Goal: Transaction & Acquisition: Purchase product/service

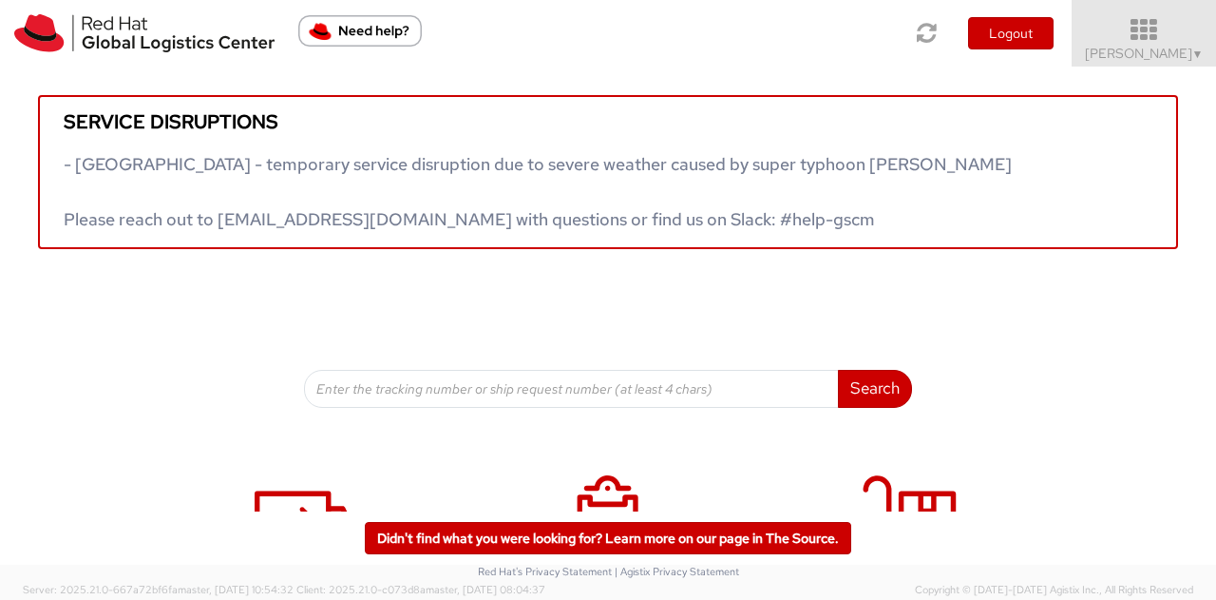
click at [1180, 48] on span "Kirk Newcross ▼" at bounding box center [1144, 53] width 119 height 17
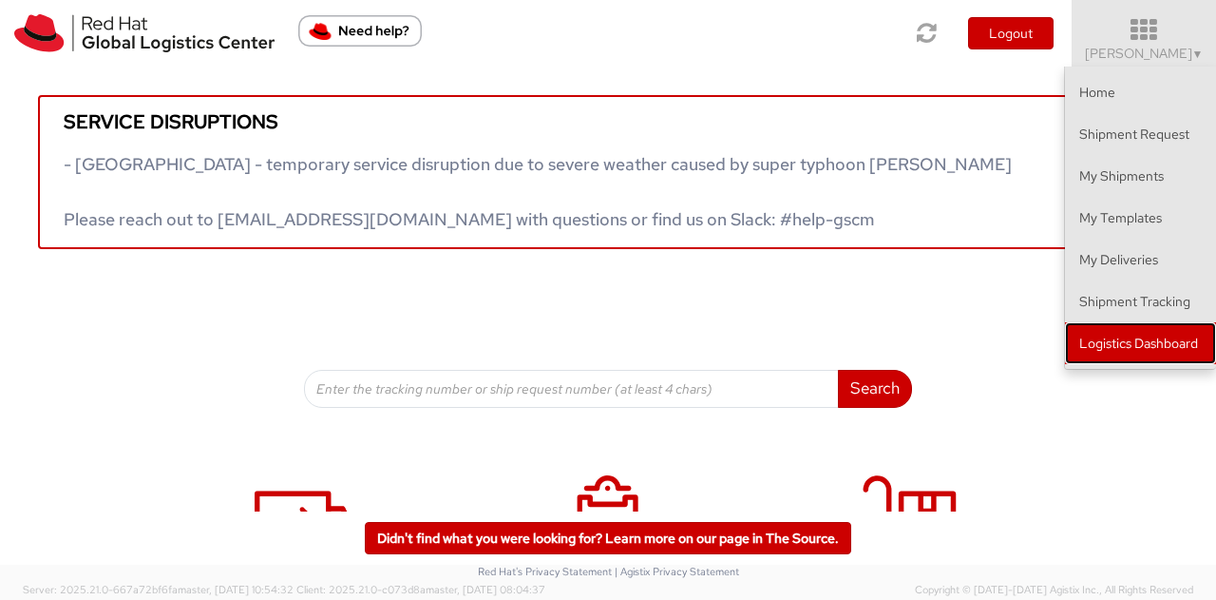
click at [1129, 334] on link "Logistics Dashboard" at bounding box center [1140, 343] width 151 height 42
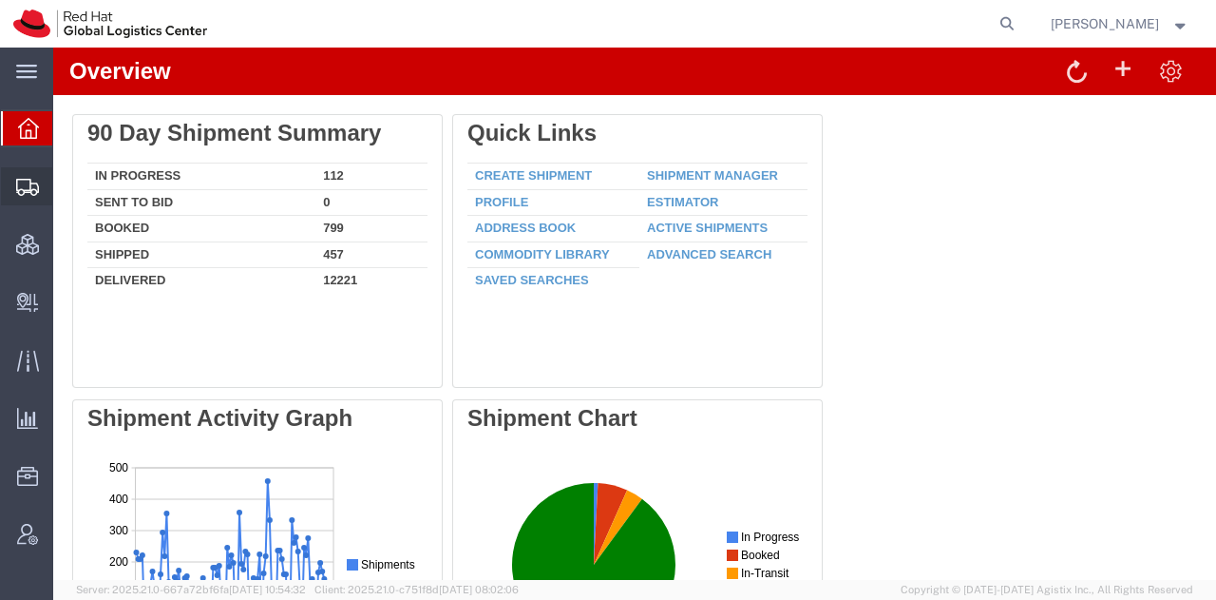
click at [0, 0] on span "Shipment Manager" at bounding box center [0, 0] width 0 height 0
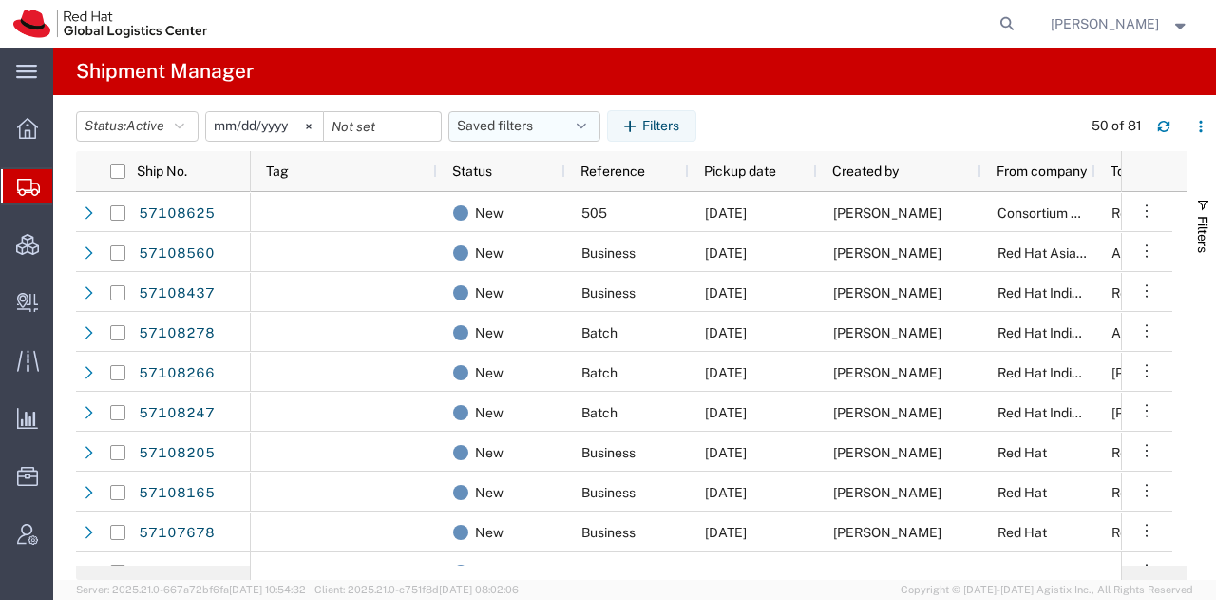
click at [586, 128] on icon "button" at bounding box center [582, 126] width 10 height 13
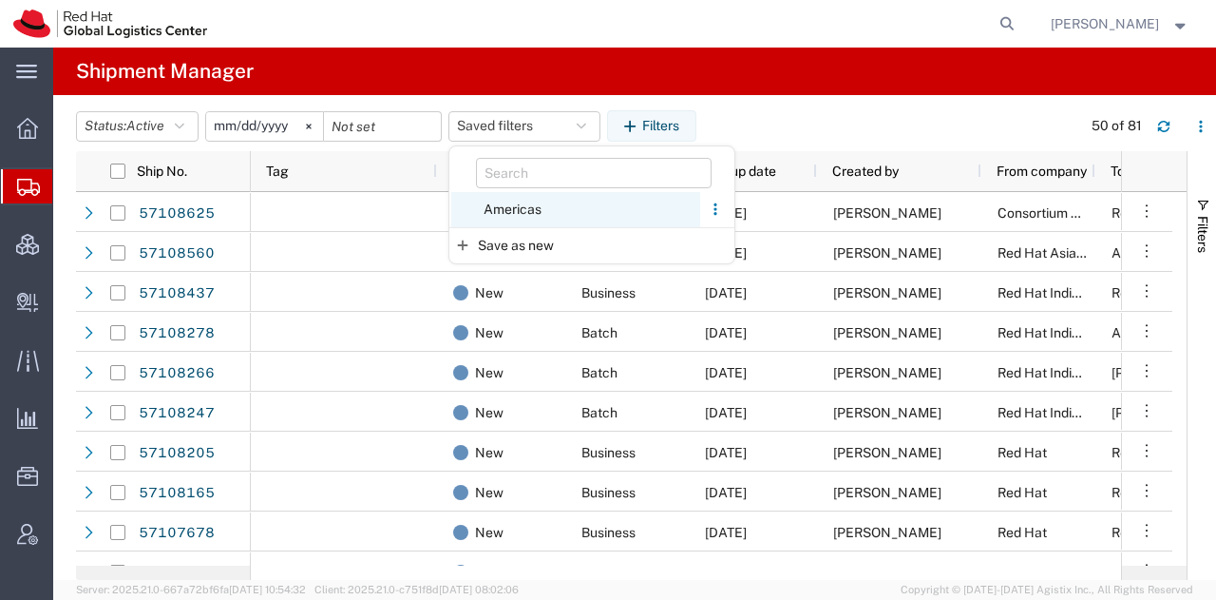
click at [541, 206] on span "Americas" at bounding box center [575, 209] width 249 height 35
type input "[DATE]"
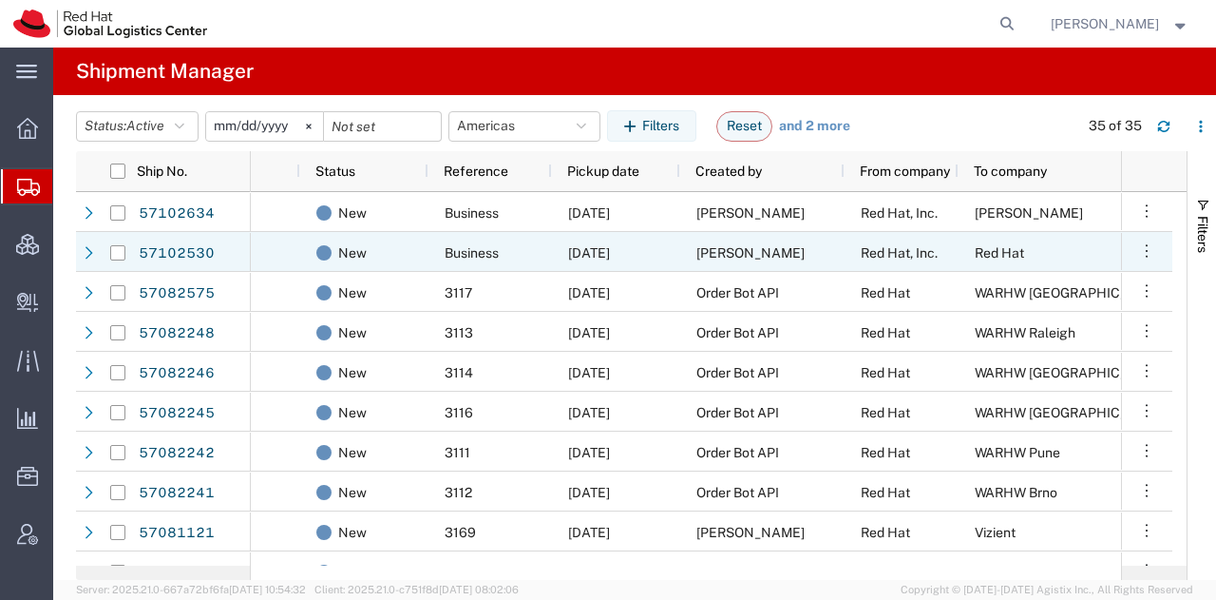
click at [682, 256] on div "[PERSON_NAME]" at bounding box center [762, 252] width 164 height 40
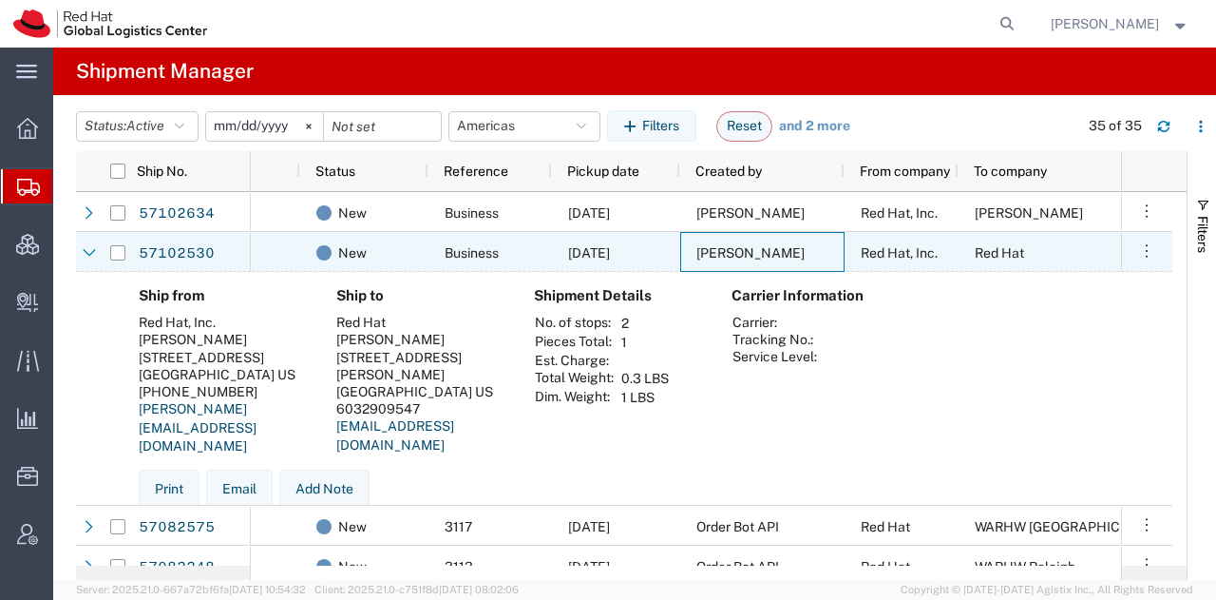
click at [682, 256] on div "[PERSON_NAME]" at bounding box center [762, 252] width 164 height 40
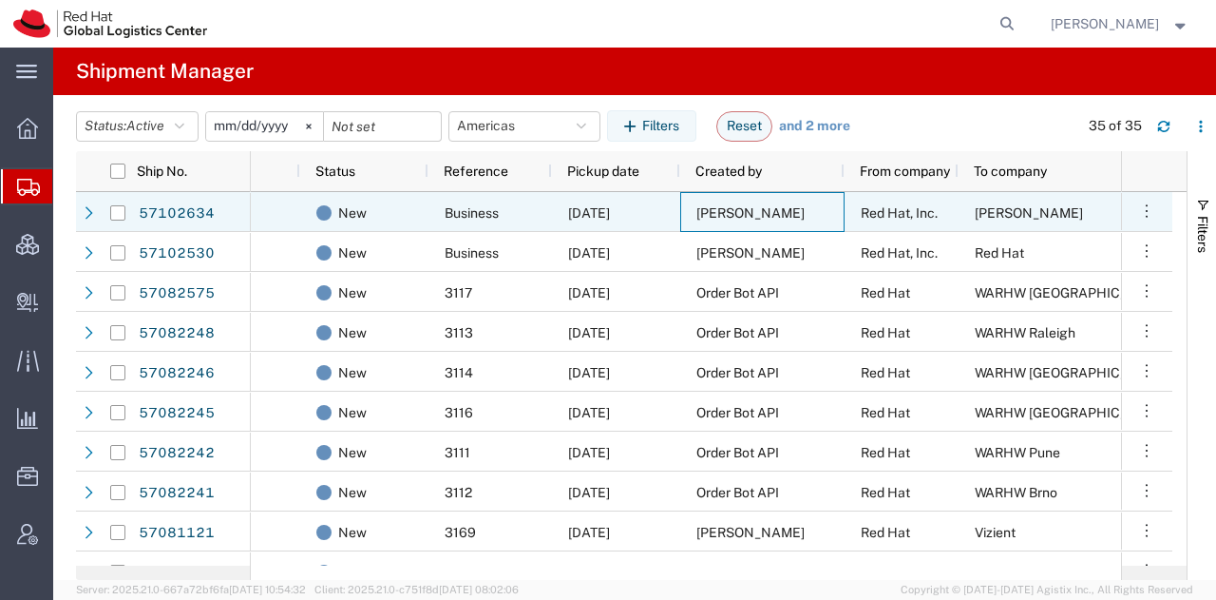
click at [720, 205] on span "[PERSON_NAME]" at bounding box center [751, 212] width 108 height 15
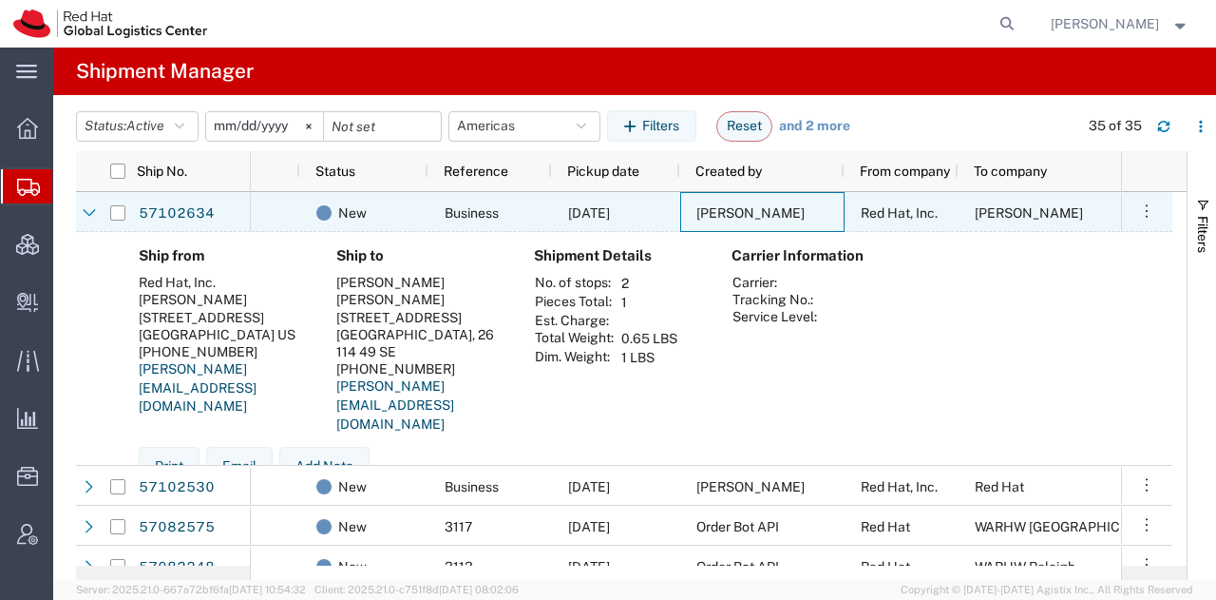
click at [720, 205] on span "[PERSON_NAME]" at bounding box center [751, 212] width 108 height 15
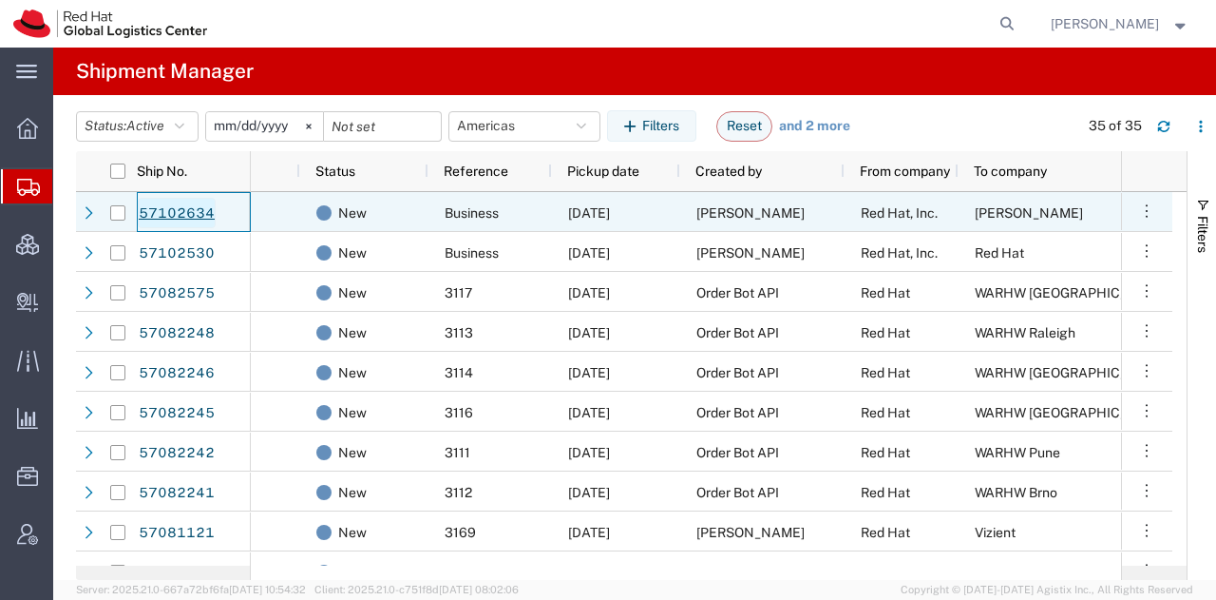
drag, startPoint x: 200, startPoint y: 210, endPoint x: 190, endPoint y: 208, distance: 9.7
click at [190, 208] on link "57102634" at bounding box center [177, 213] width 78 height 30
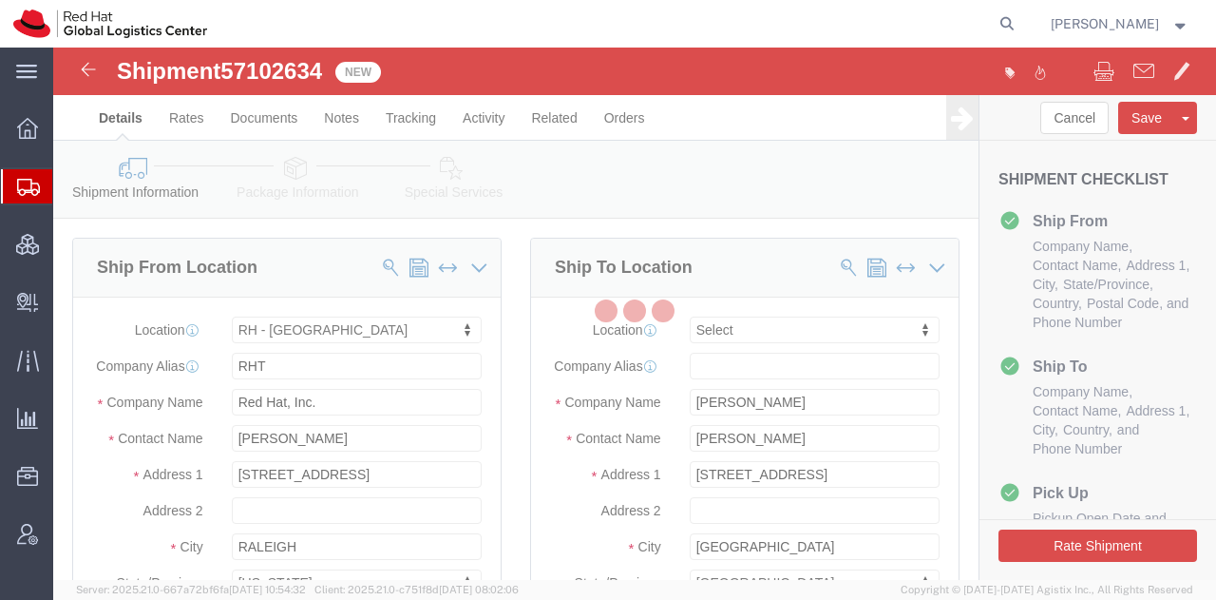
select select "38014"
select select
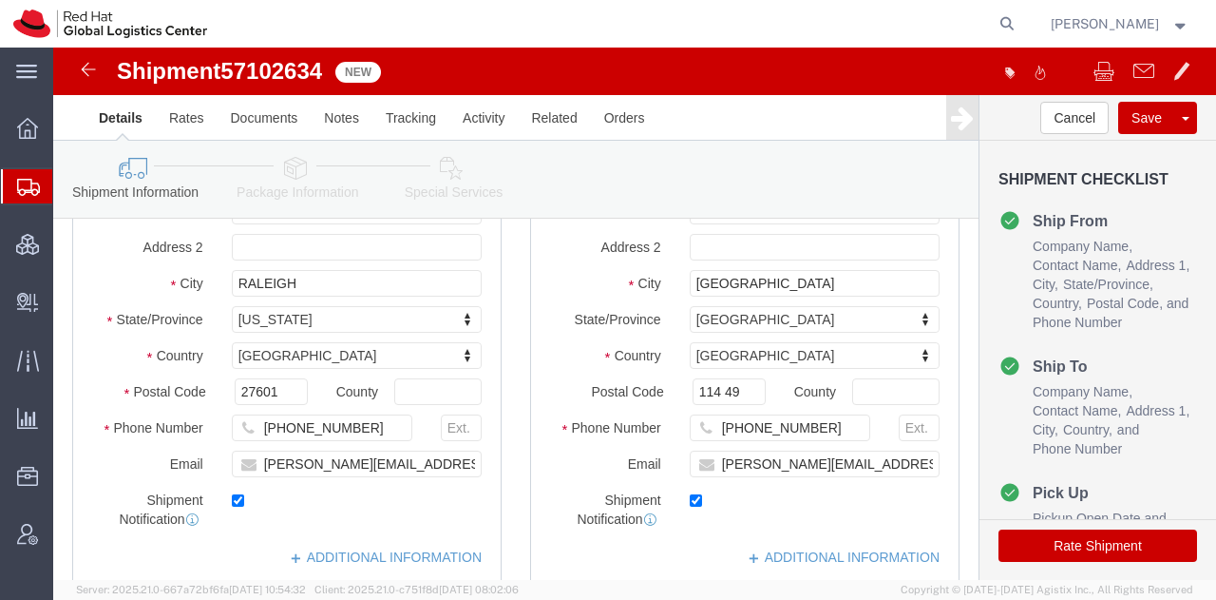
scroll to position [264, 0]
click icon
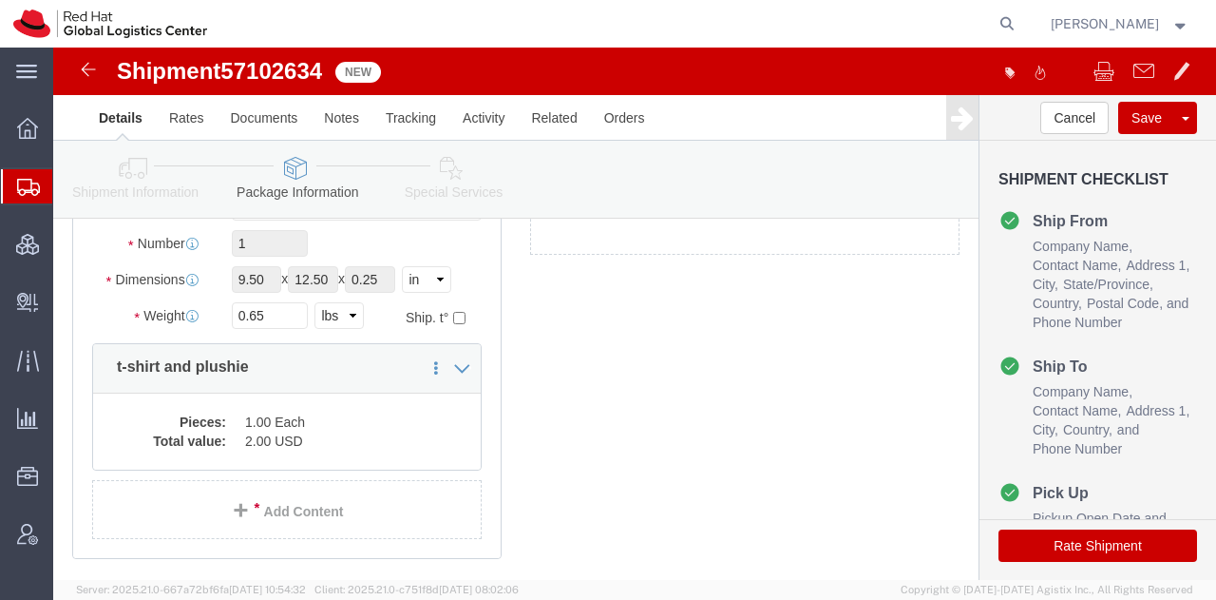
scroll to position [234, 0]
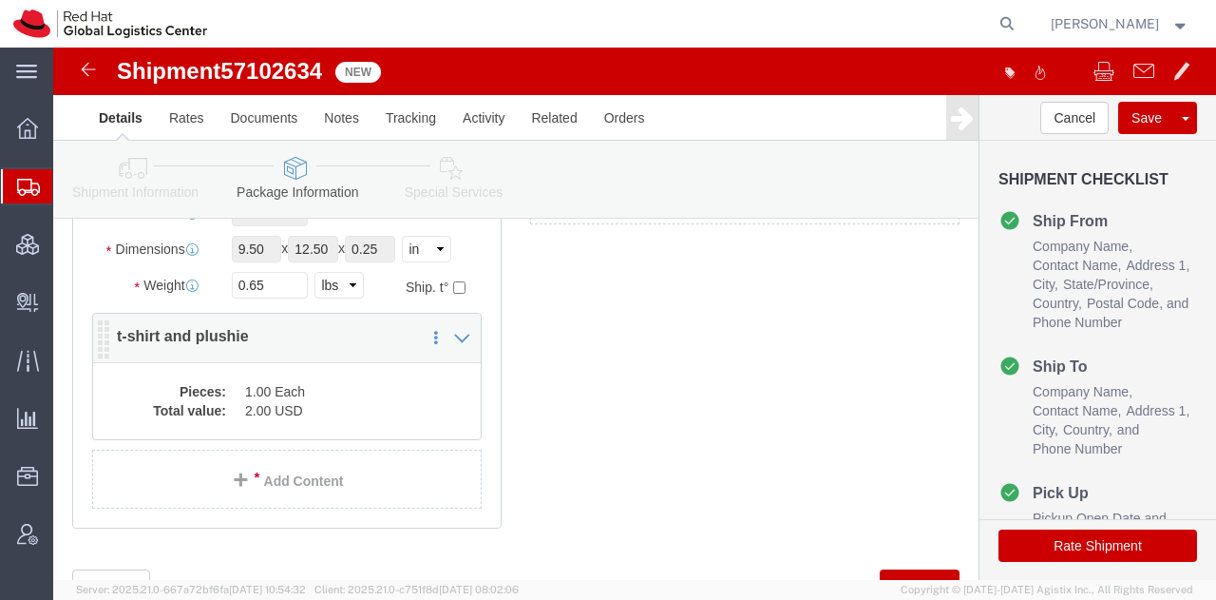
click dd "2.00 USD"
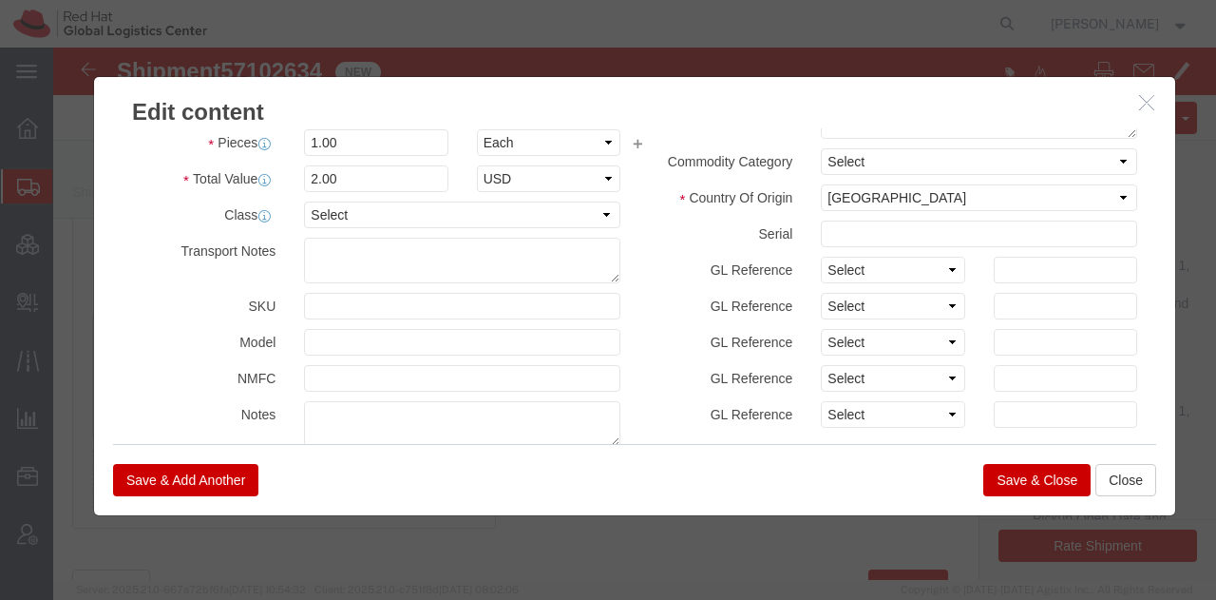
scroll to position [0, 0]
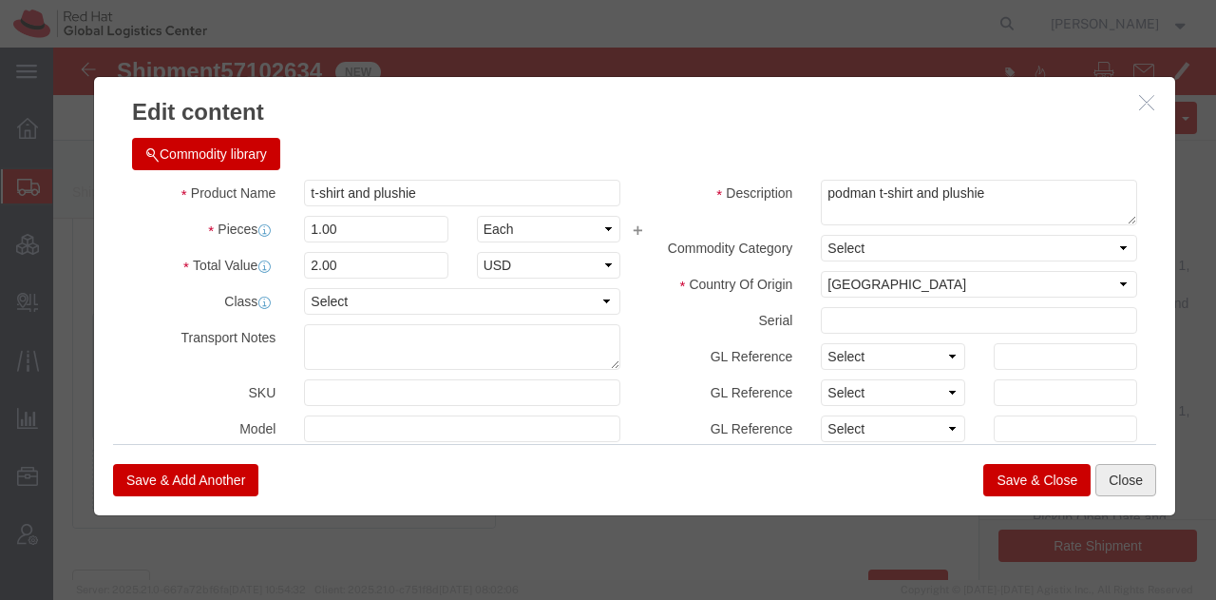
click button "Close"
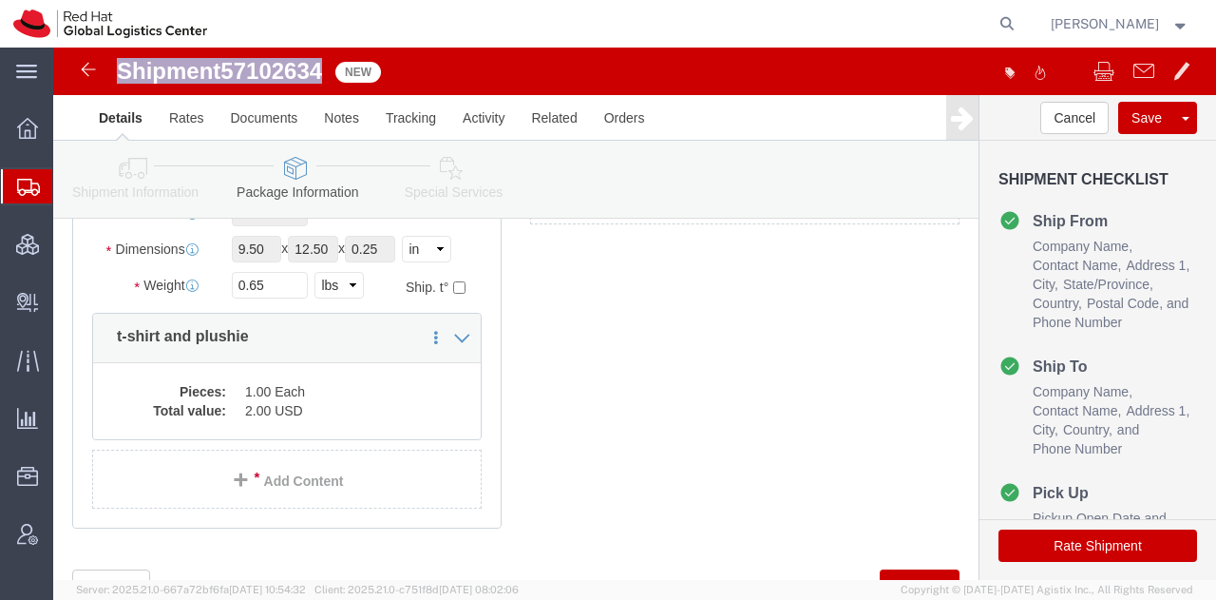
drag, startPoint x: 274, startPoint y: 24, endPoint x: 70, endPoint y: 9, distance: 203.9
click div "Shipment 57102634 New Details Rates Documents Notes Tracking Activity Related O…"
copy h1 "Shipment 57102634"
click link "Documents"
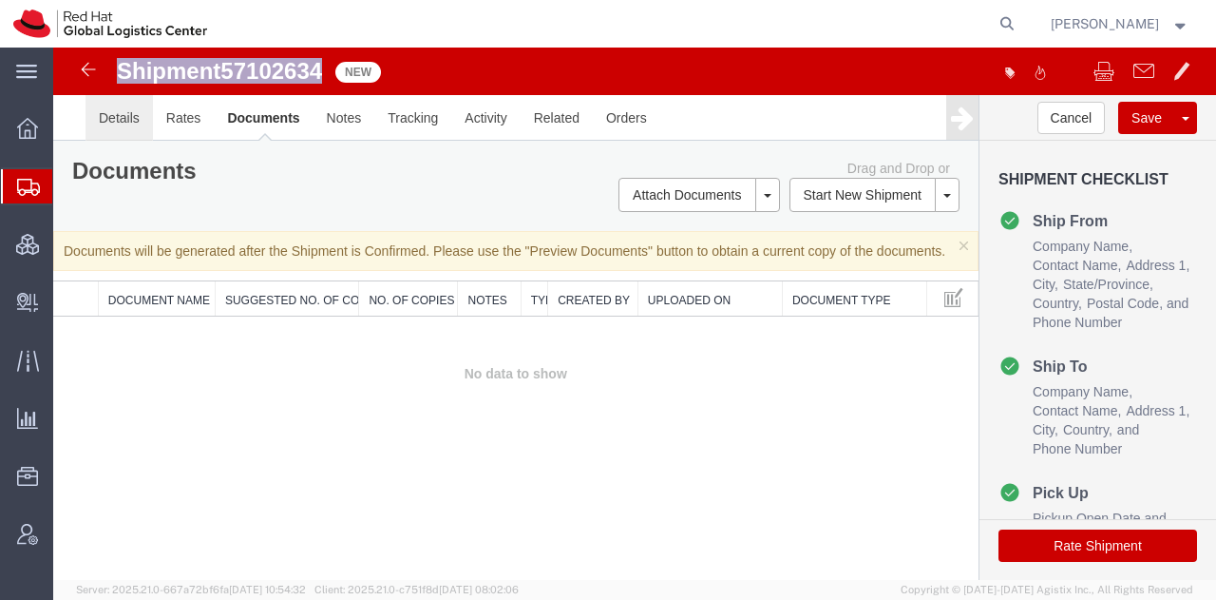
click at [100, 119] on link "Details" at bounding box center [119, 118] width 67 height 46
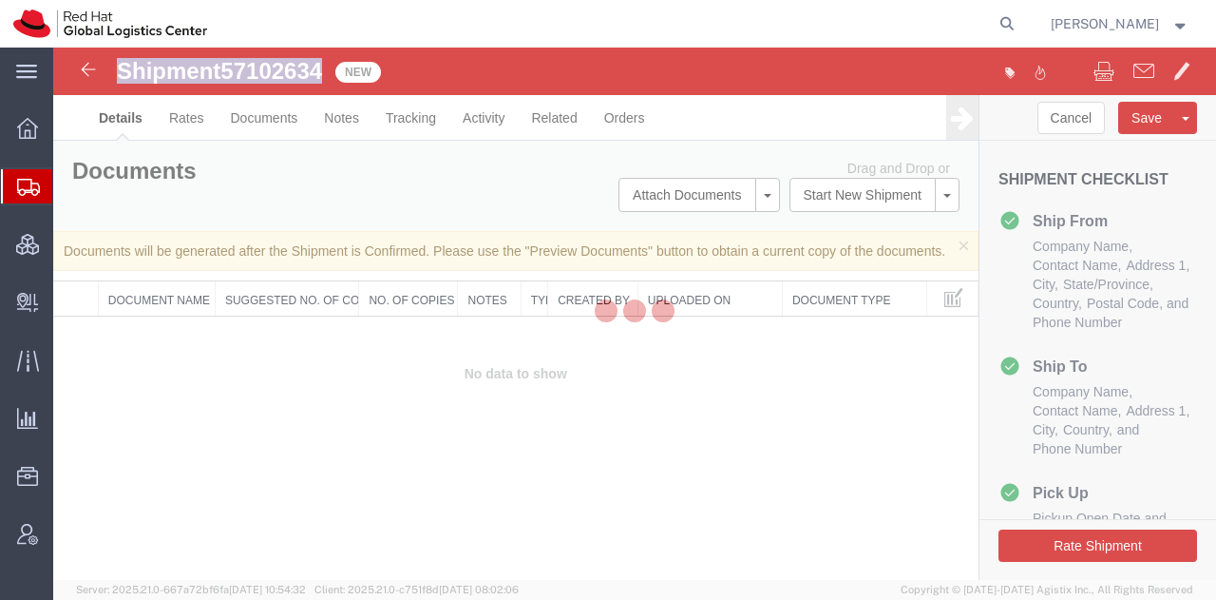
select select "38014"
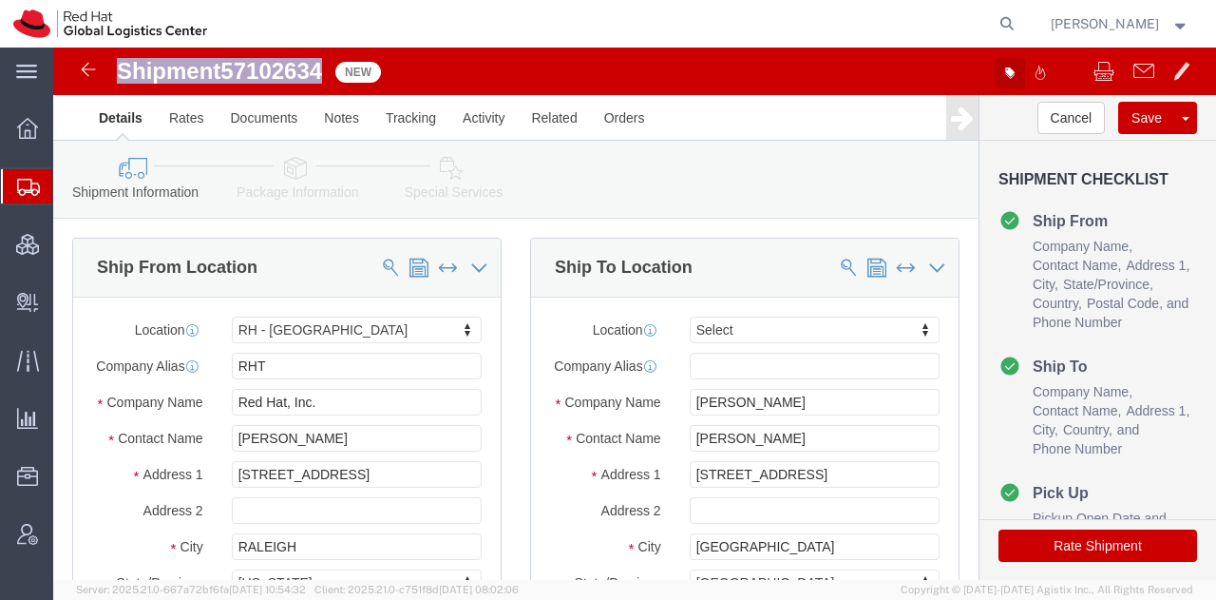
click icon "button"
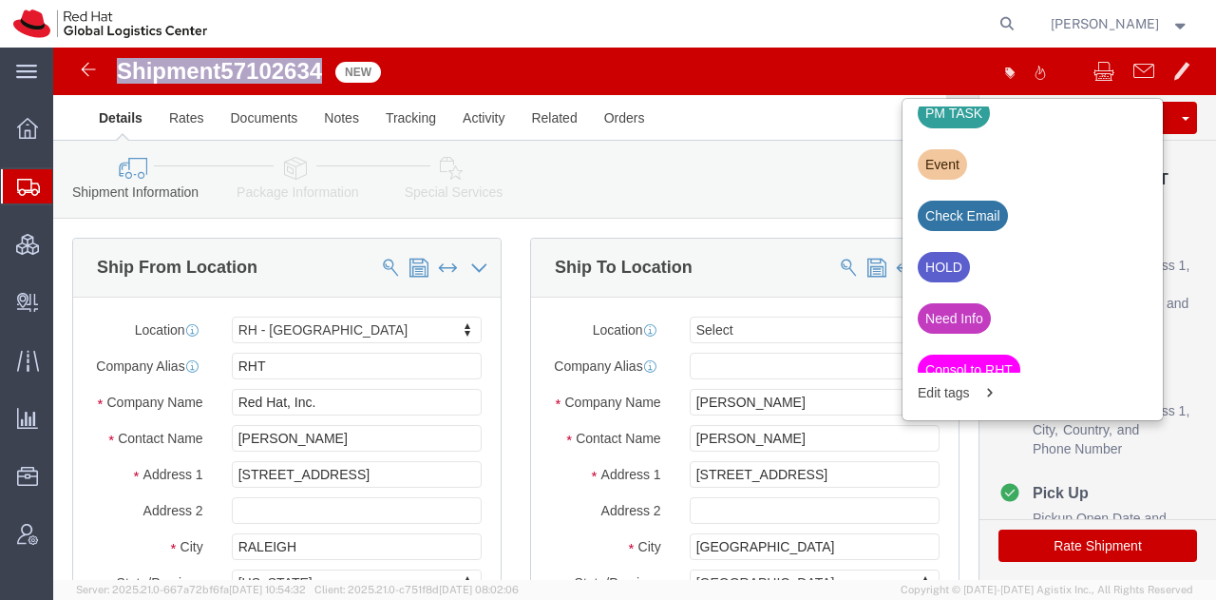
scroll to position [746, 0]
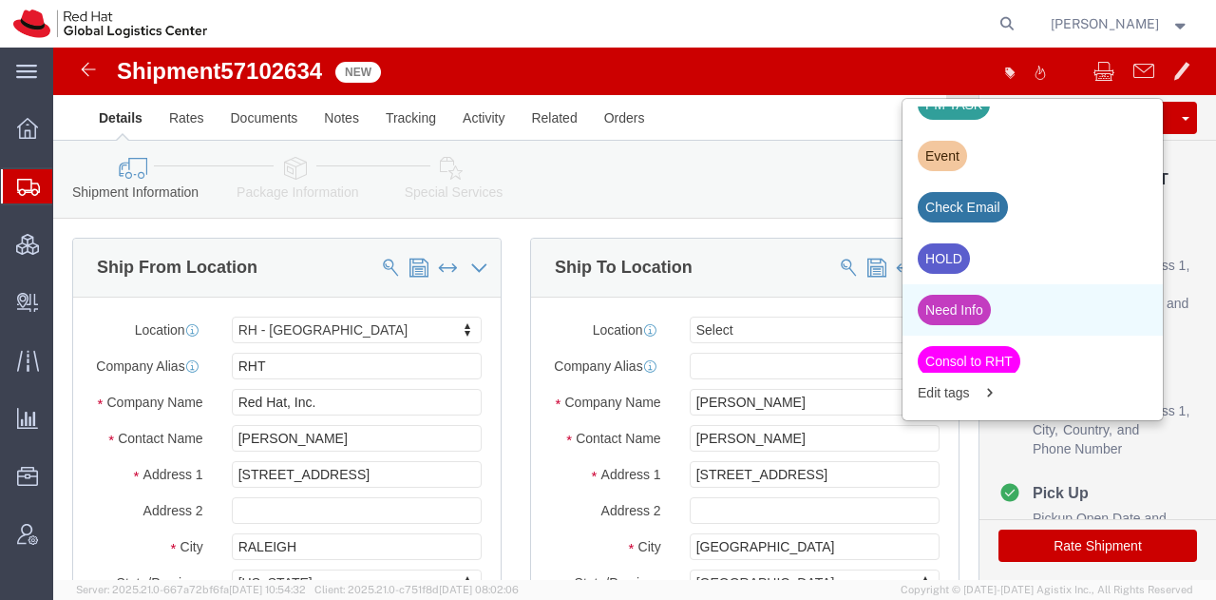
click div "Need Info"
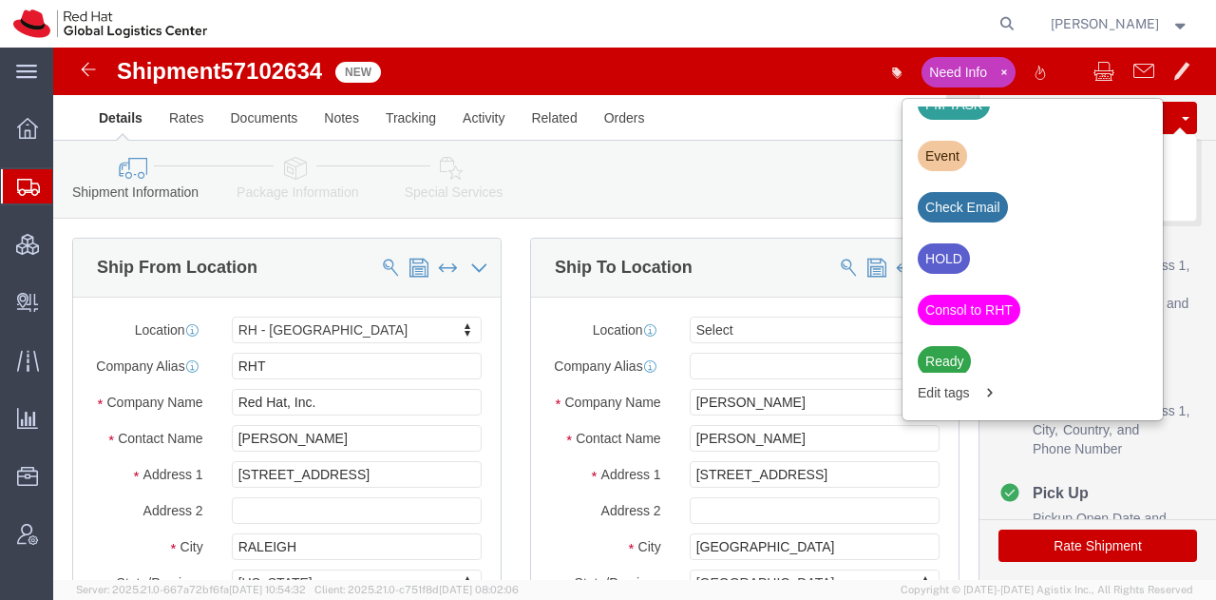
click button "Save"
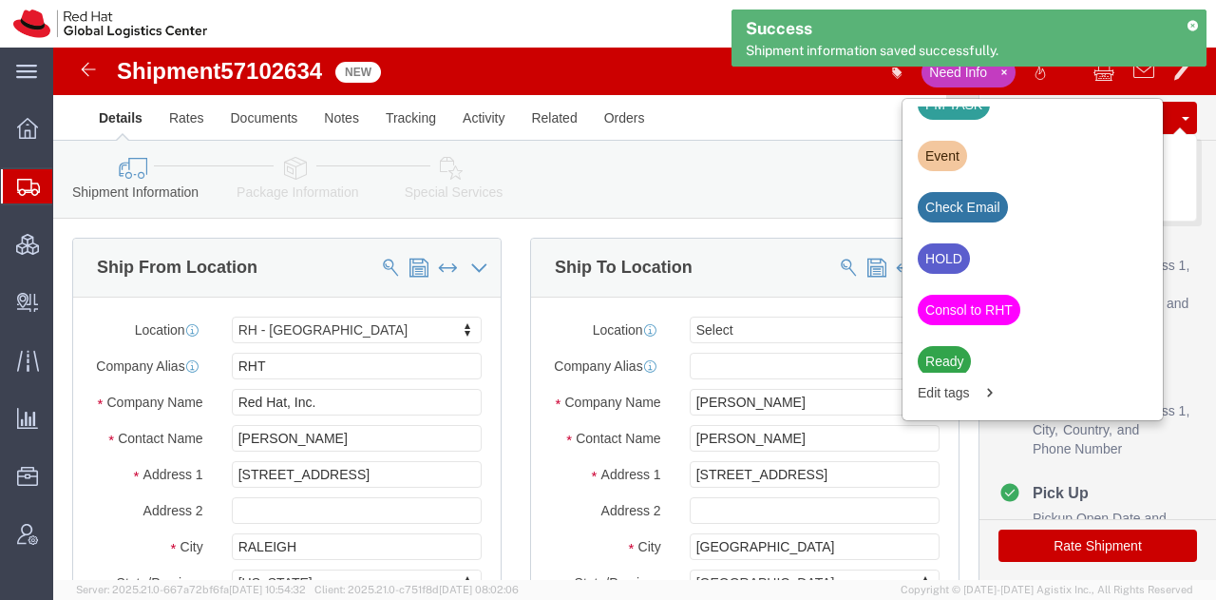
click button
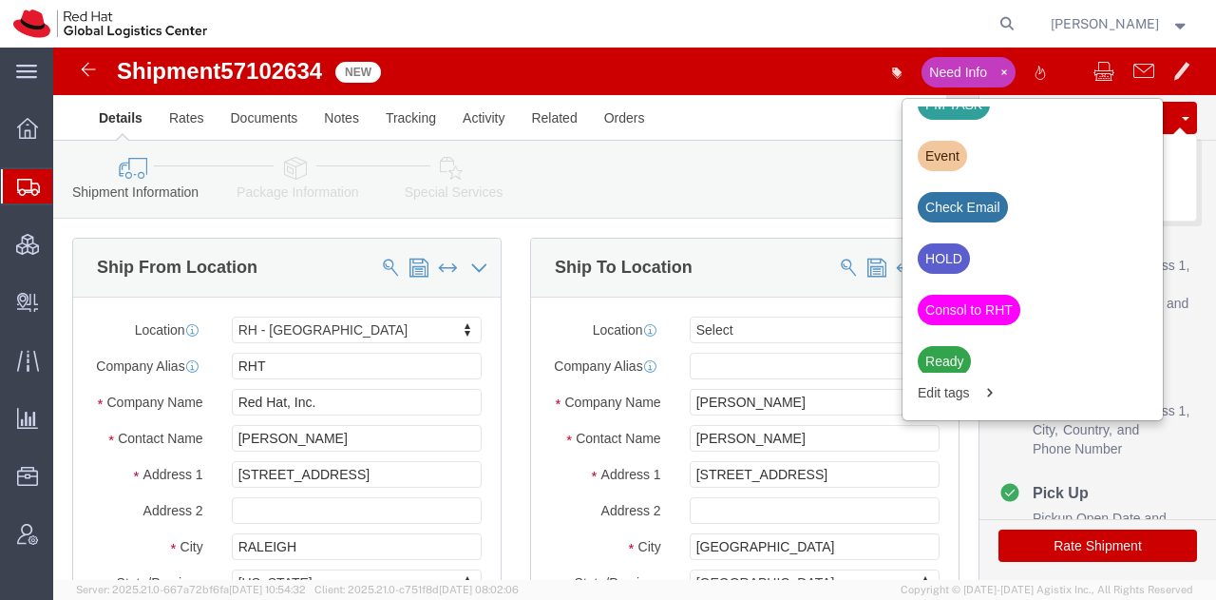
click ul "Company Name Contact Name Address 1 City State/Province Country Postal Code and…"
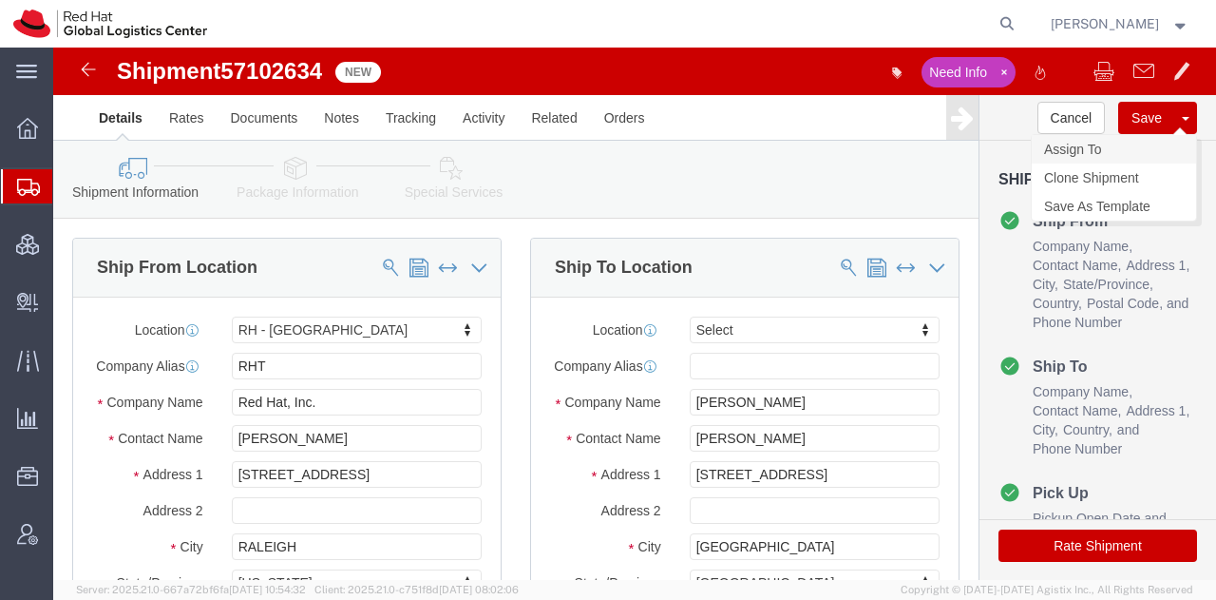
click link "Assign To"
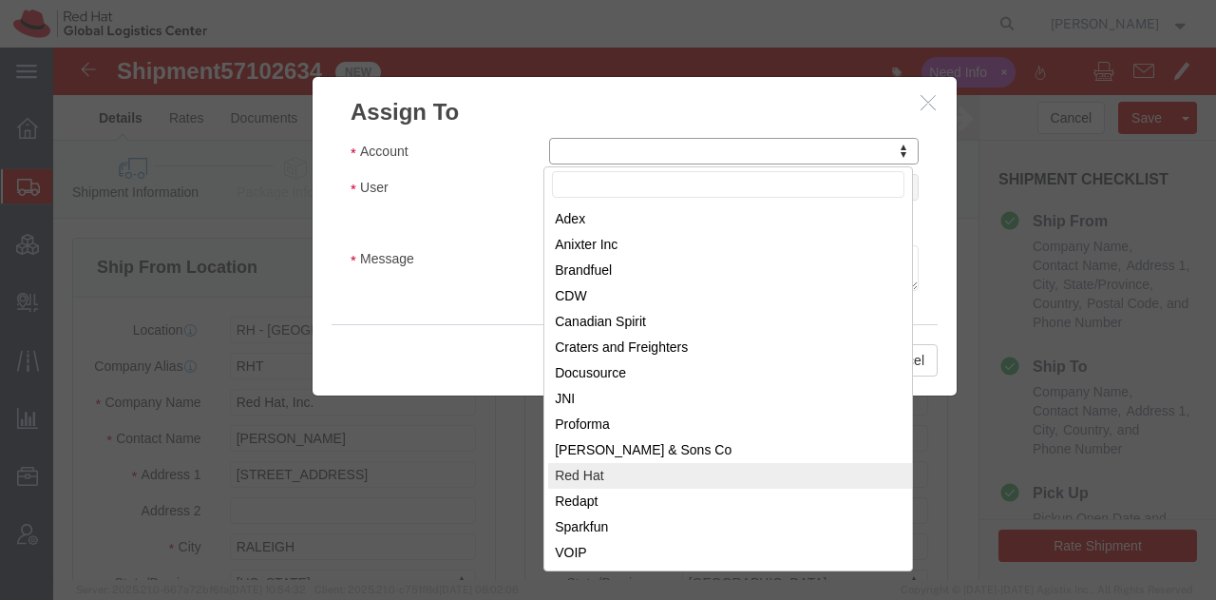
select select "104821"
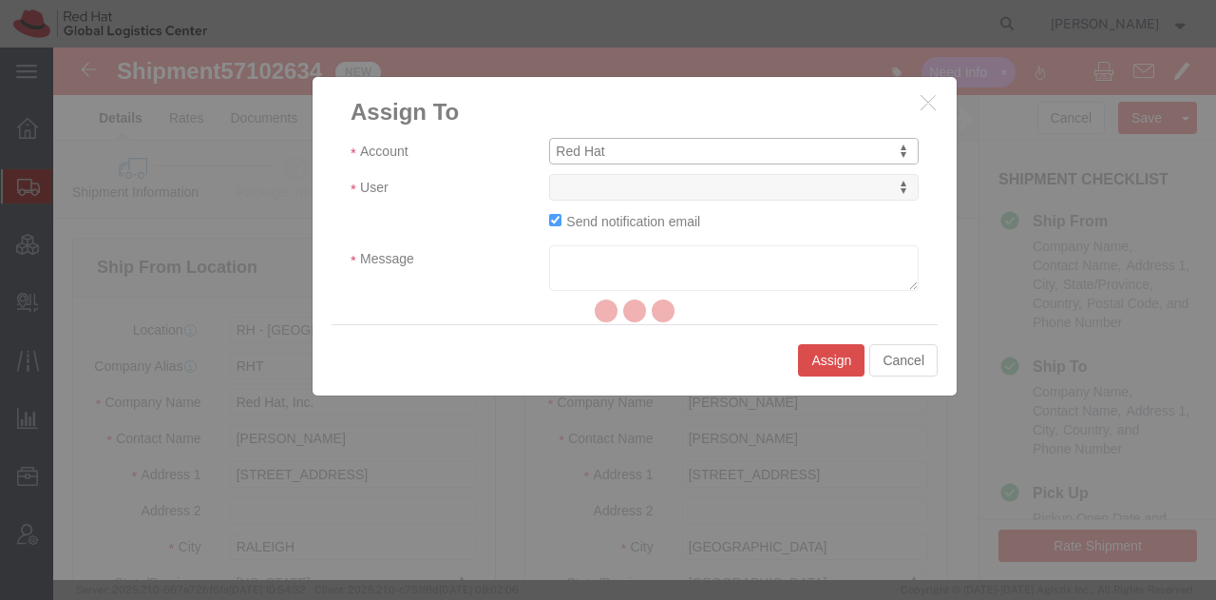
select select
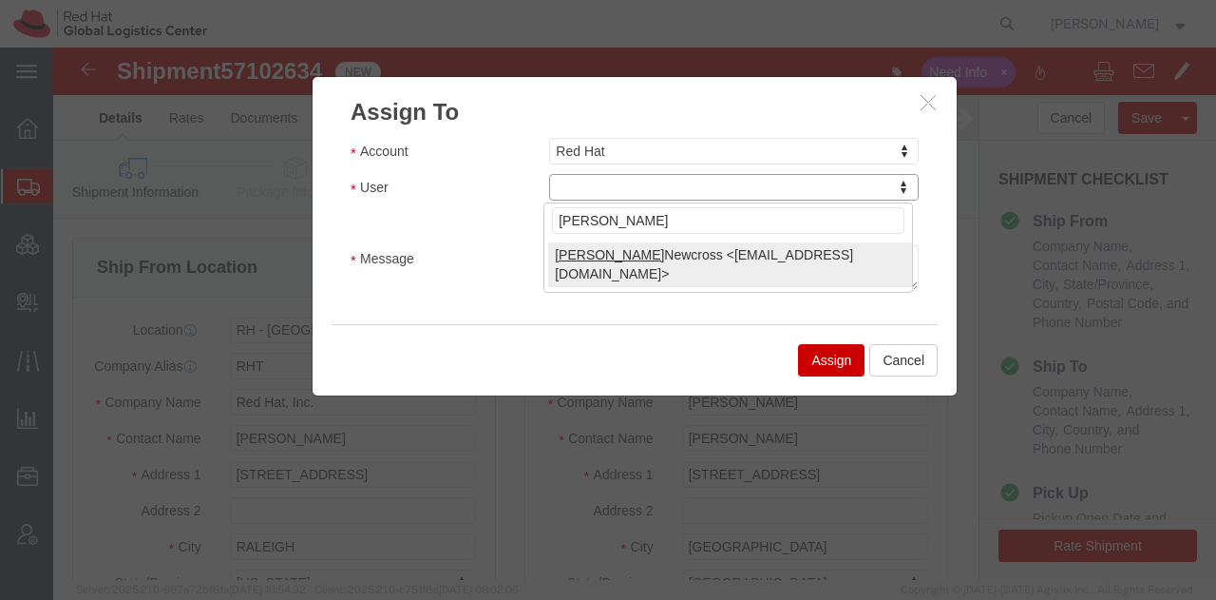
type input "[PERSON_NAME]"
select select "17189"
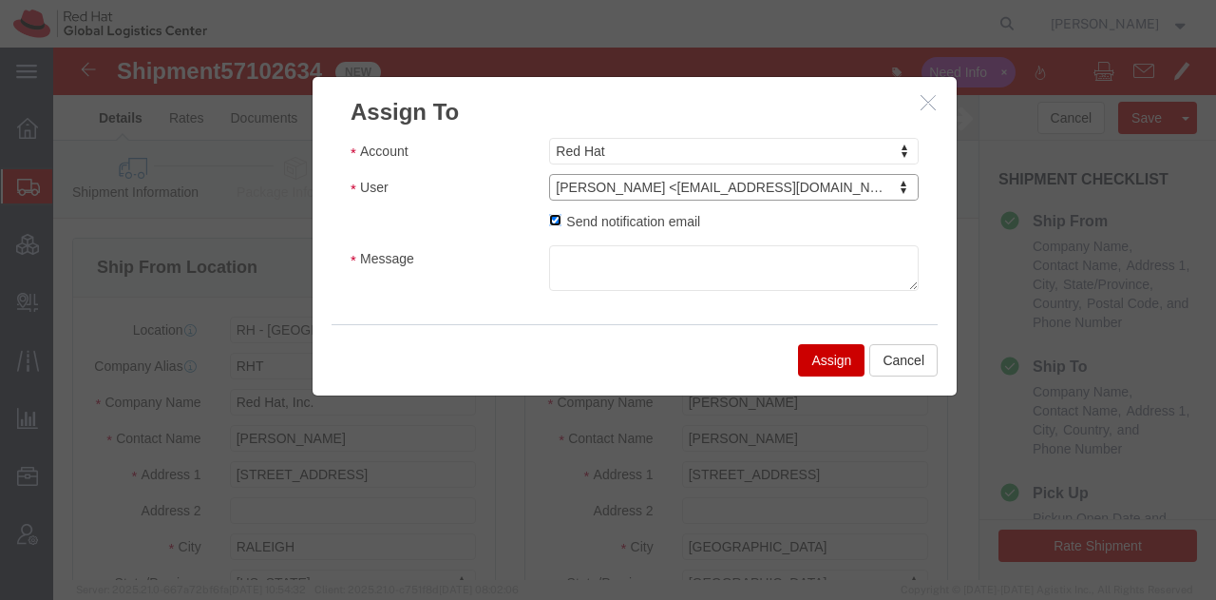
click input "Send notification email"
checkbox input "false"
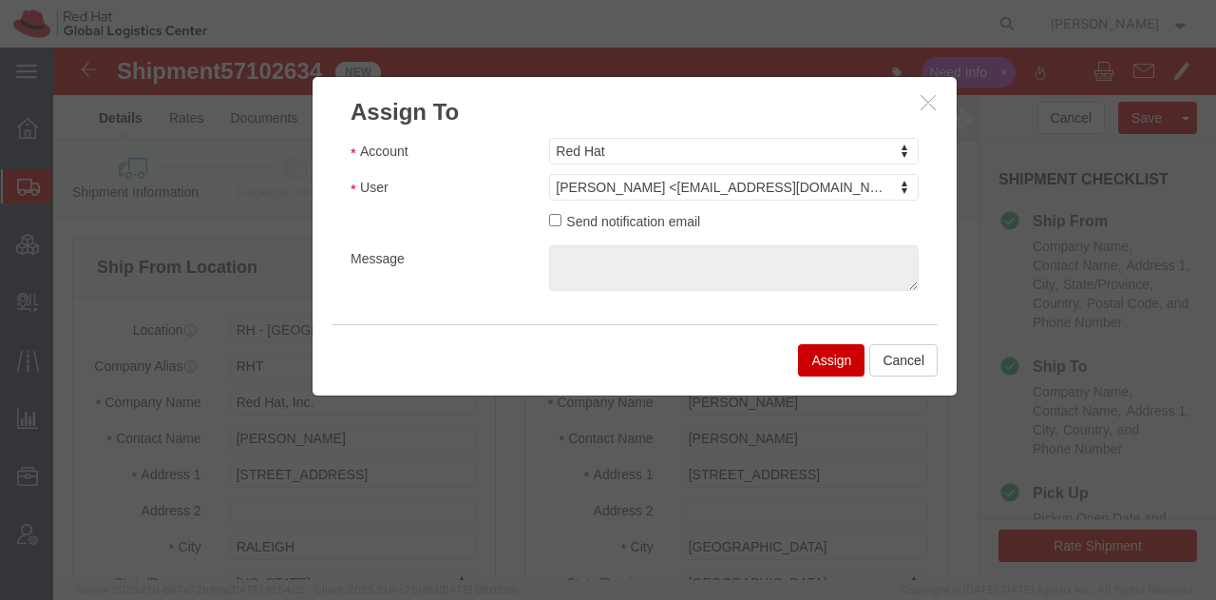
click button "Assign"
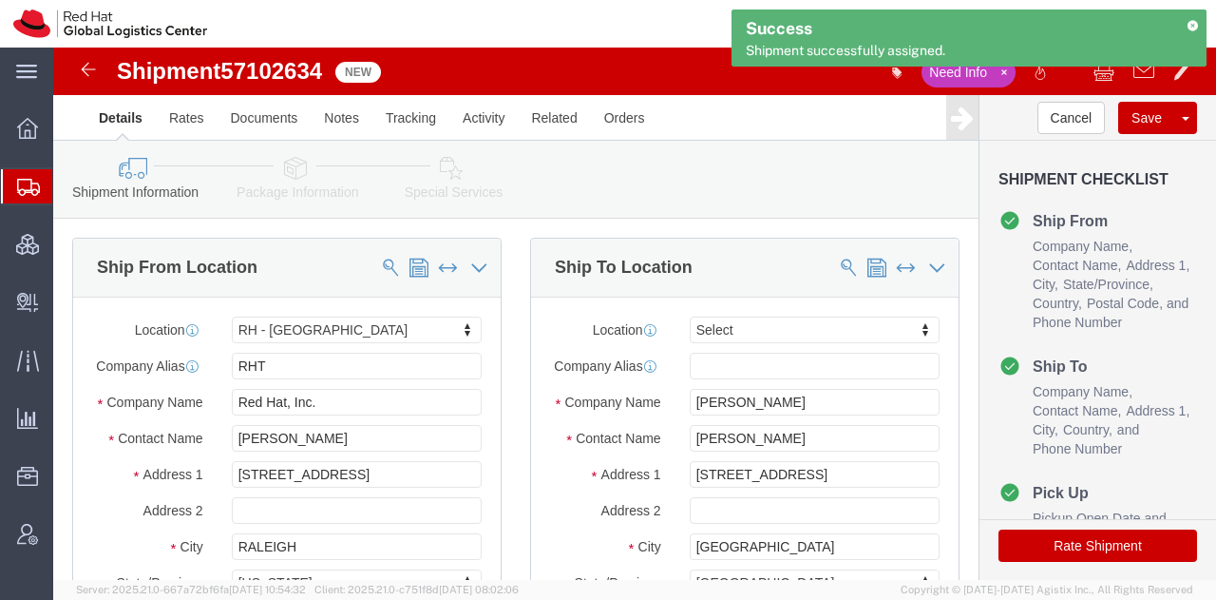
click at [0, 0] on span "Shipment Manager" at bounding box center [0, 0] width 0 height 0
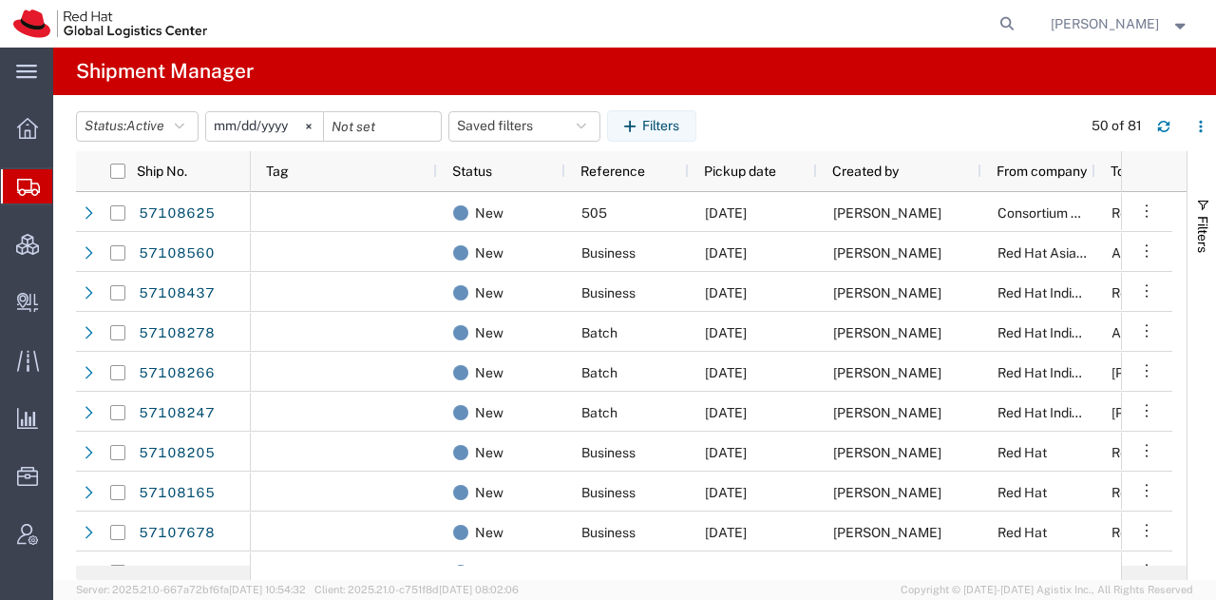
click at [1091, 16] on span "[PERSON_NAME]" at bounding box center [1105, 23] width 108 height 21
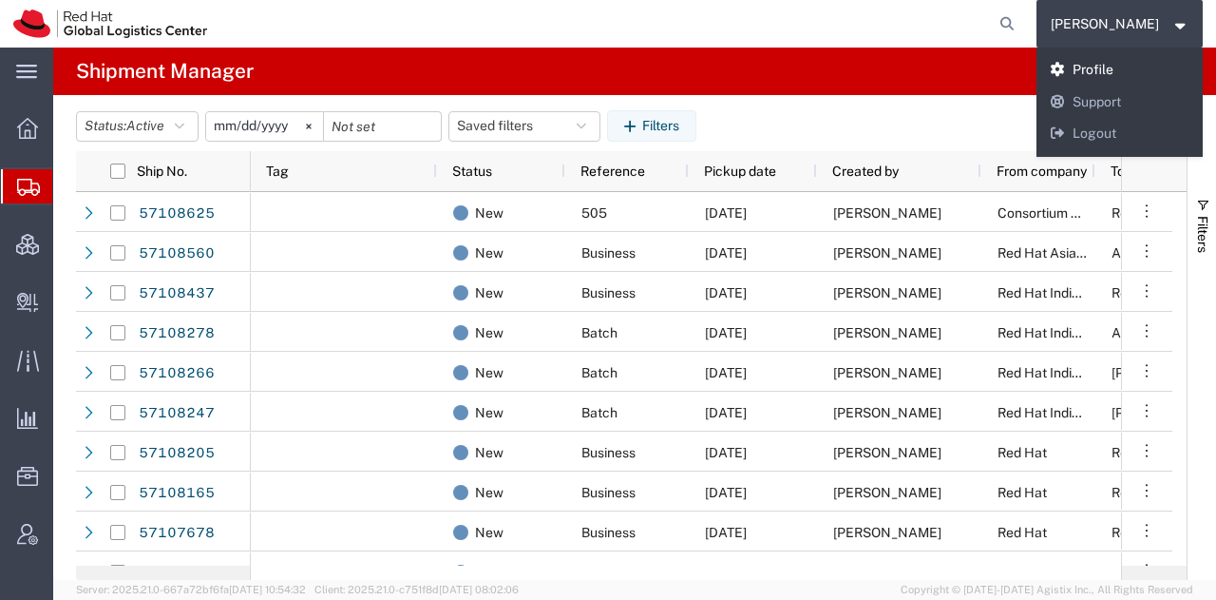
click at [1102, 67] on link "Profile" at bounding box center [1120, 70] width 167 height 32
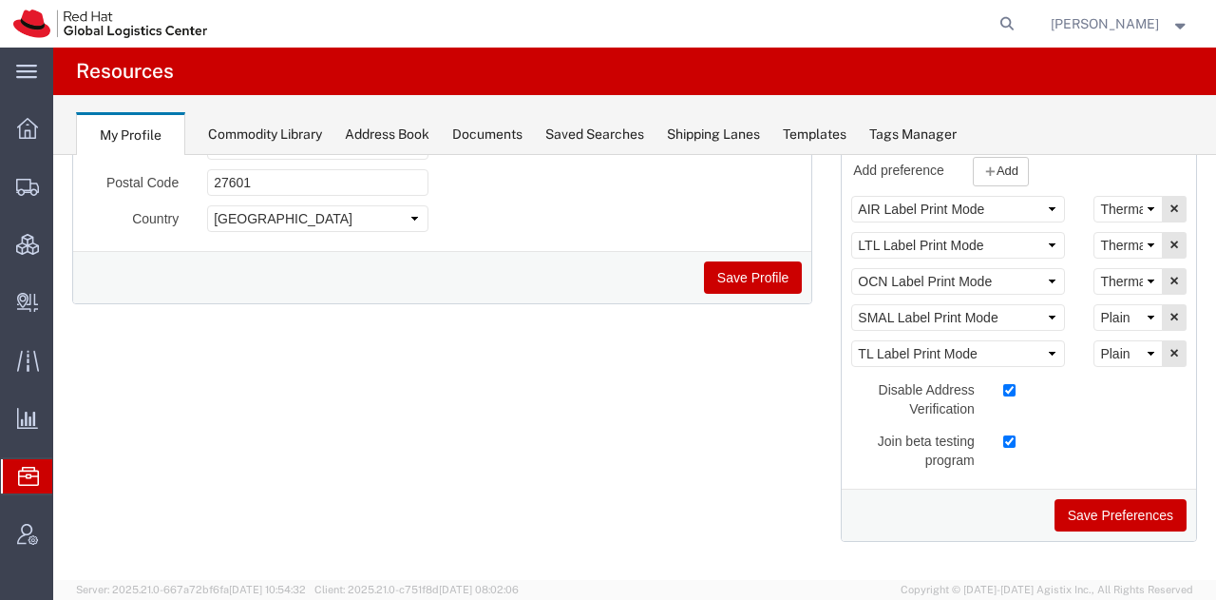
scroll to position [359, 0]
click at [0, 0] on span "Shipment Manager" at bounding box center [0, 0] width 0 height 0
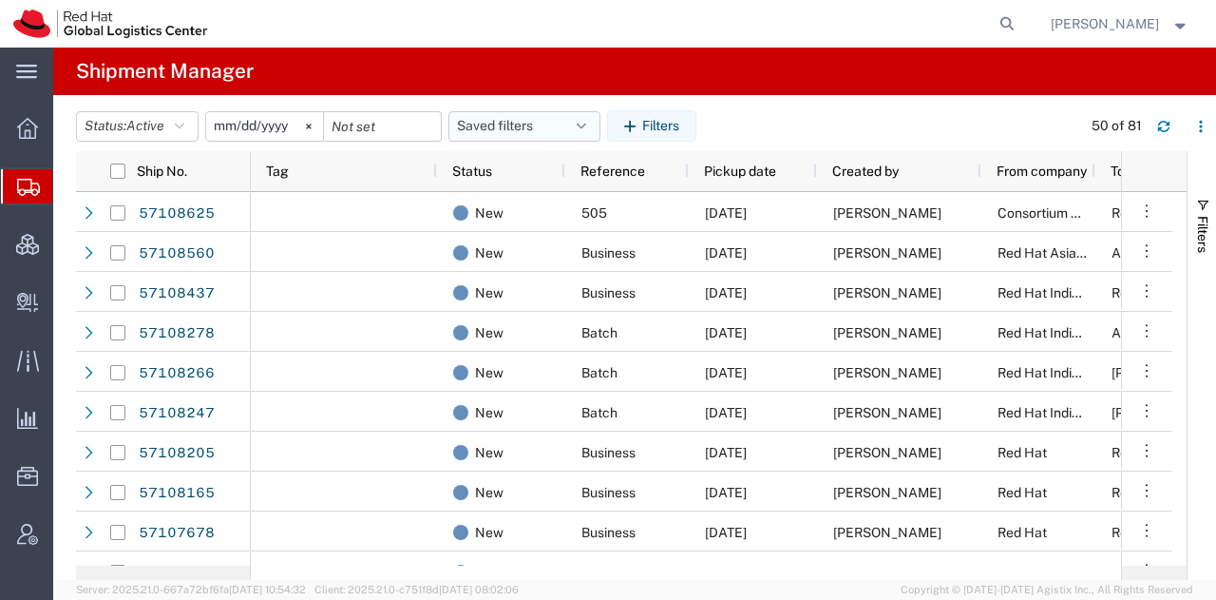
click at [559, 121] on button "Saved filters" at bounding box center [525, 126] width 152 height 30
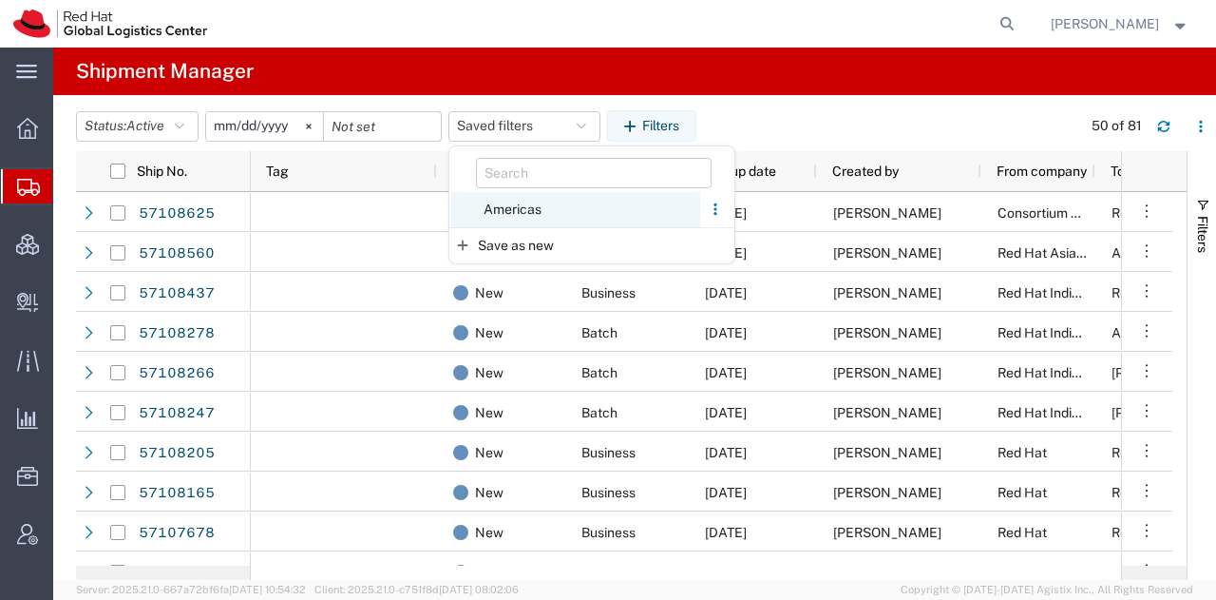
click at [507, 205] on span "Americas" at bounding box center [575, 209] width 249 height 35
type input "[DATE]"
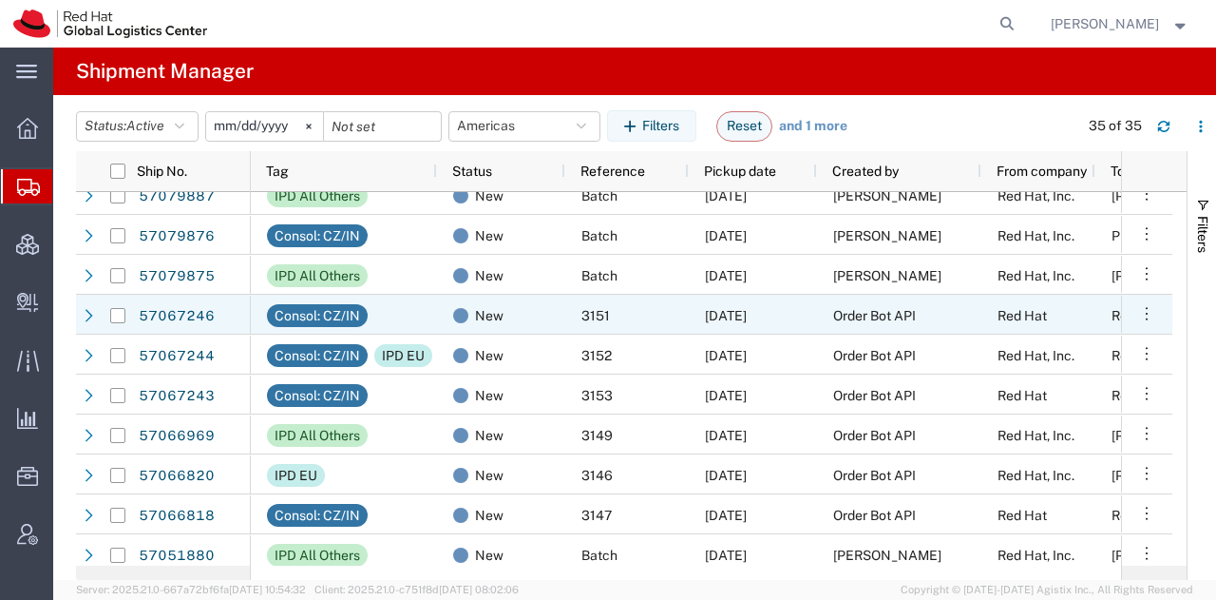
scroll to position [483, 0]
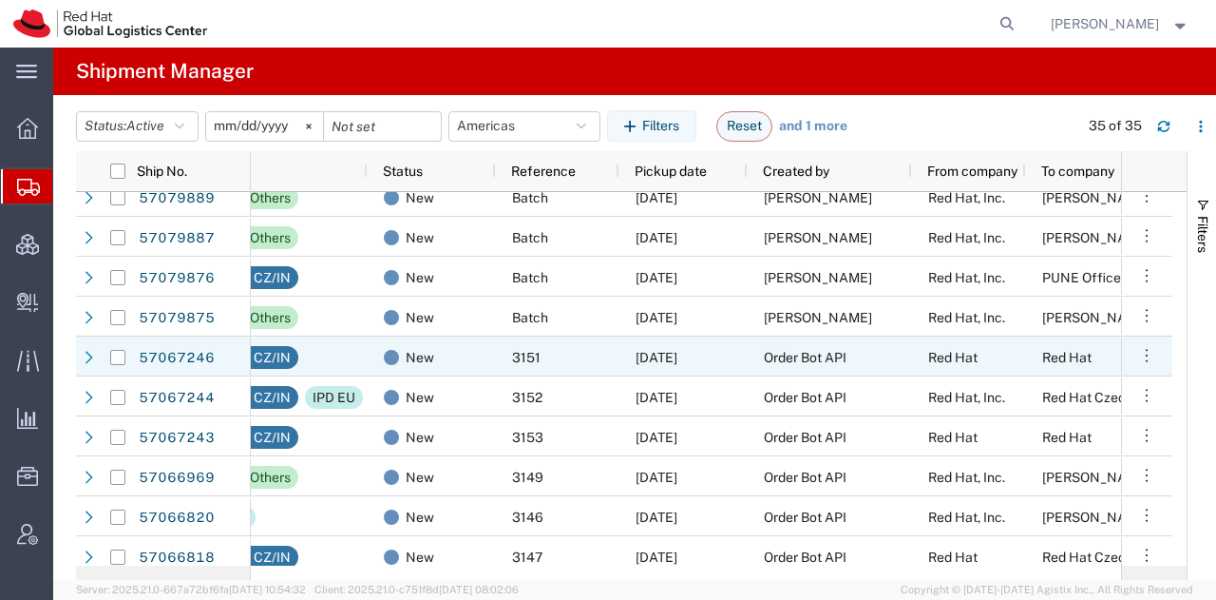
click at [781, 353] on span "Order Bot API" at bounding box center [805, 357] width 83 height 15
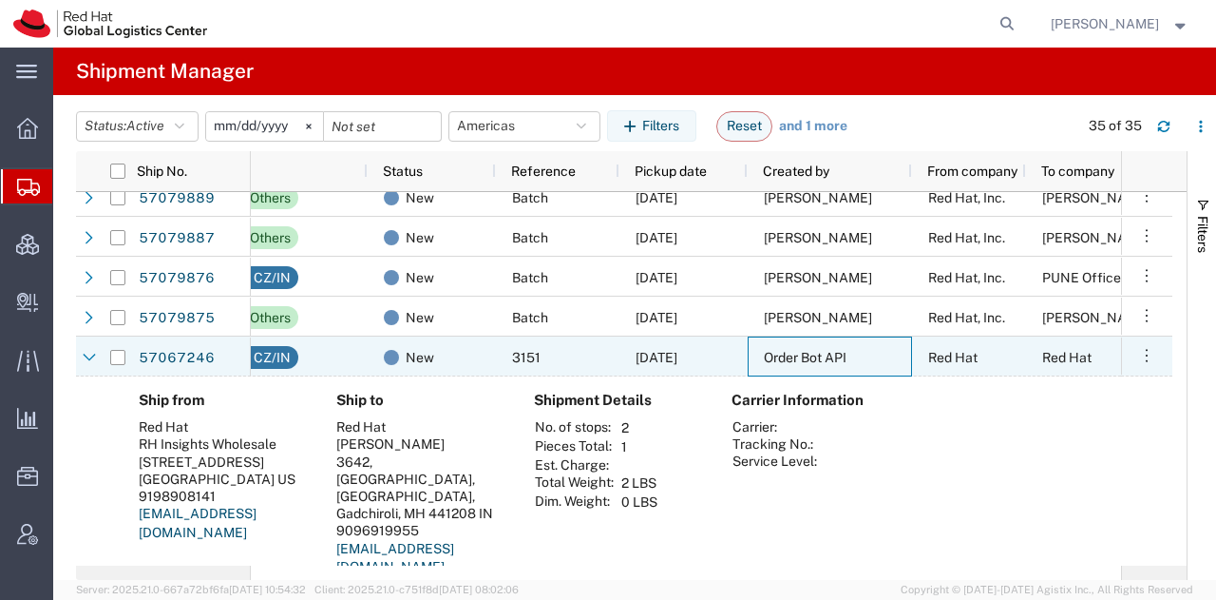
click at [781, 353] on span "Order Bot API" at bounding box center [805, 357] width 83 height 15
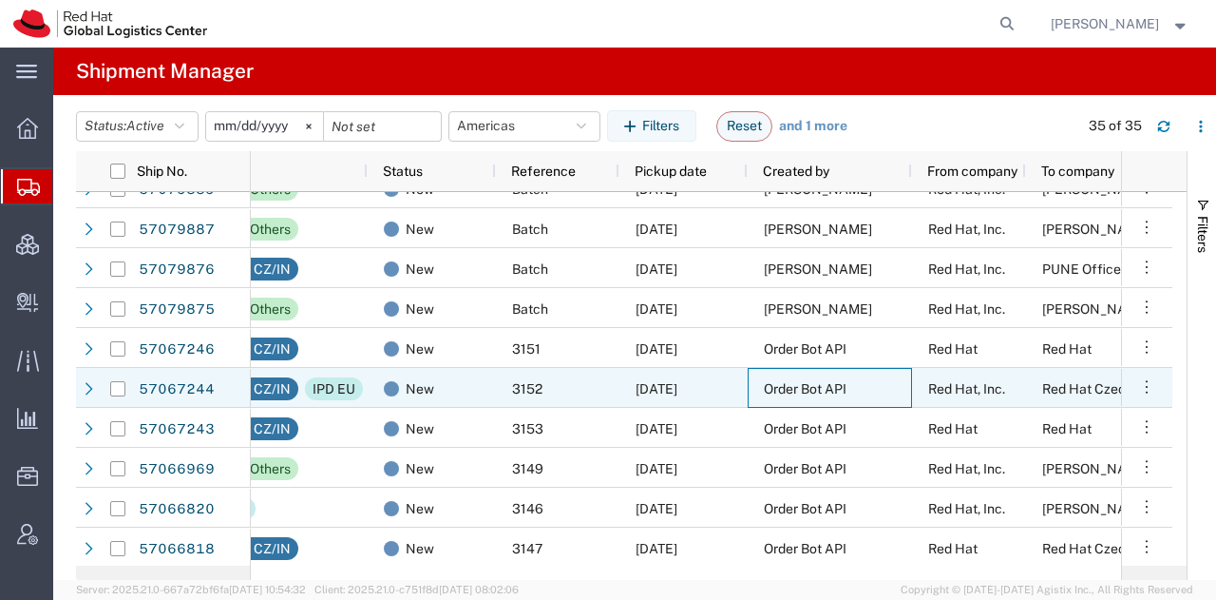
click at [798, 382] on span "Order Bot API" at bounding box center [805, 388] width 83 height 15
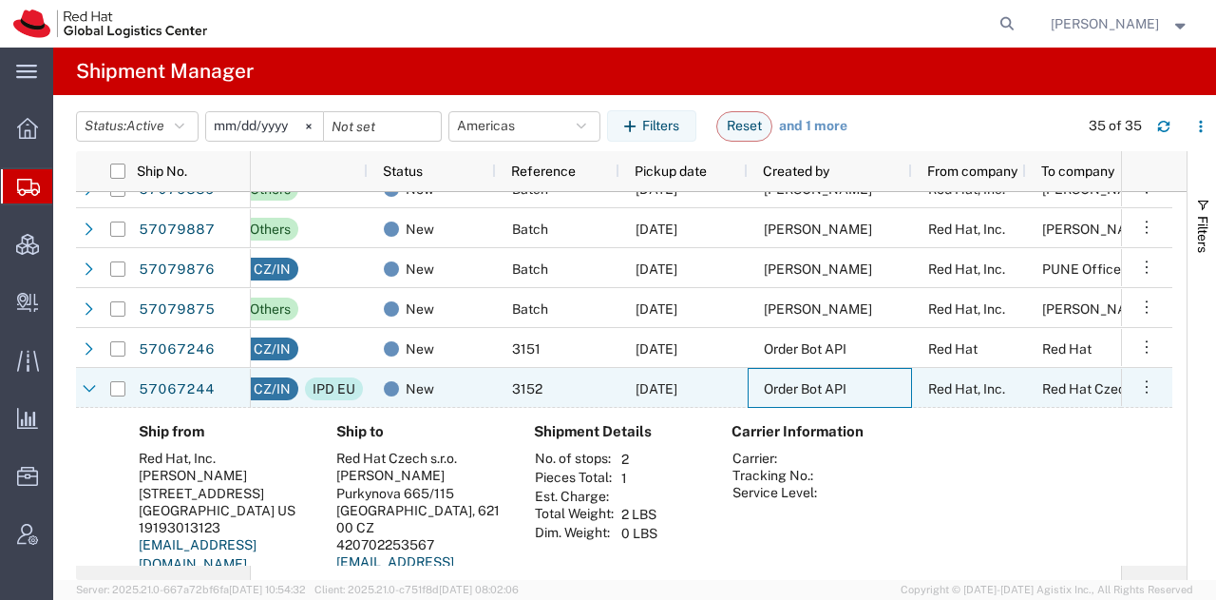
click at [798, 382] on span "Order Bot API" at bounding box center [805, 388] width 83 height 15
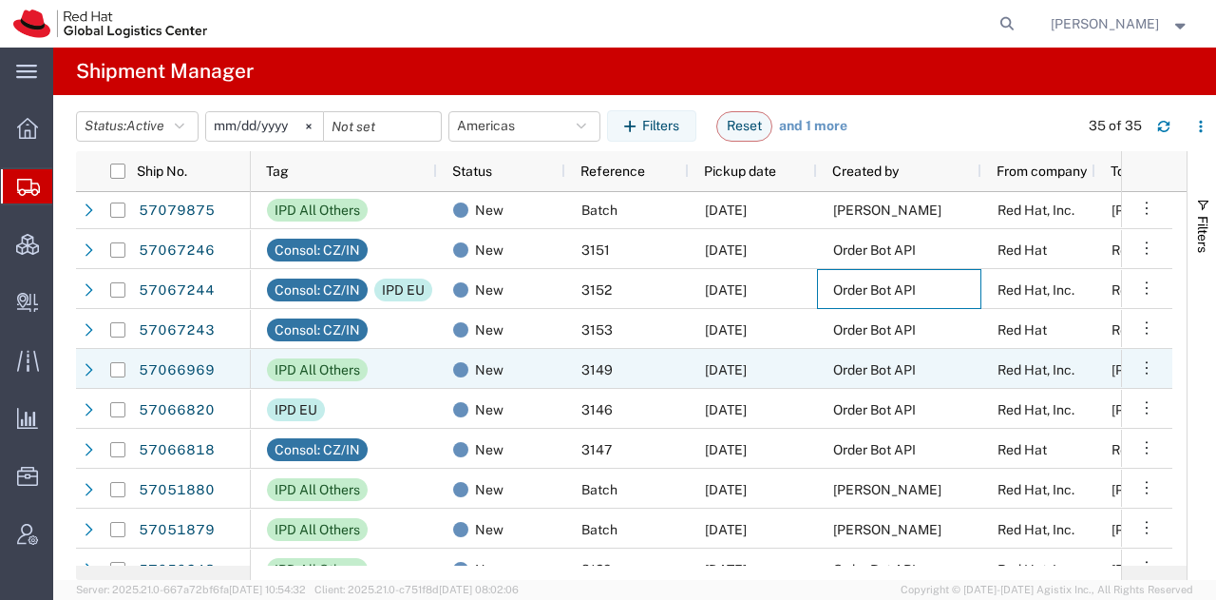
scroll to position [526, 0]
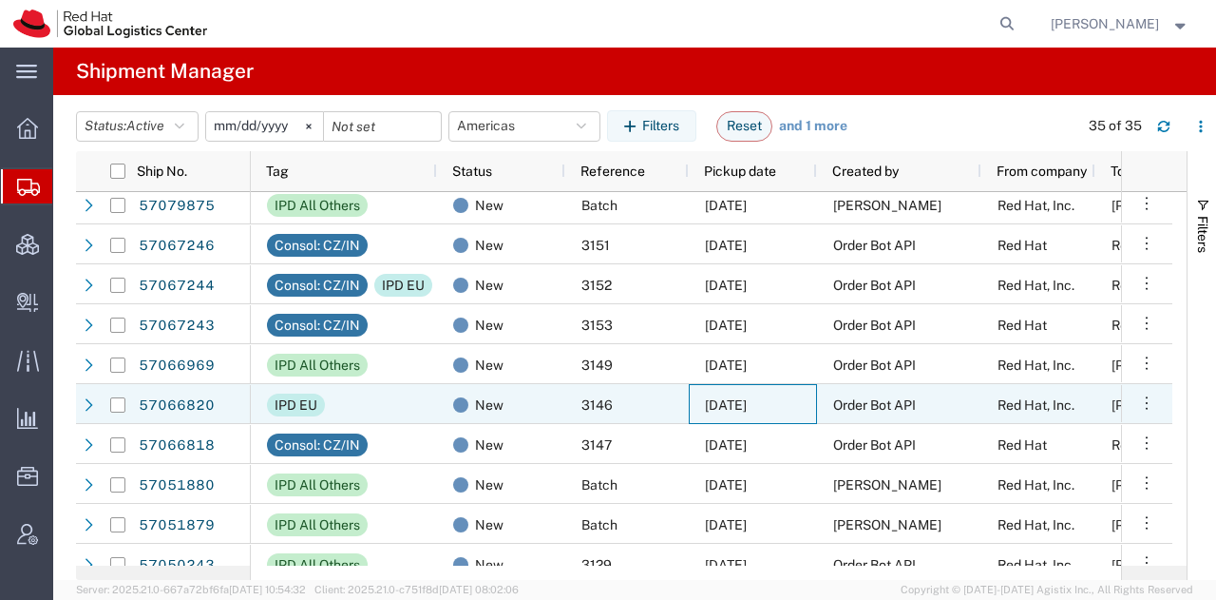
click at [724, 406] on span "[DATE]" at bounding box center [726, 404] width 42 height 15
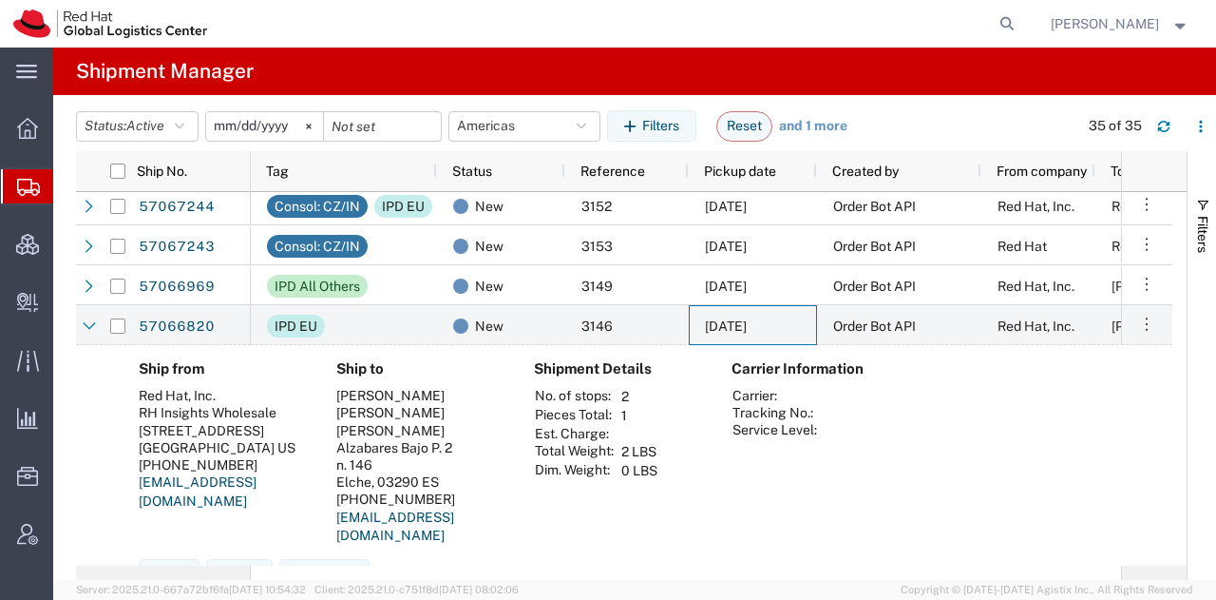
scroll to position [632, 0]
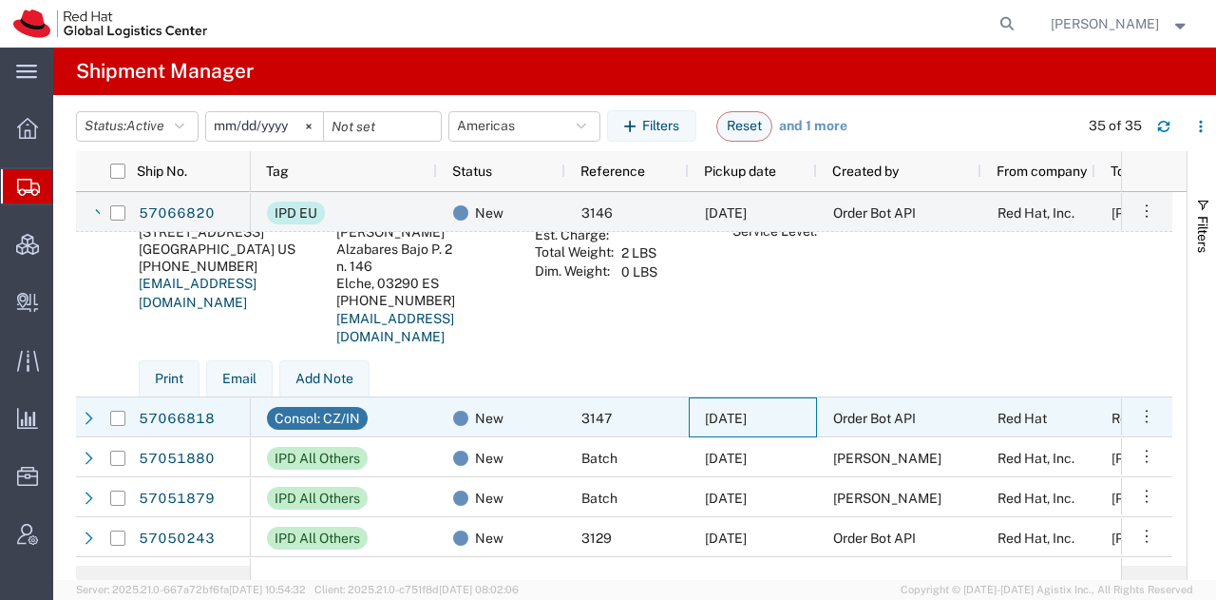
click at [724, 406] on div "[DATE]" at bounding box center [753, 417] width 128 height 40
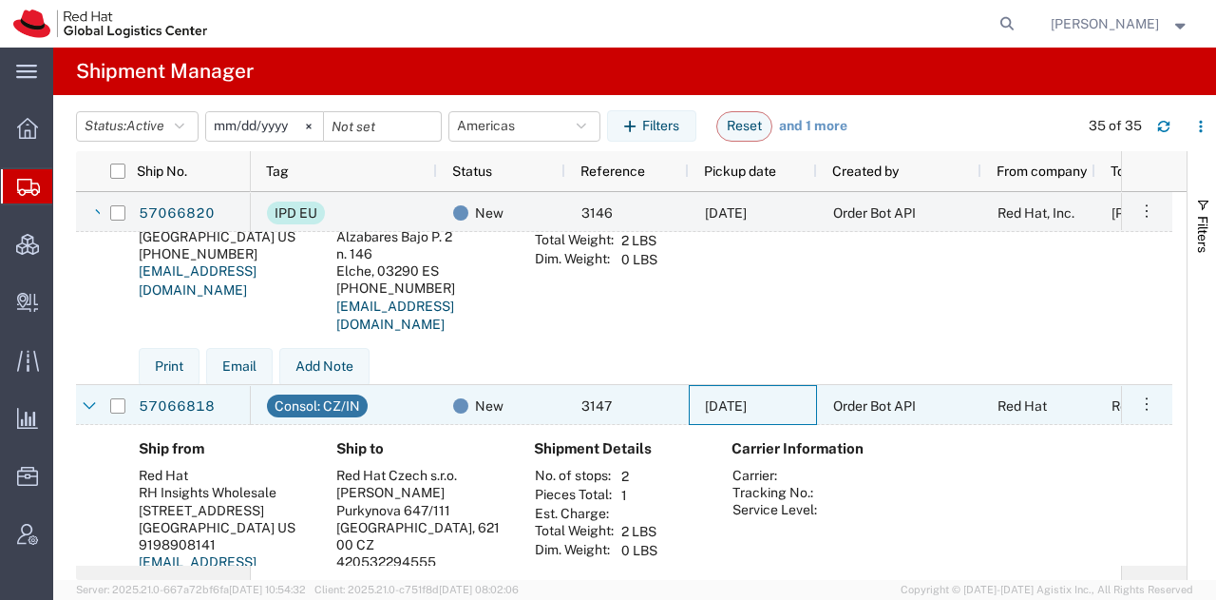
click at [724, 406] on span "[DATE]" at bounding box center [726, 405] width 42 height 15
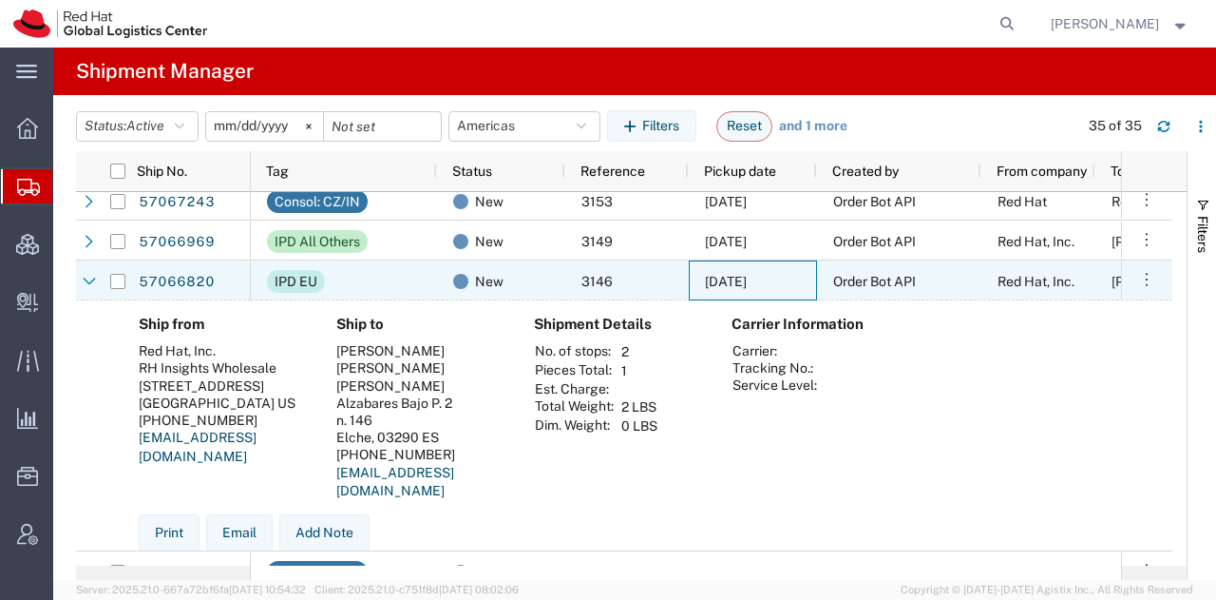
click at [730, 280] on span "[DATE]" at bounding box center [726, 281] width 42 height 15
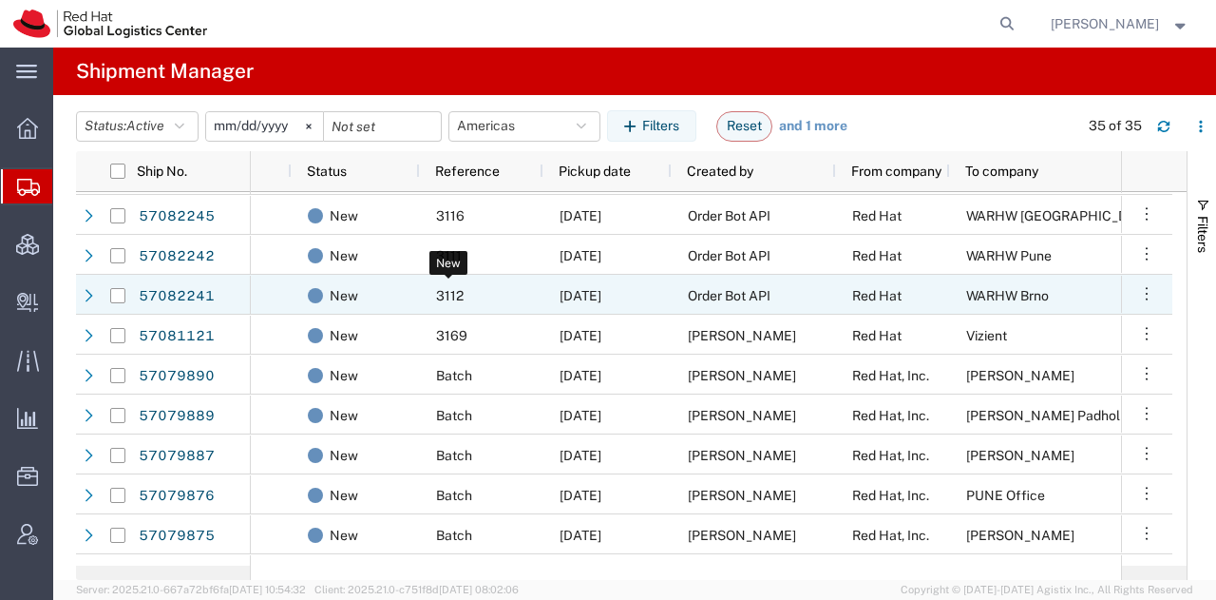
scroll to position [0, 165]
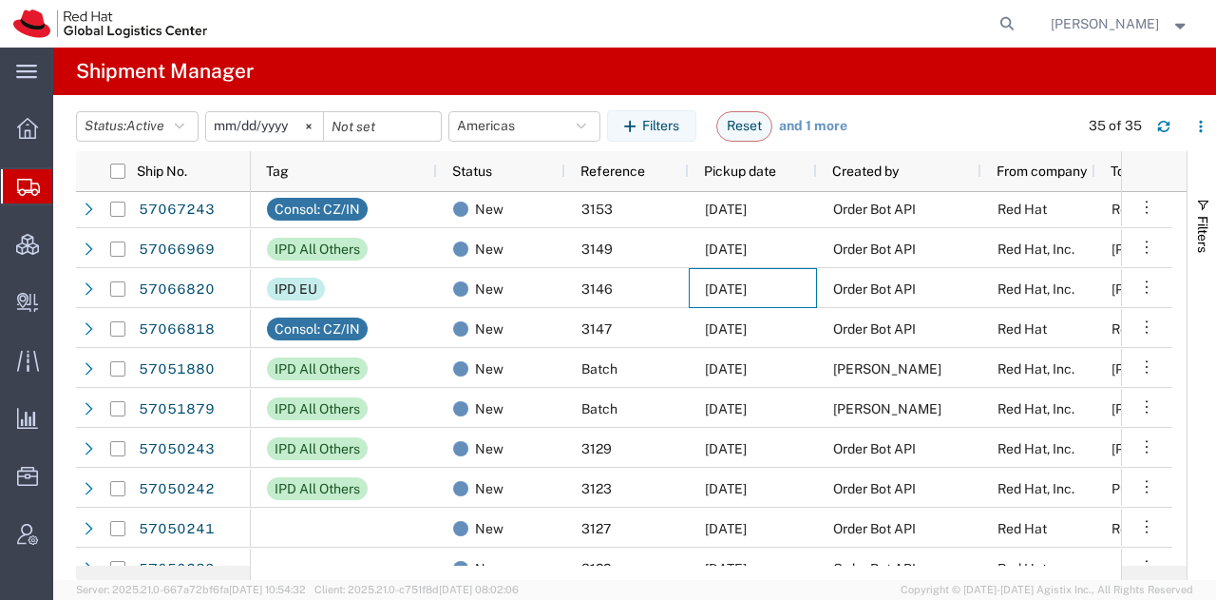
click at [1079, 29] on span "[PERSON_NAME]" at bounding box center [1105, 23] width 108 height 21
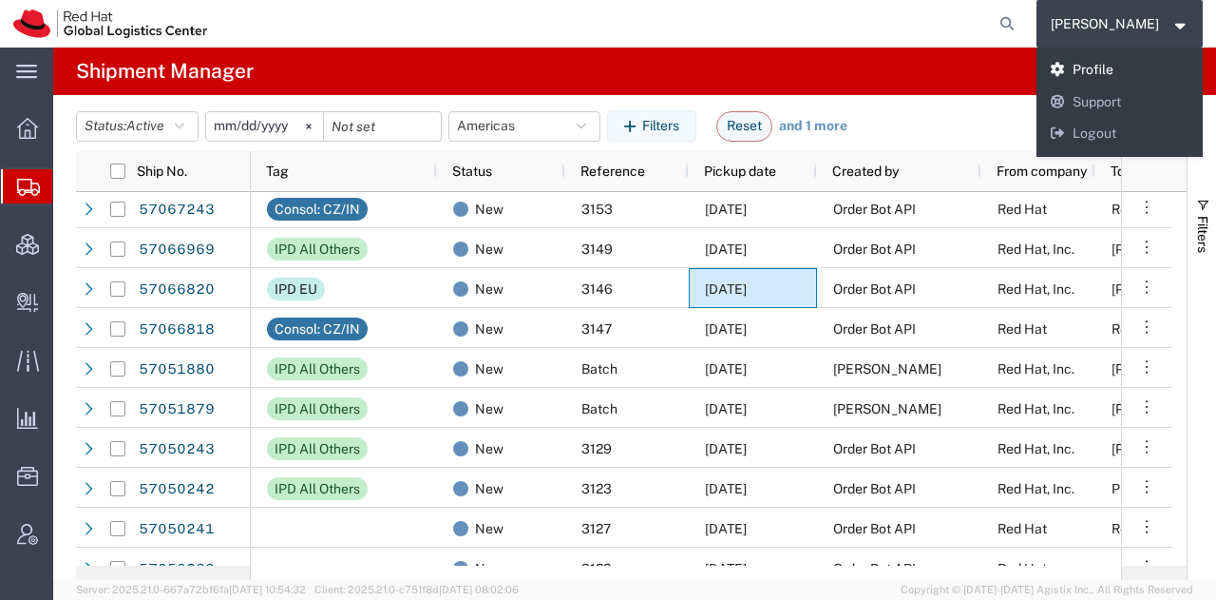
click at [1100, 73] on link "Profile" at bounding box center [1120, 70] width 167 height 32
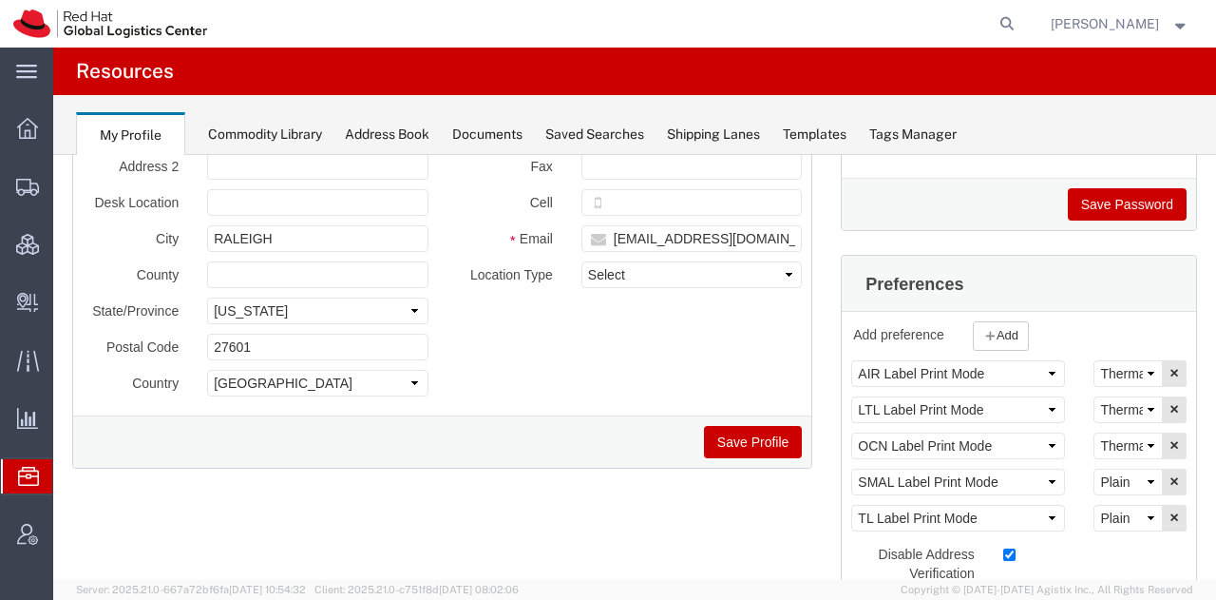
scroll to position [207, 0]
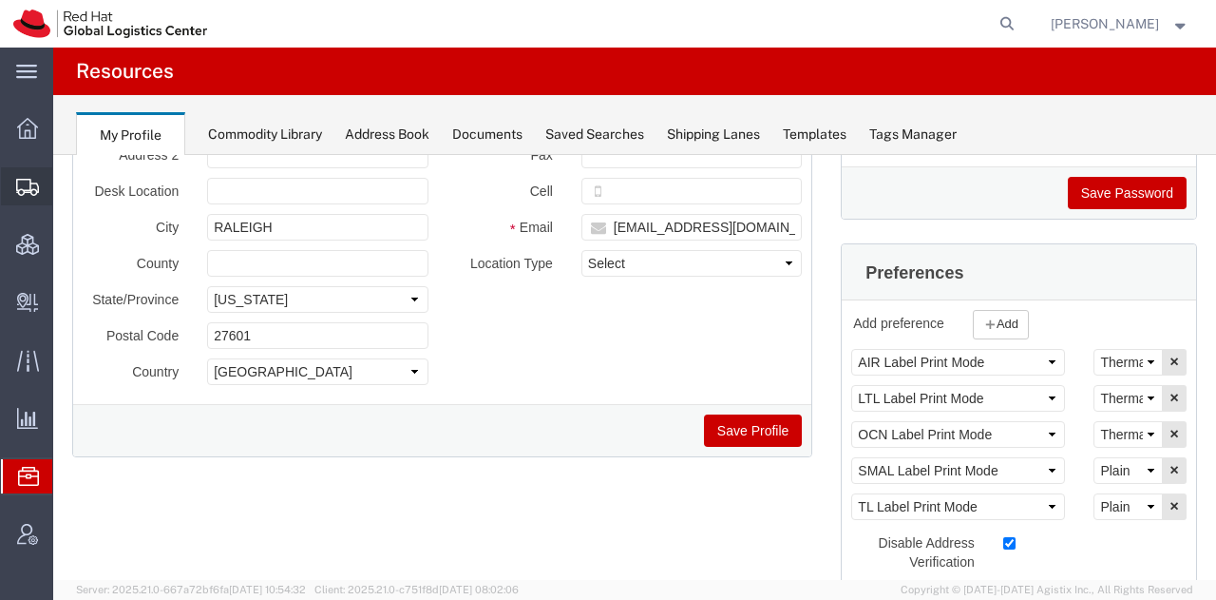
click at [0, 0] on span "Shipment Manager" at bounding box center [0, 0] width 0 height 0
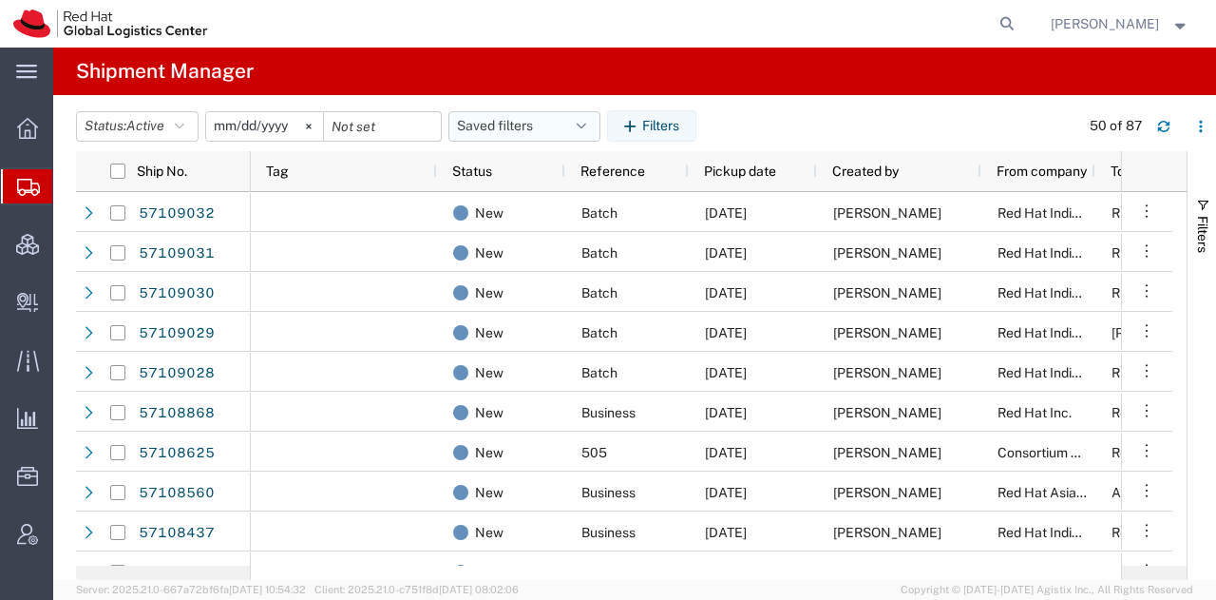
click at [583, 124] on icon "button" at bounding box center [582, 126] width 10 height 13
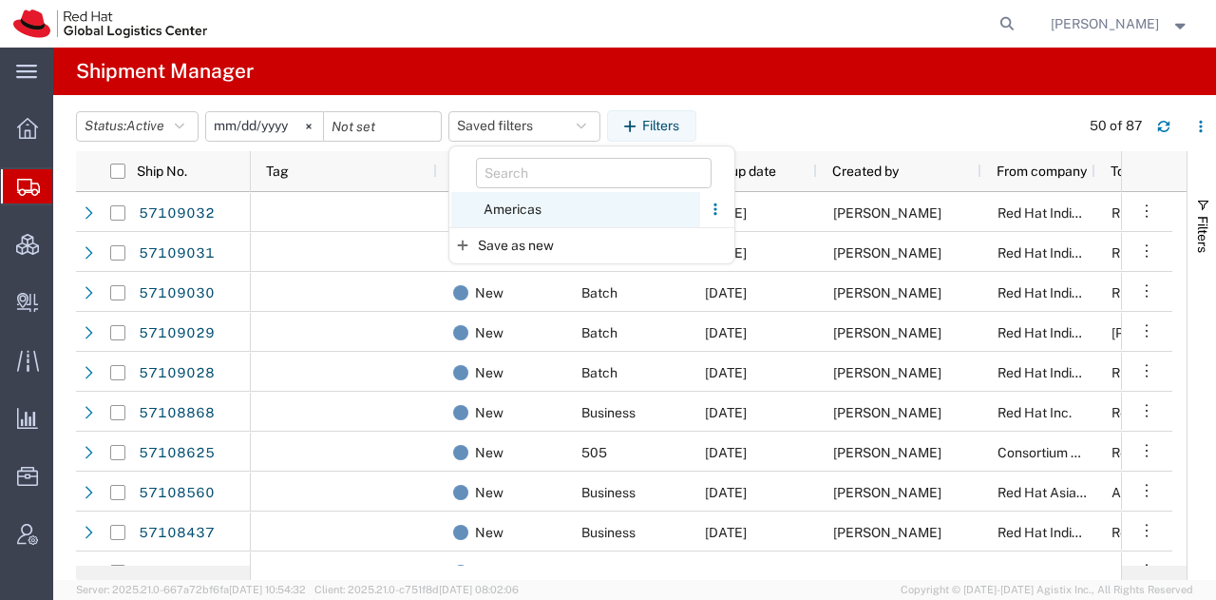
click at [519, 207] on span "Americas" at bounding box center [575, 209] width 249 height 35
type input "[DATE]"
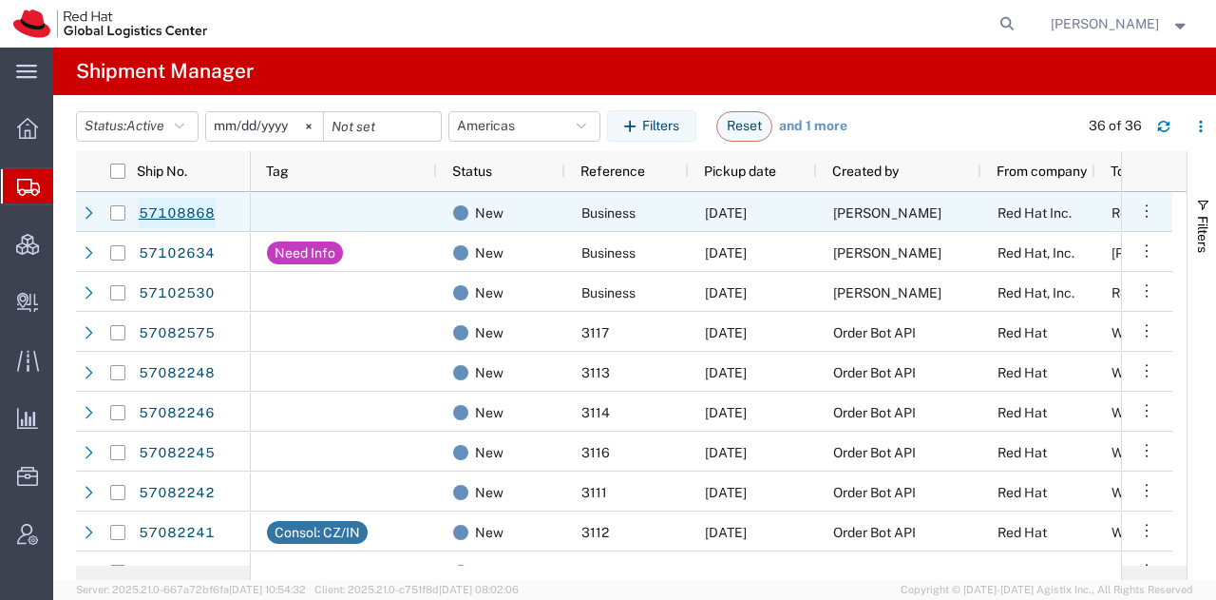
click at [154, 212] on link "57108868" at bounding box center [177, 213] width 78 height 30
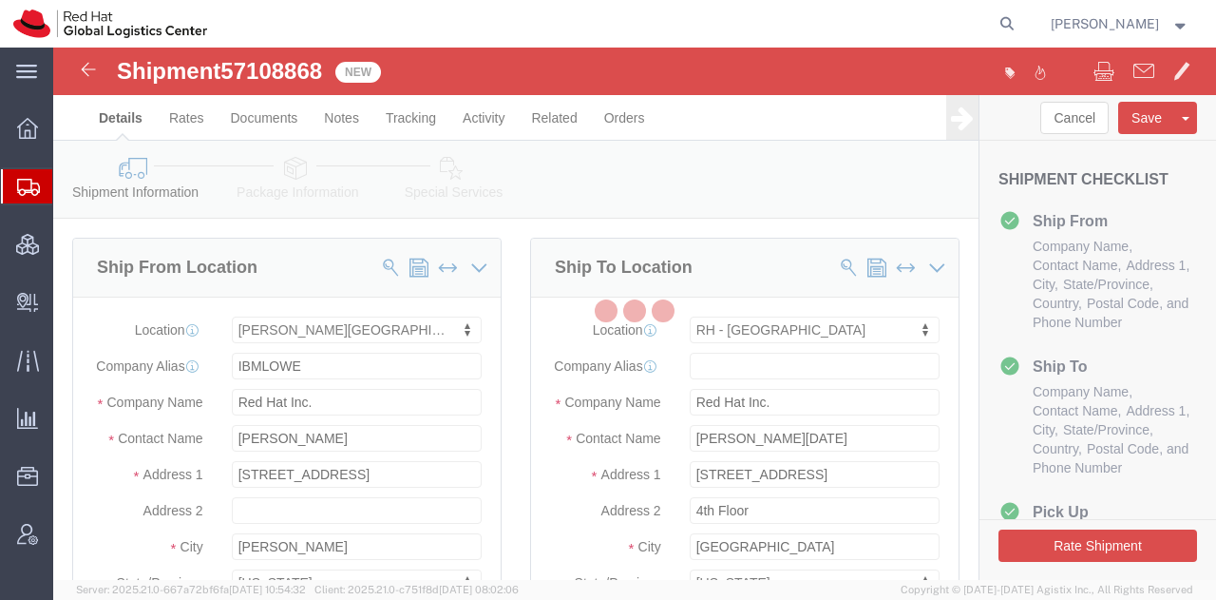
select select "65011"
select select "37929"
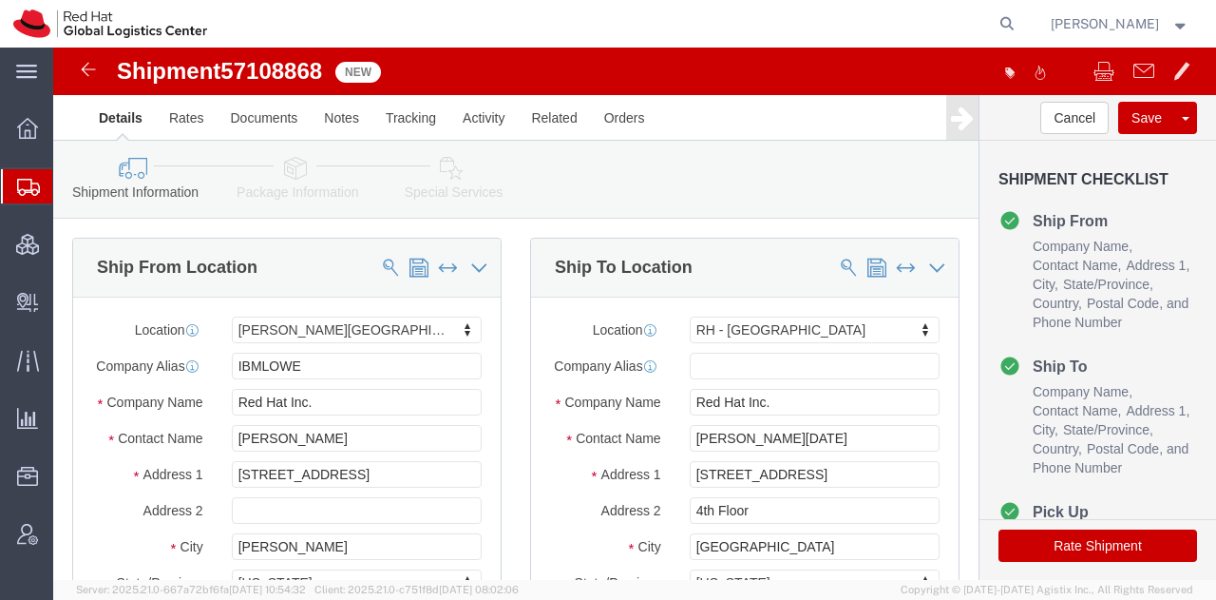
click icon
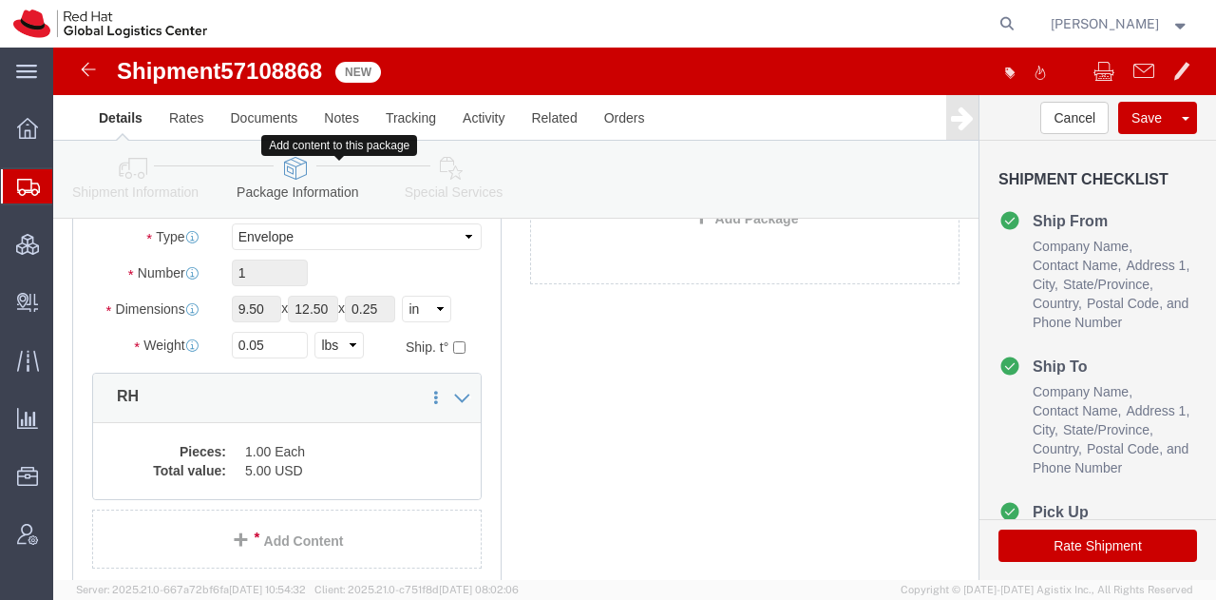
scroll to position [181, 0]
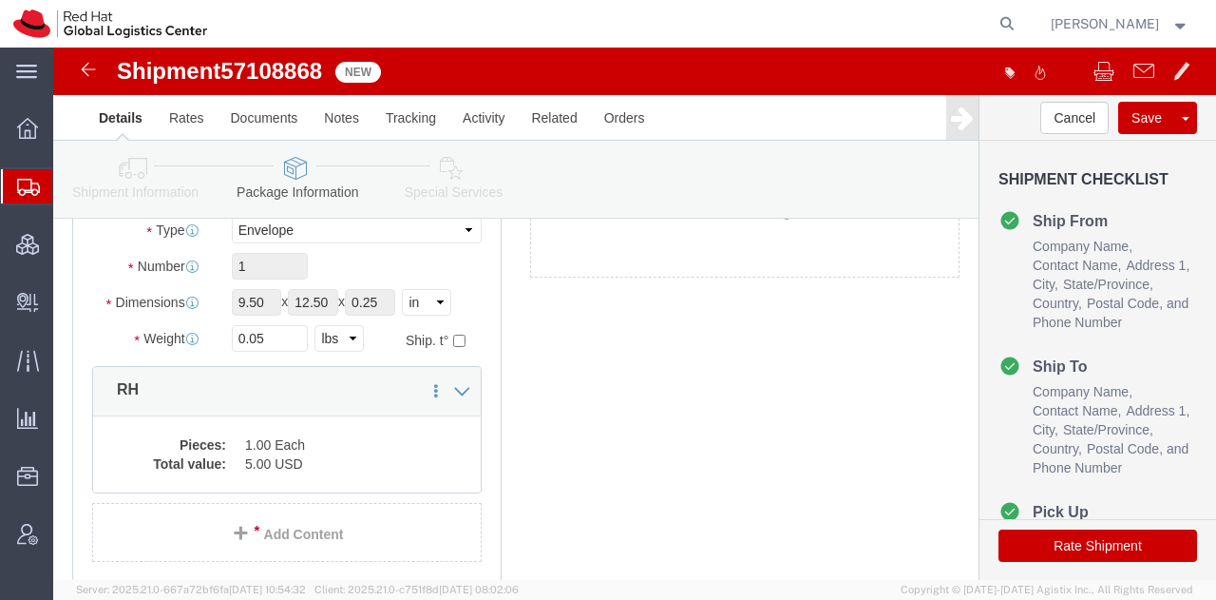
click link "Special Services"
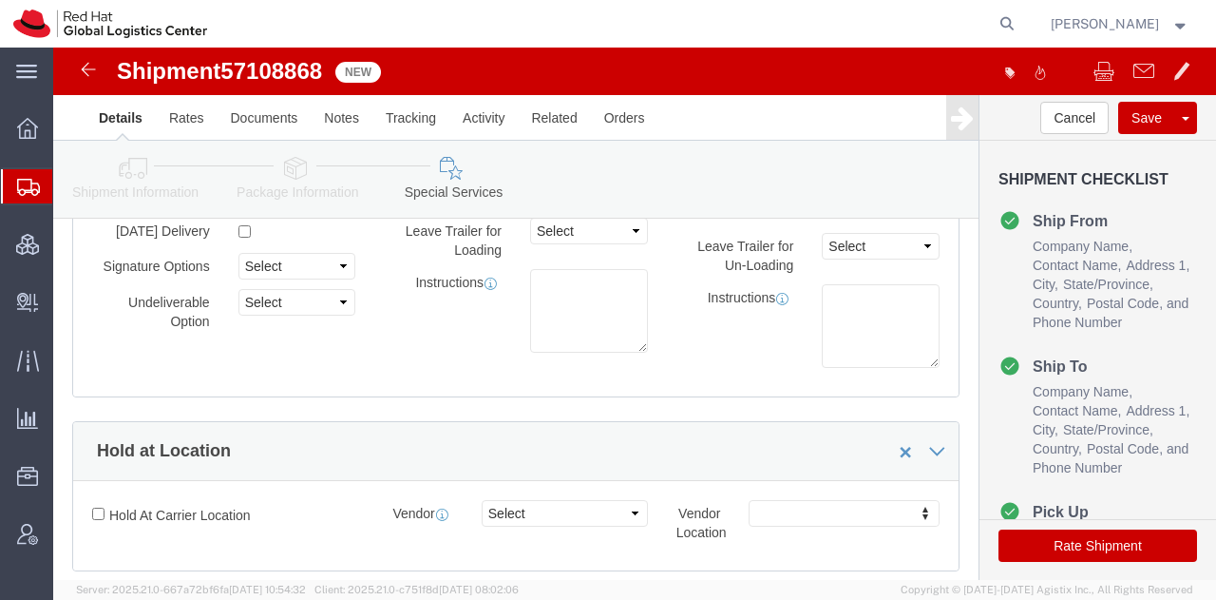
click div "Manage special services Handling Options Documents Options Hold at Location Ret…"
click icon
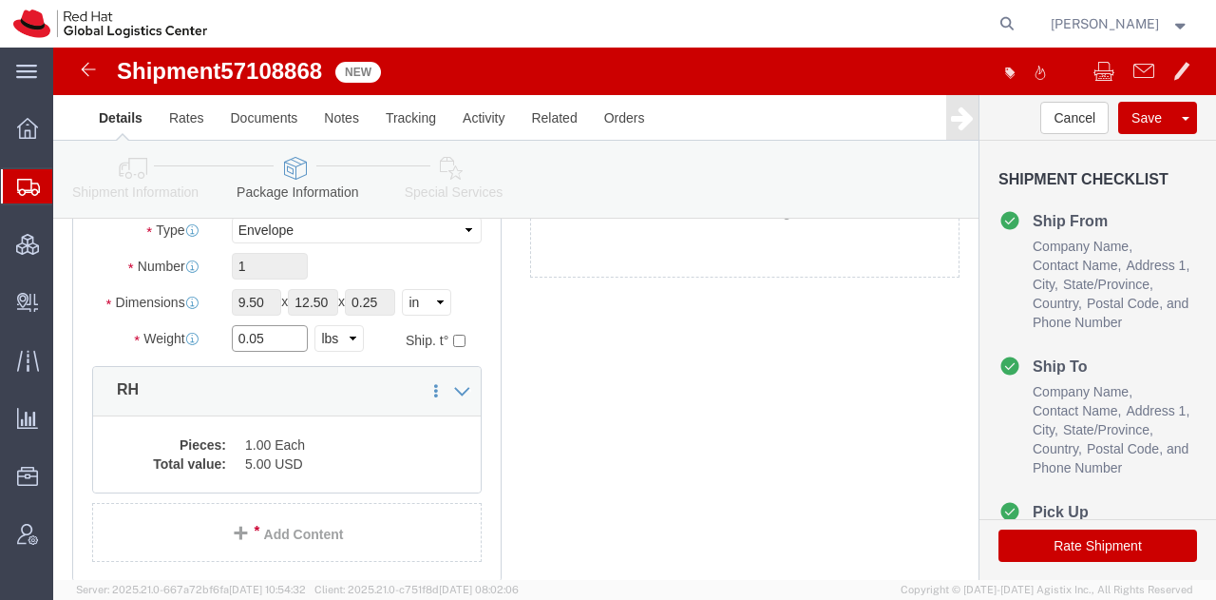
click input "0.05"
type input "0.5"
click button "Rate Shipment"
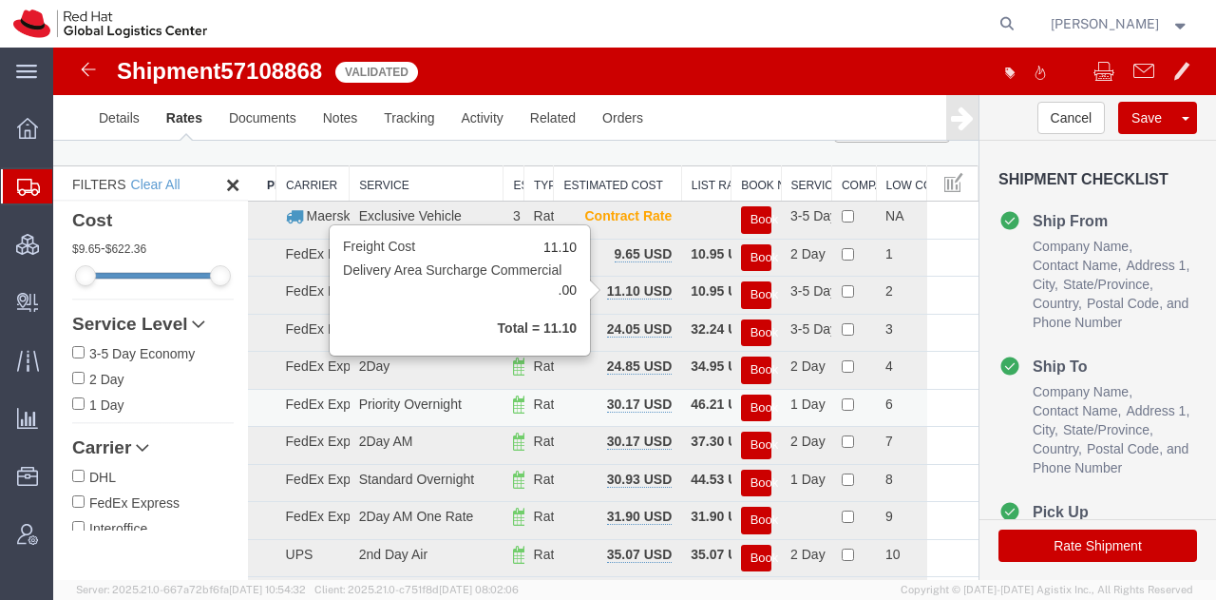
scroll to position [42, 0]
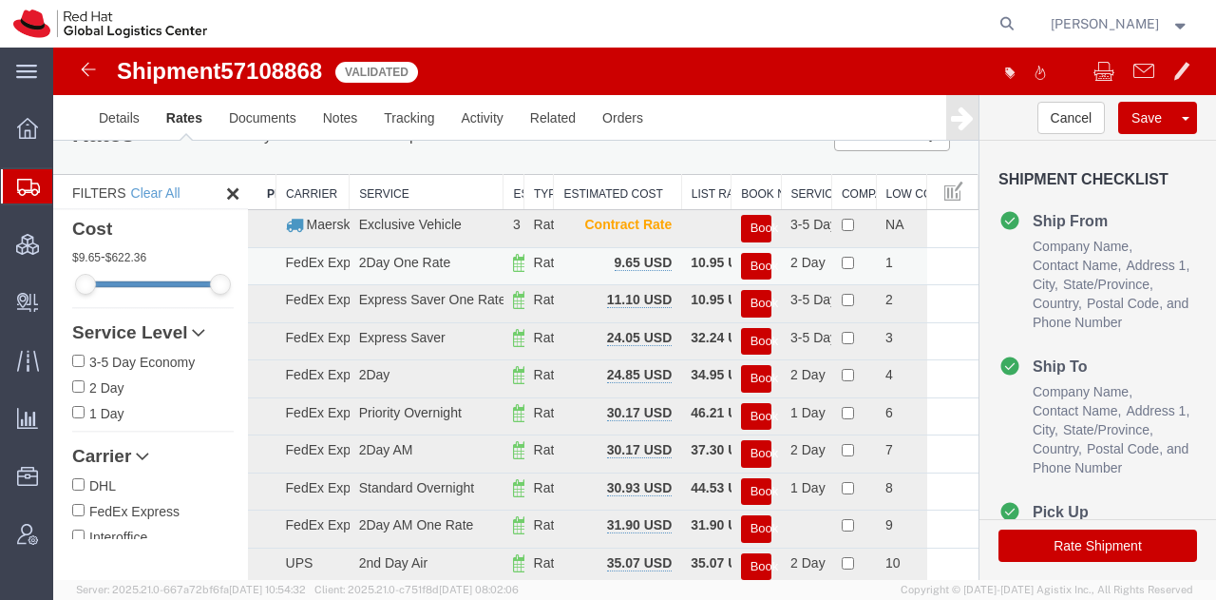
click at [755, 259] on button "Book" at bounding box center [756, 267] width 30 height 28
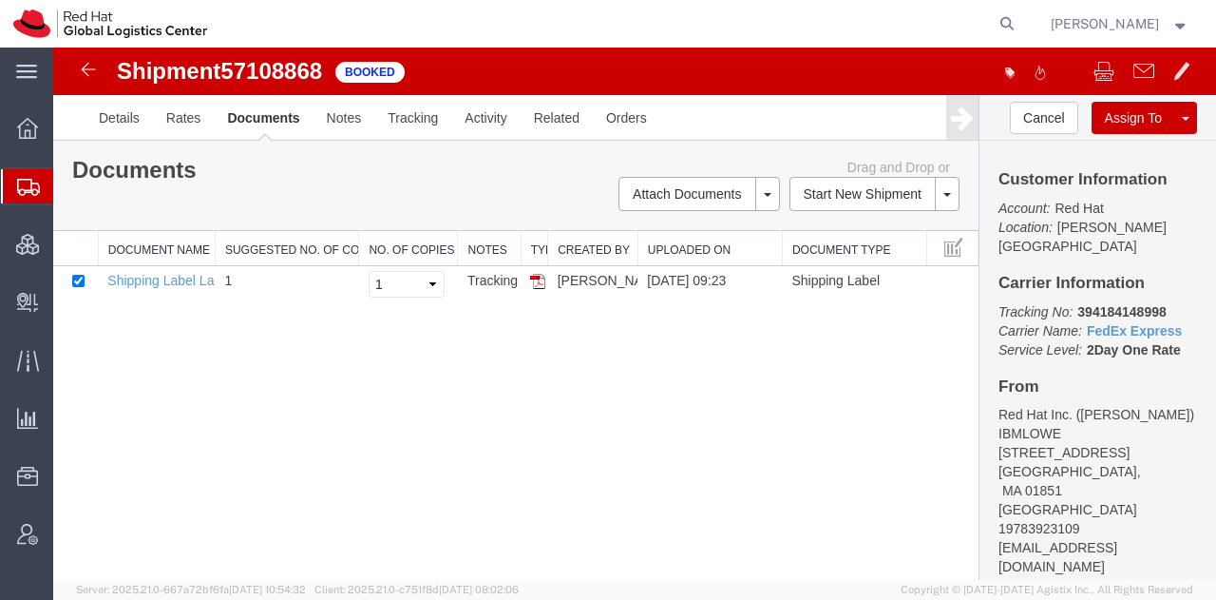
scroll to position [0, 0]
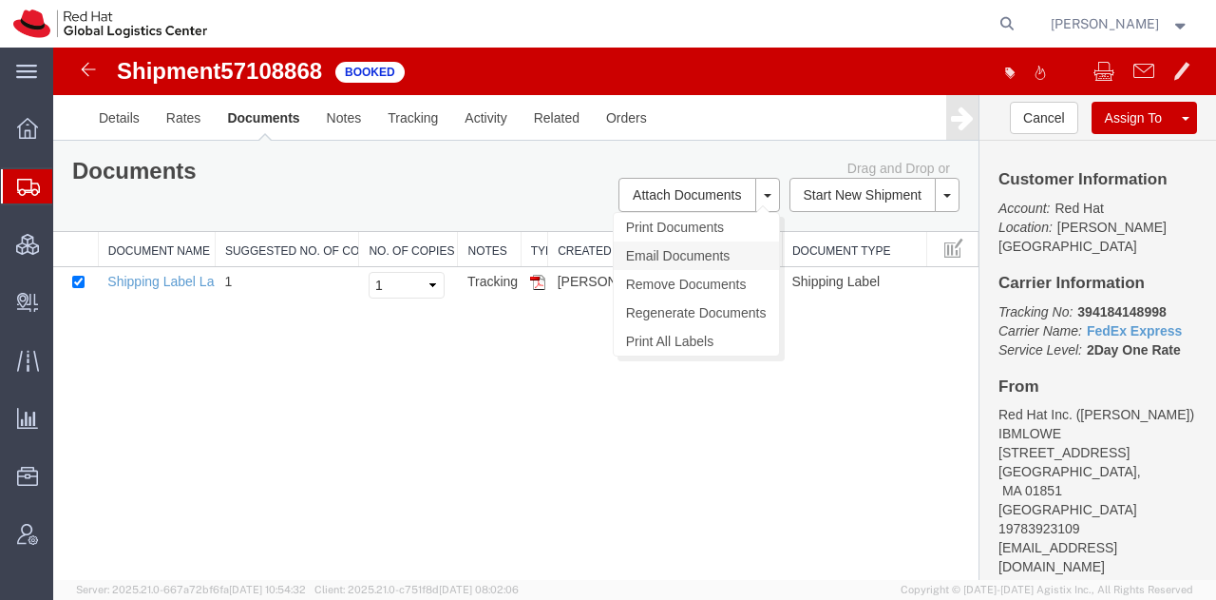
click at [662, 250] on link "Email Documents" at bounding box center [696, 255] width 165 height 29
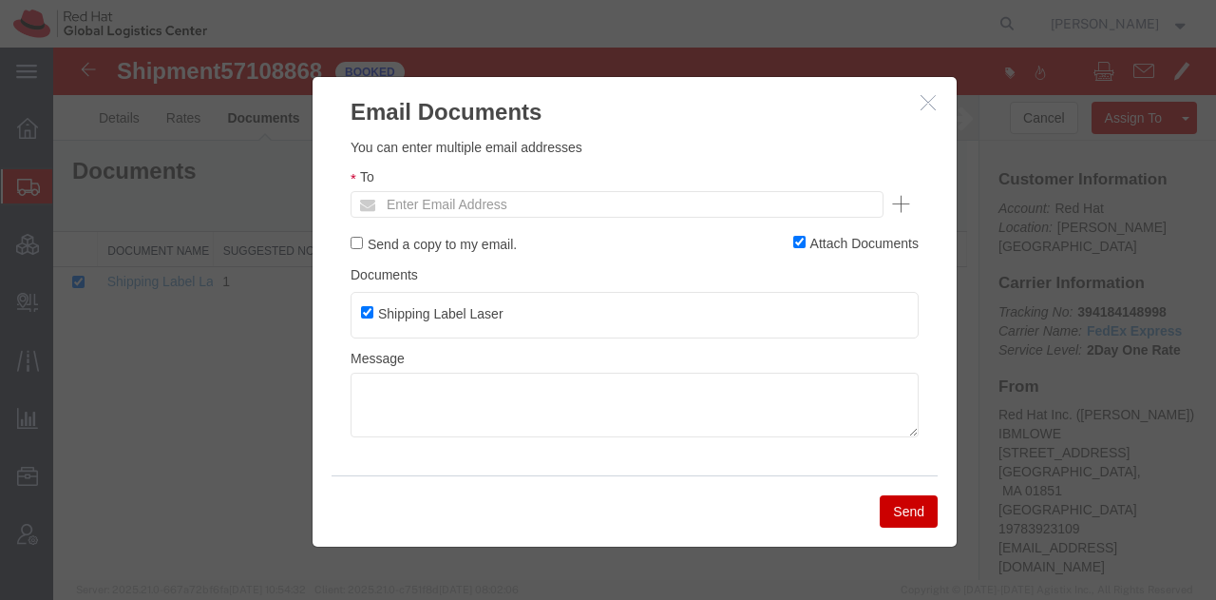
click at [616, 197] on ul "Enter Email Address" at bounding box center [617, 204] width 533 height 27
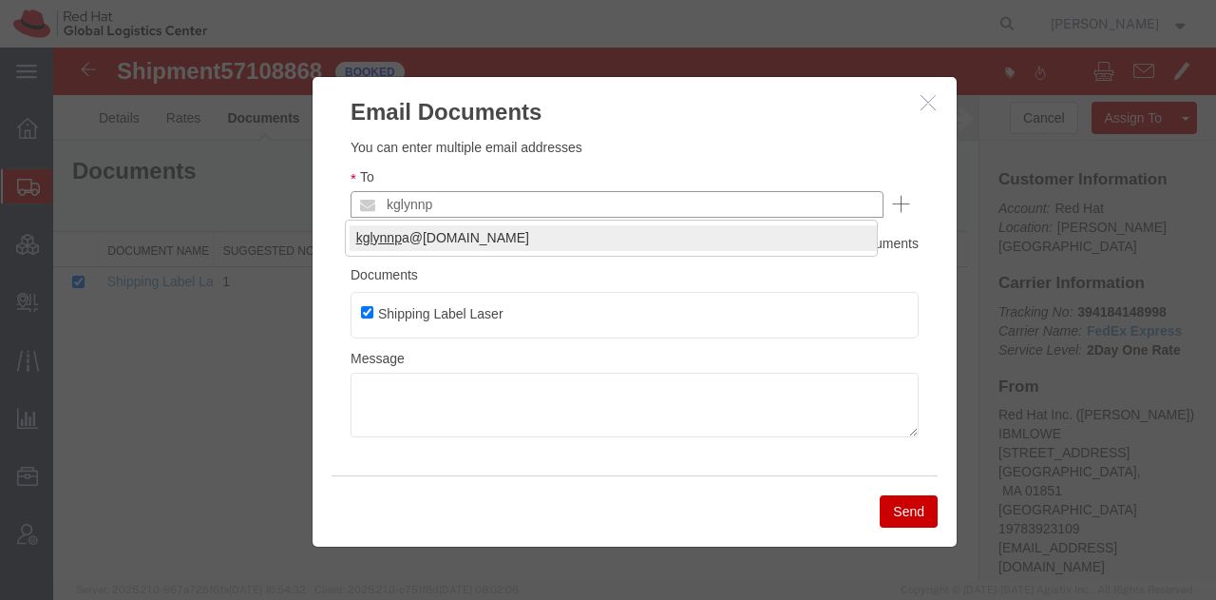
type input "kglynnp"
type input "[EMAIL_ADDRESS][DOMAIN_NAME]"
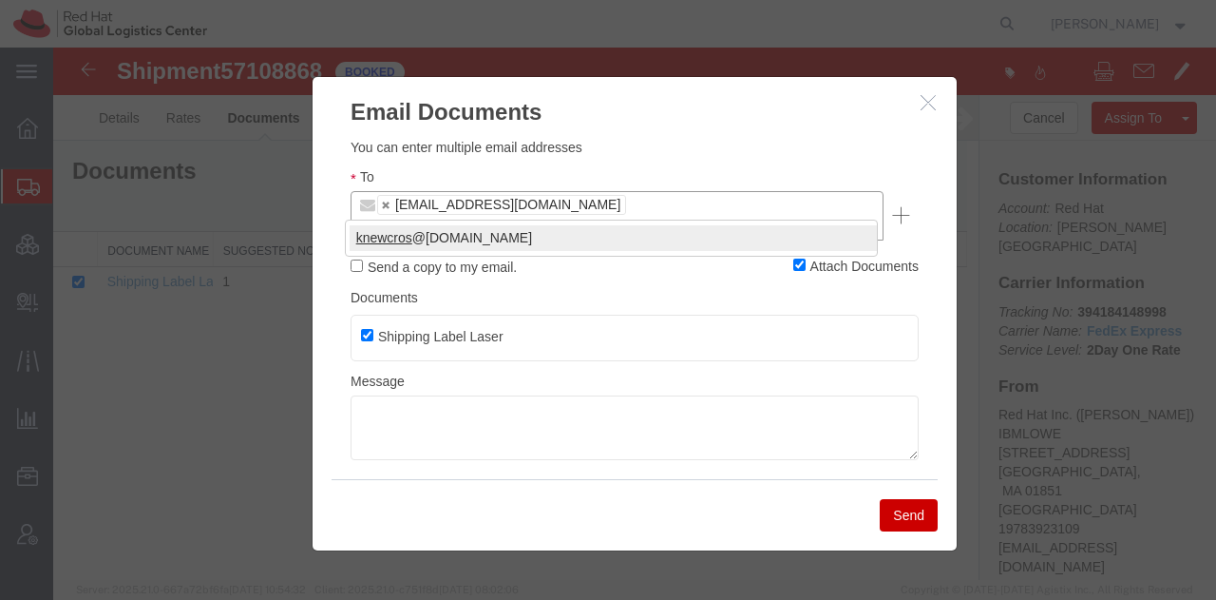
type input "knewcros"
type input "[EMAIL_ADDRESS][DOMAIN_NAME],[EMAIL_ADDRESS][DOMAIN_NAME]"
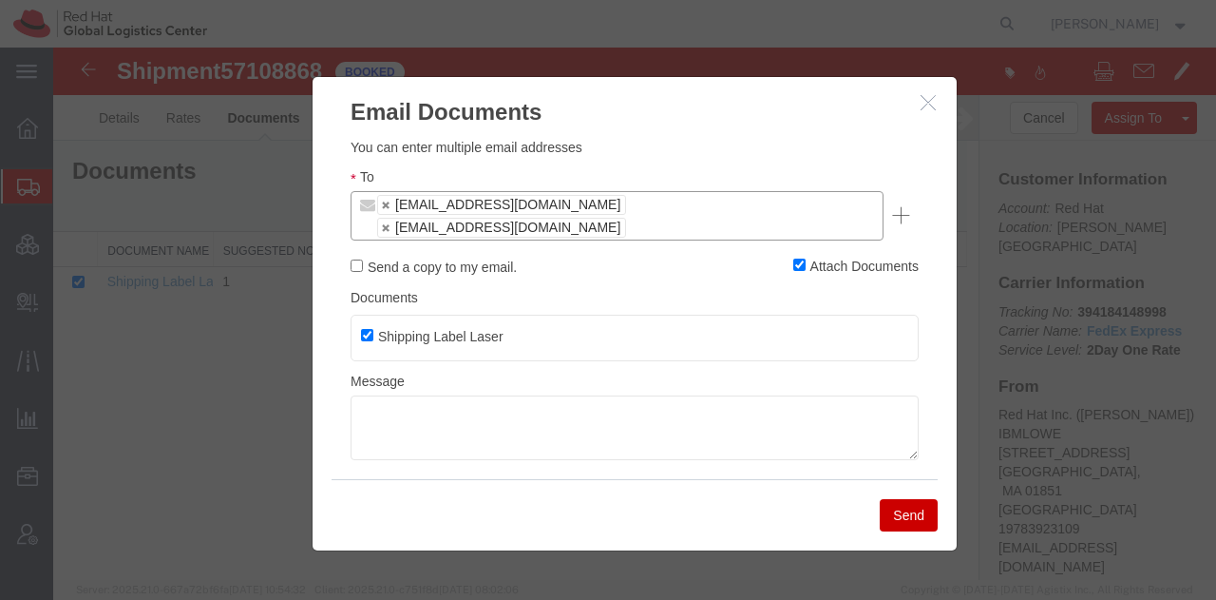
click at [926, 500] on button "Send" at bounding box center [909, 515] width 58 height 32
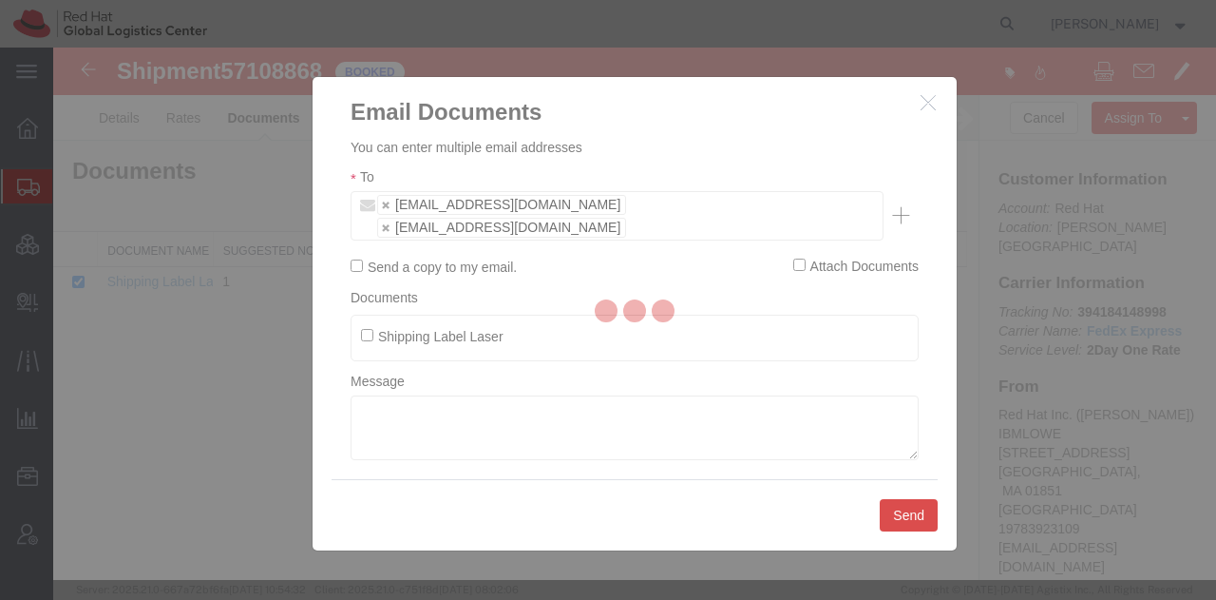
checkbox input "false"
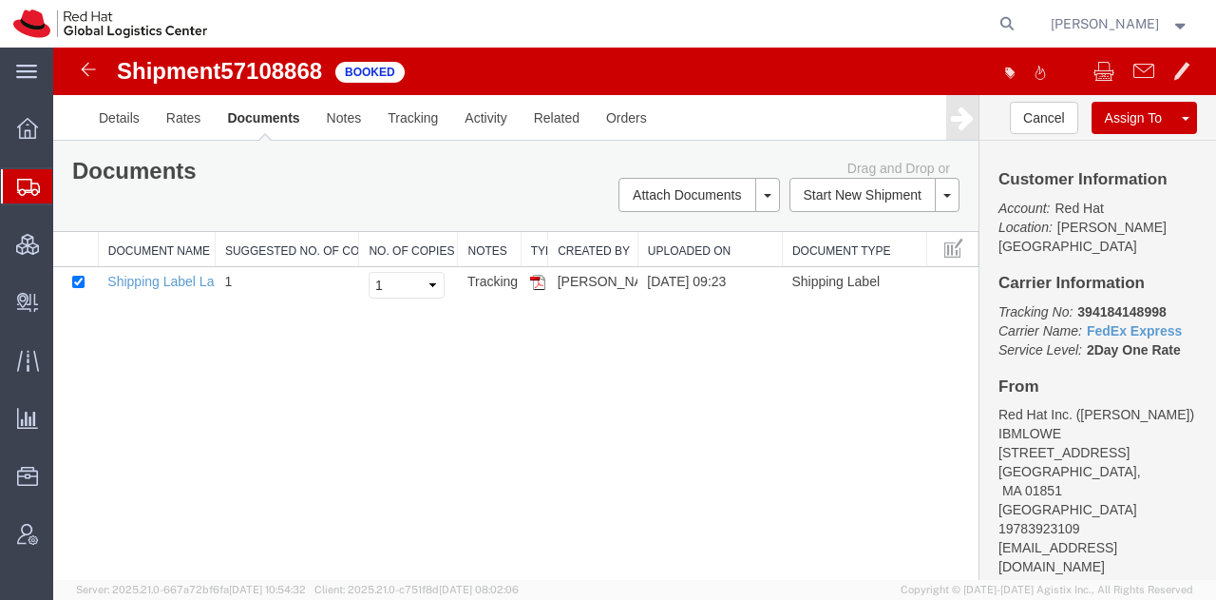
click at [0, 0] on span "Shipment Manager" at bounding box center [0, 0] width 0 height 0
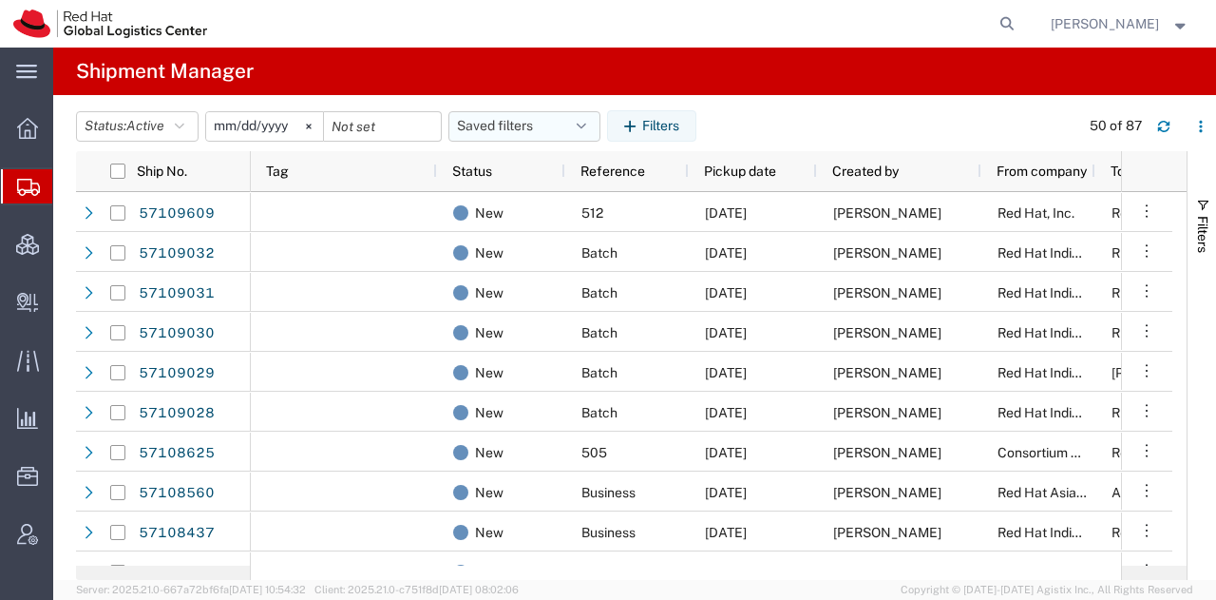
click at [586, 124] on icon "button" at bounding box center [582, 126] width 10 height 13
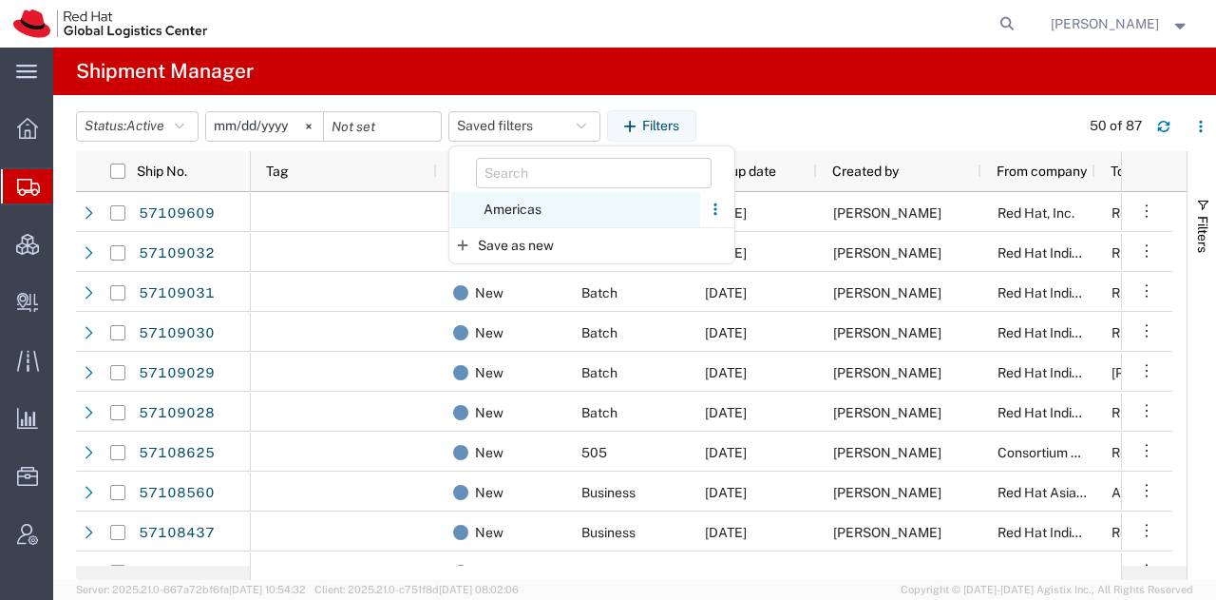
click at [525, 207] on span "Americas" at bounding box center [575, 209] width 249 height 35
type input "[DATE]"
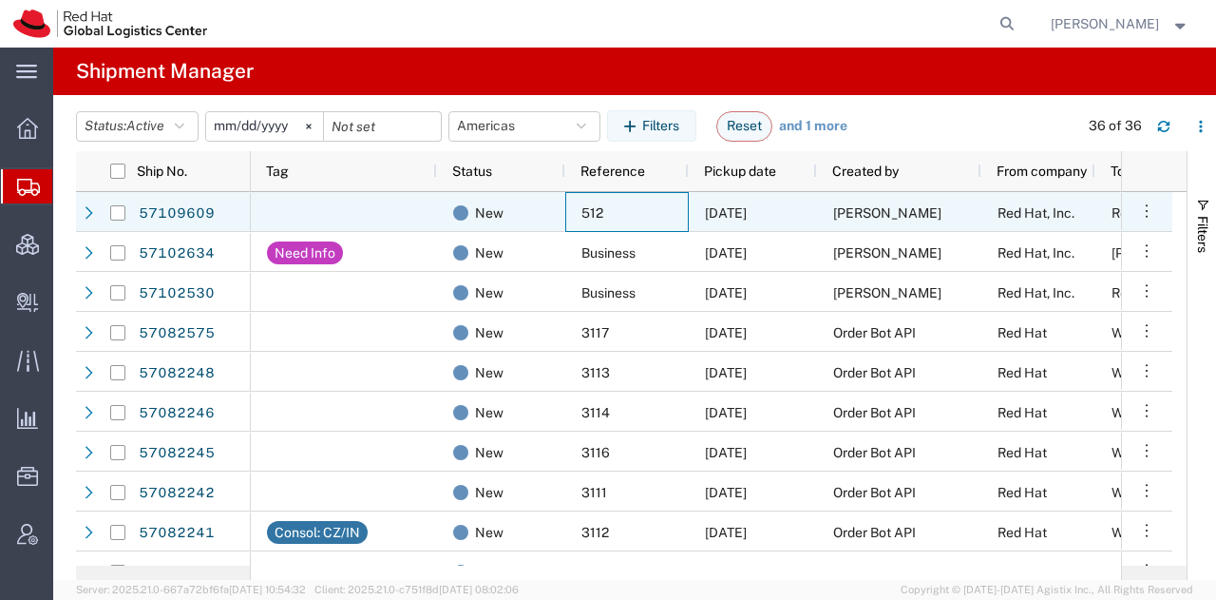
click at [686, 212] on div "512" at bounding box center [627, 212] width 124 height 40
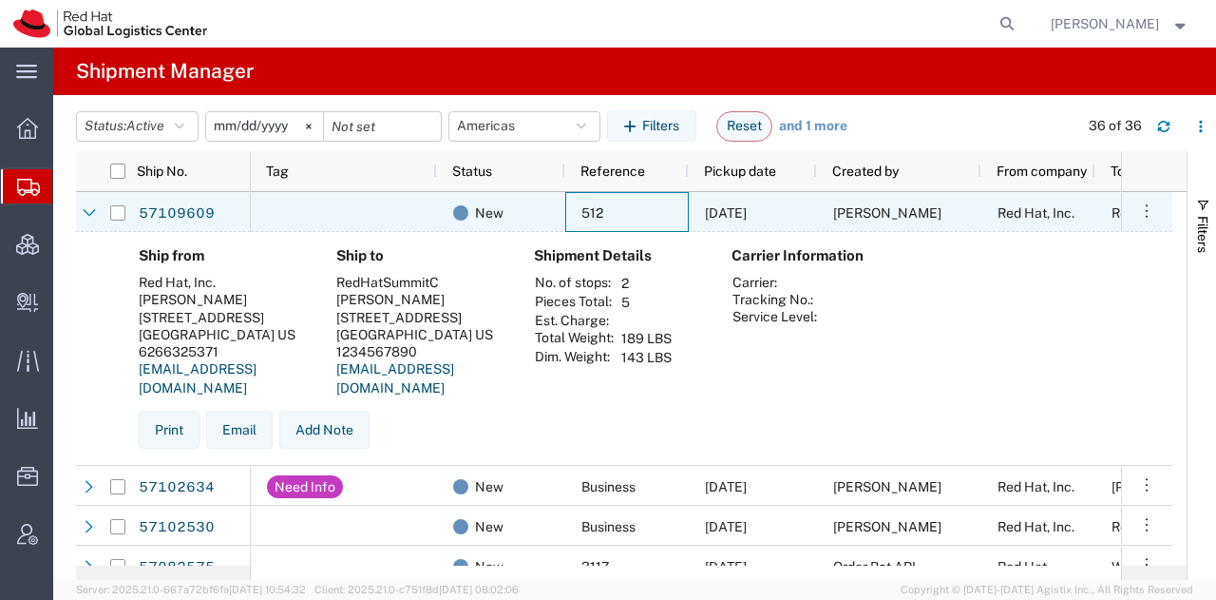
click at [686, 212] on div "512" at bounding box center [627, 212] width 124 height 40
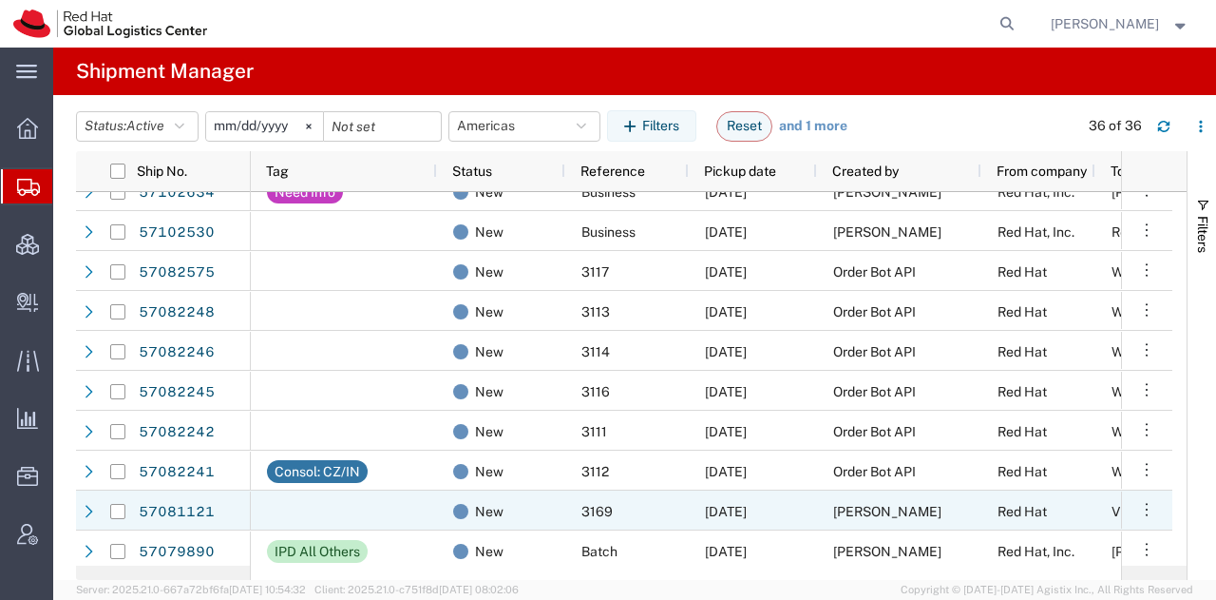
scroll to position [63, 0]
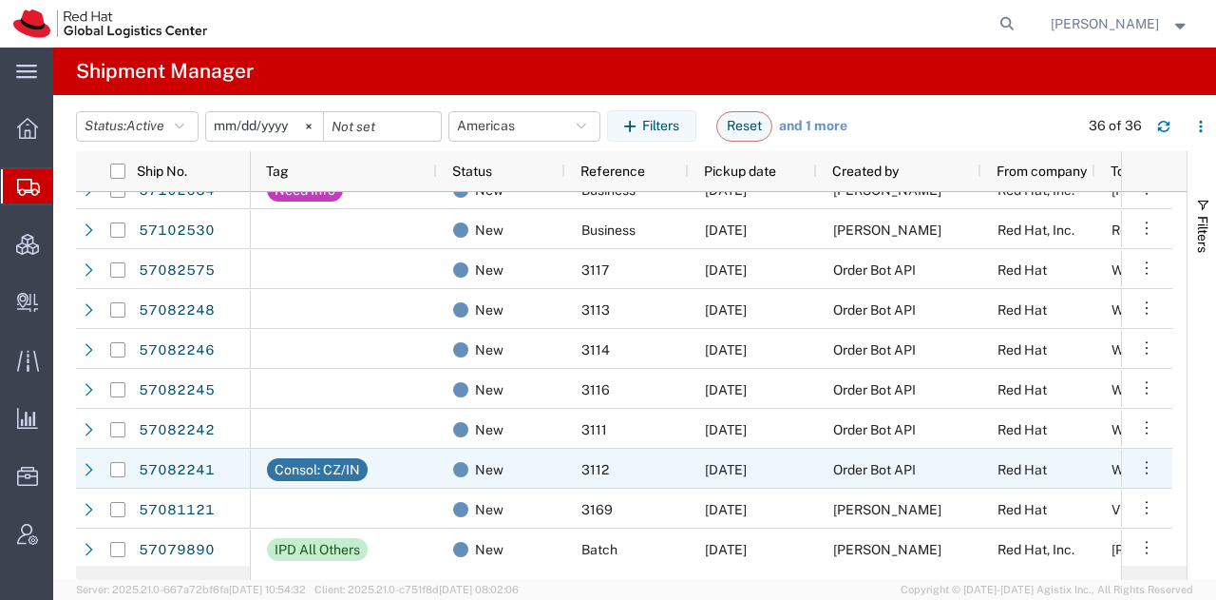
click at [715, 453] on div "[DATE]" at bounding box center [753, 469] width 128 height 40
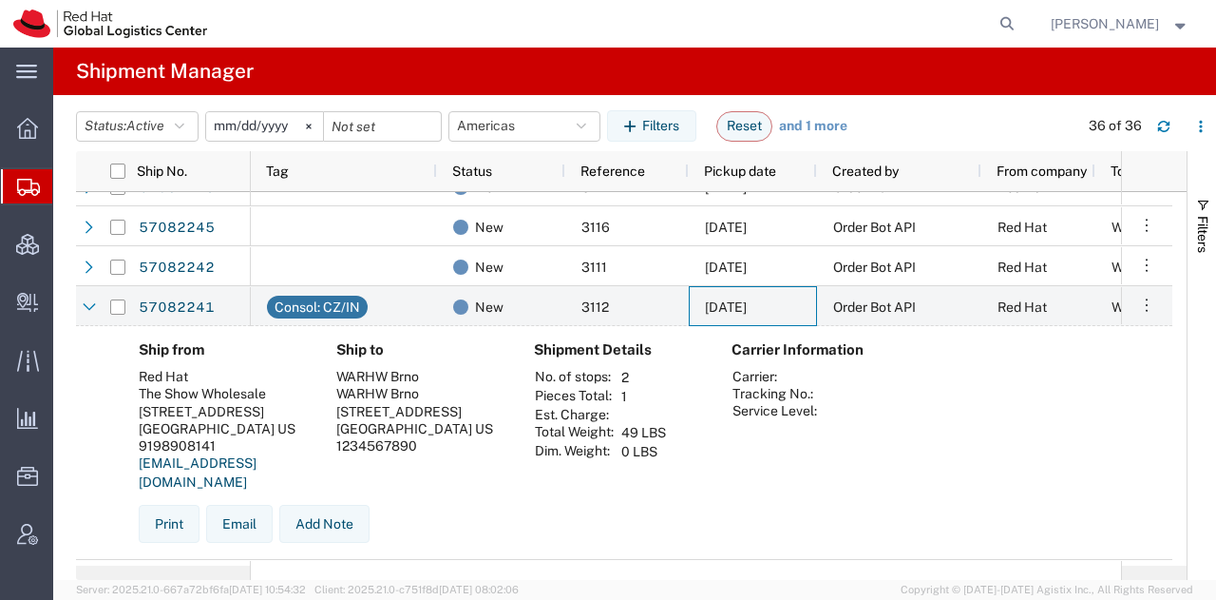
scroll to position [224, 0]
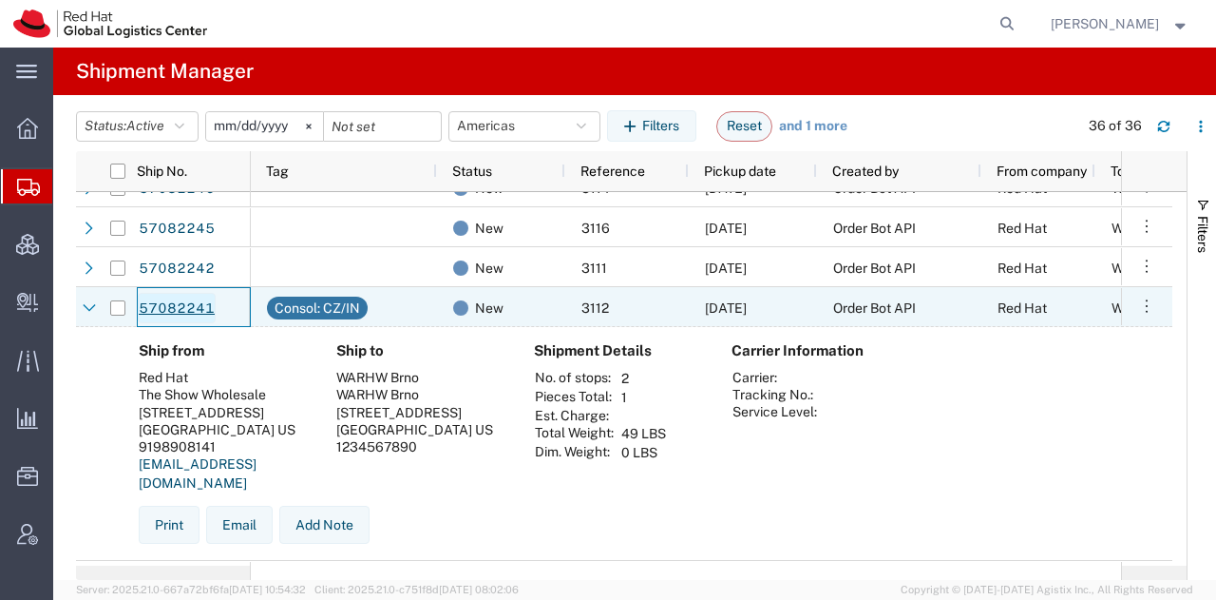
click at [195, 310] on link "57082241" at bounding box center [177, 308] width 78 height 30
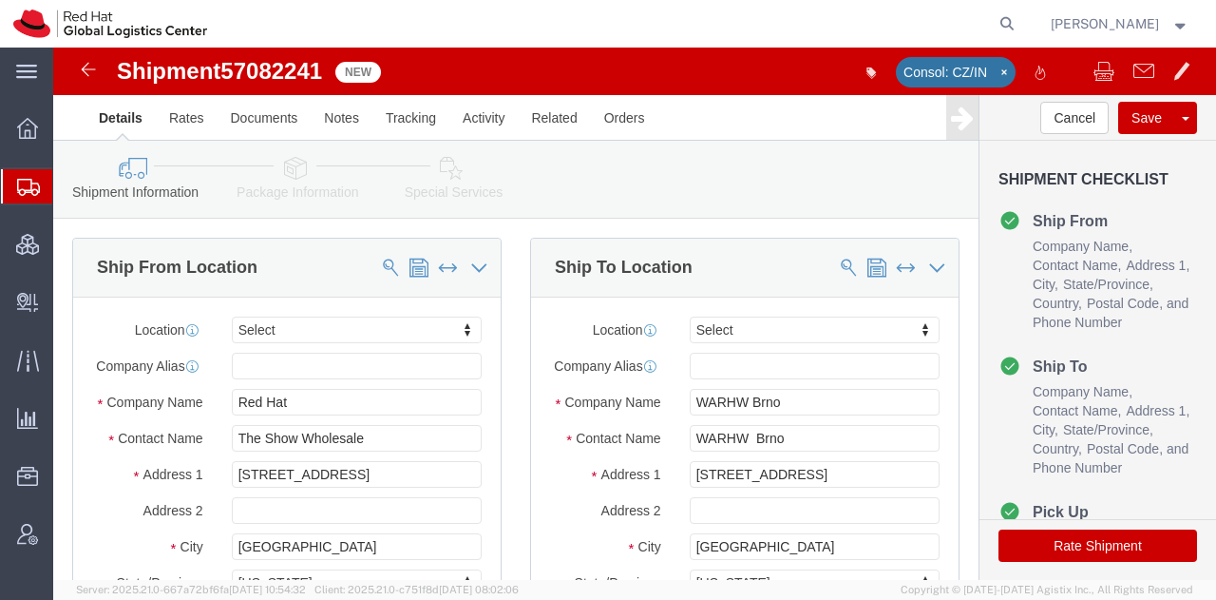
select select
click at [0, 0] on span "Shipment Manager" at bounding box center [0, 0] width 0 height 0
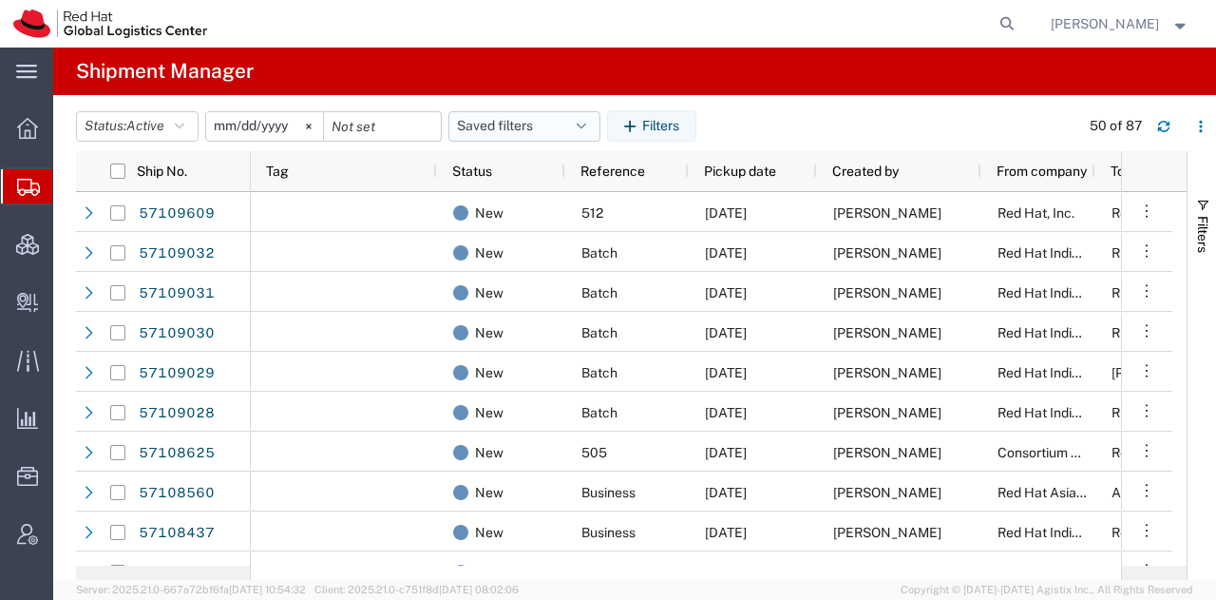
click at [586, 128] on icon "button" at bounding box center [582, 126] width 10 height 13
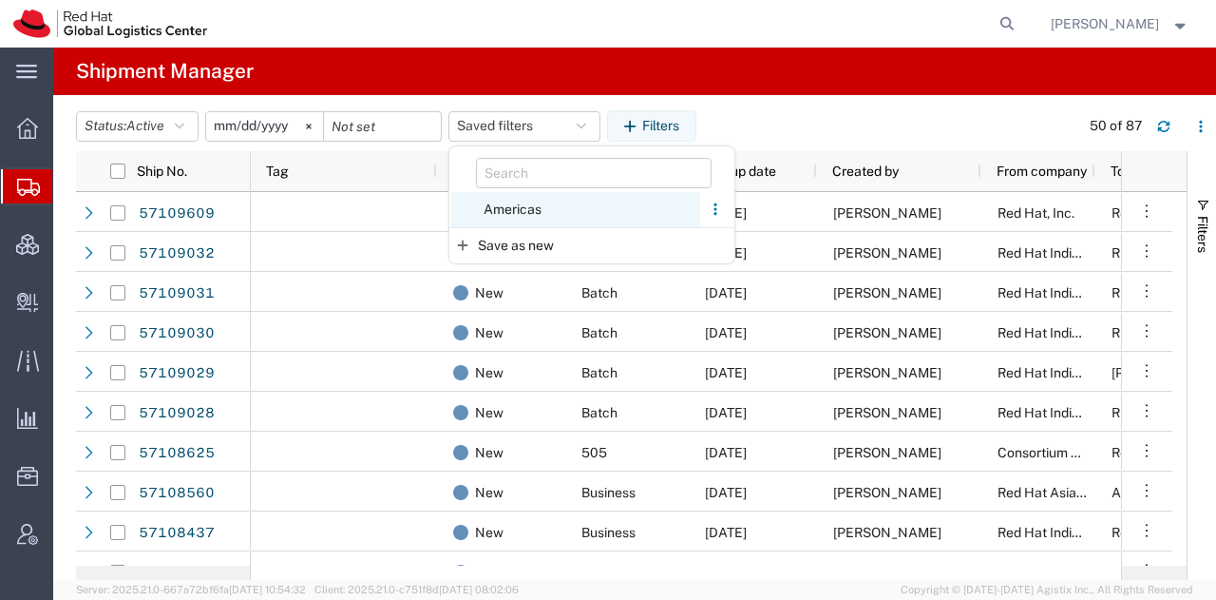
click at [553, 202] on span "Americas" at bounding box center [575, 209] width 249 height 35
type input "[DATE]"
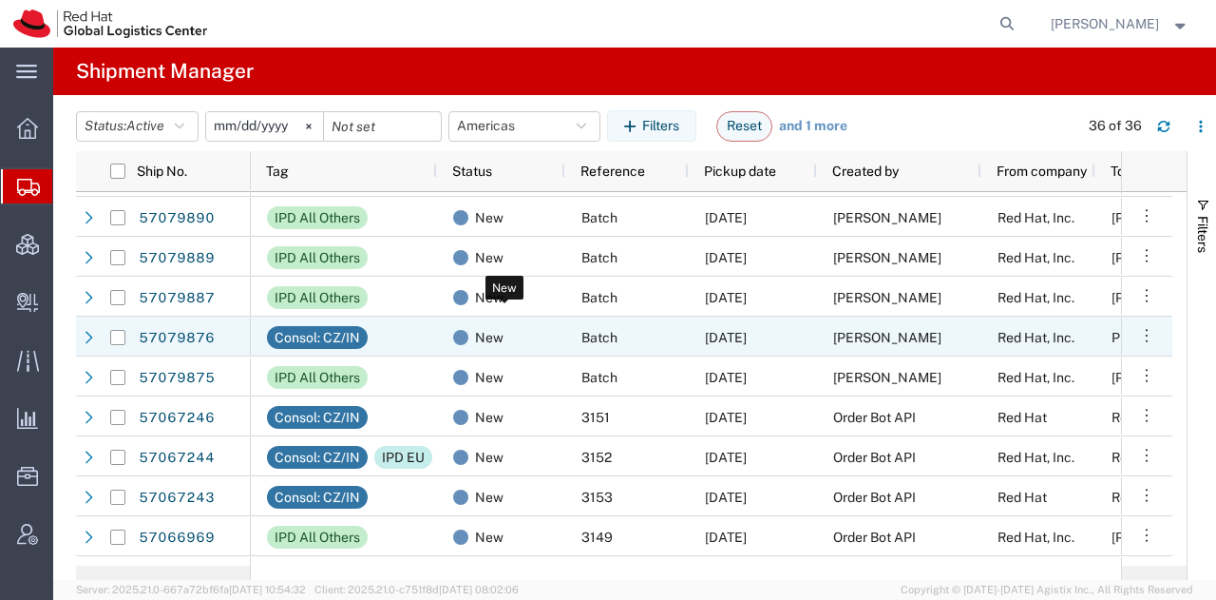
scroll to position [423, 0]
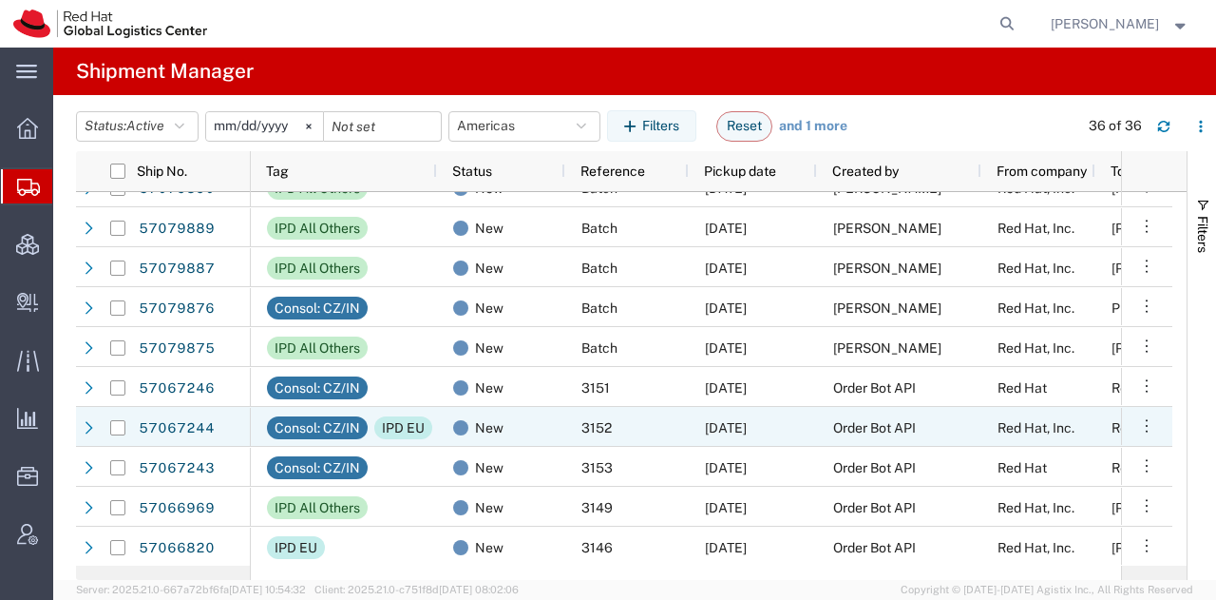
click at [747, 430] on span "[DATE]" at bounding box center [726, 427] width 42 height 15
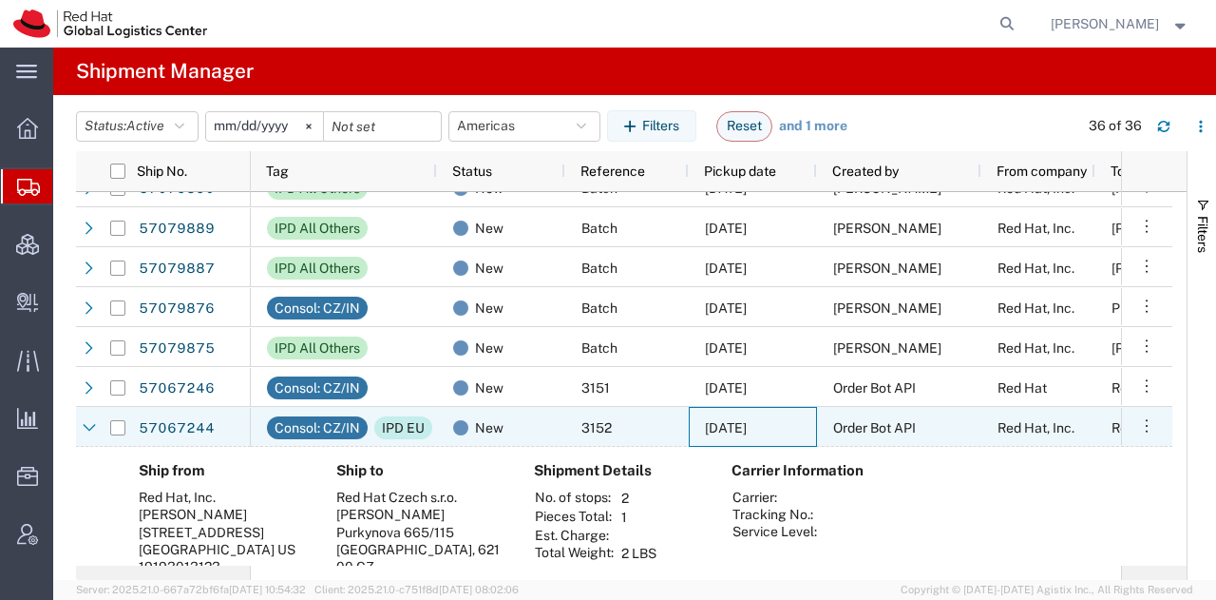
click at [747, 430] on span "[DATE]" at bounding box center [726, 427] width 42 height 15
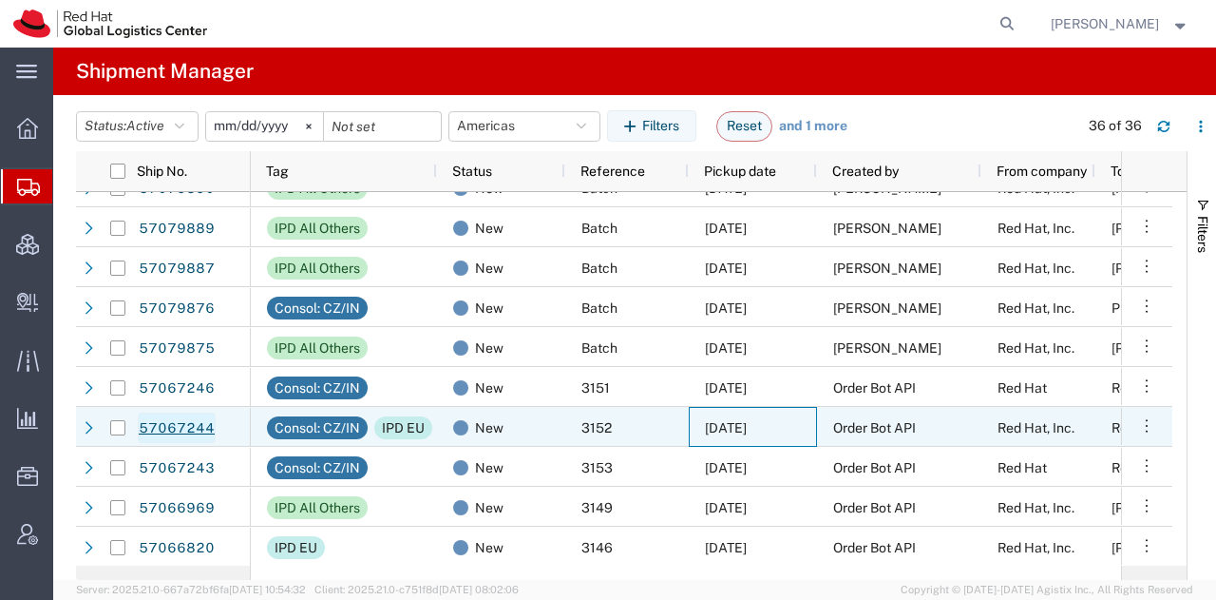
click at [163, 412] on link "57067244" at bounding box center [177, 427] width 78 height 30
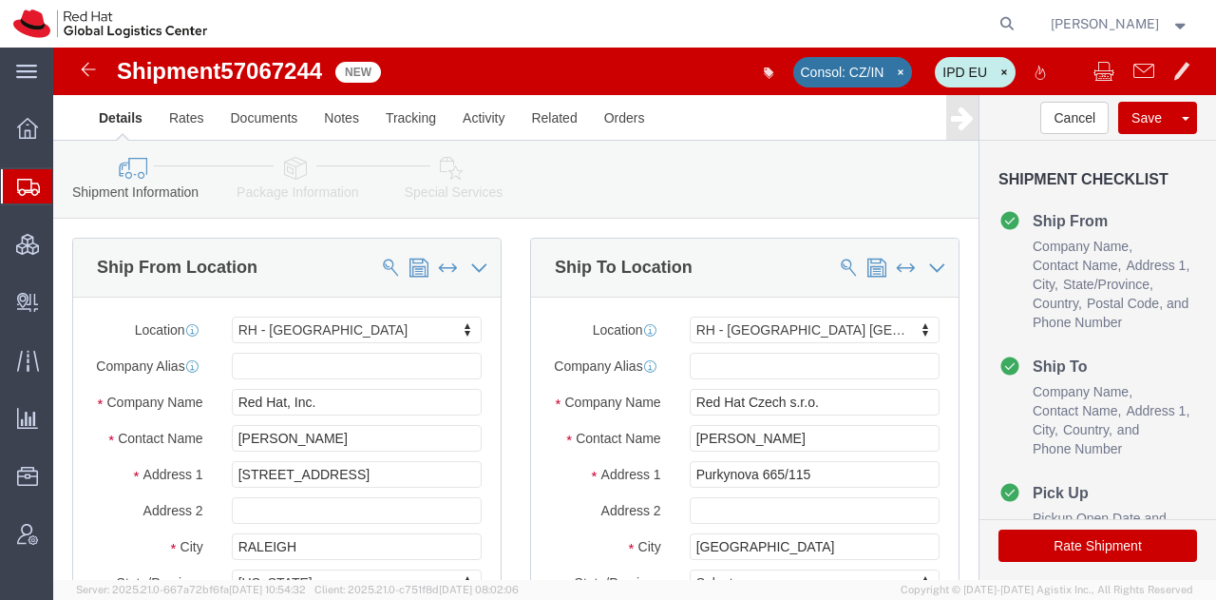
select select "38014"
select select "38037"
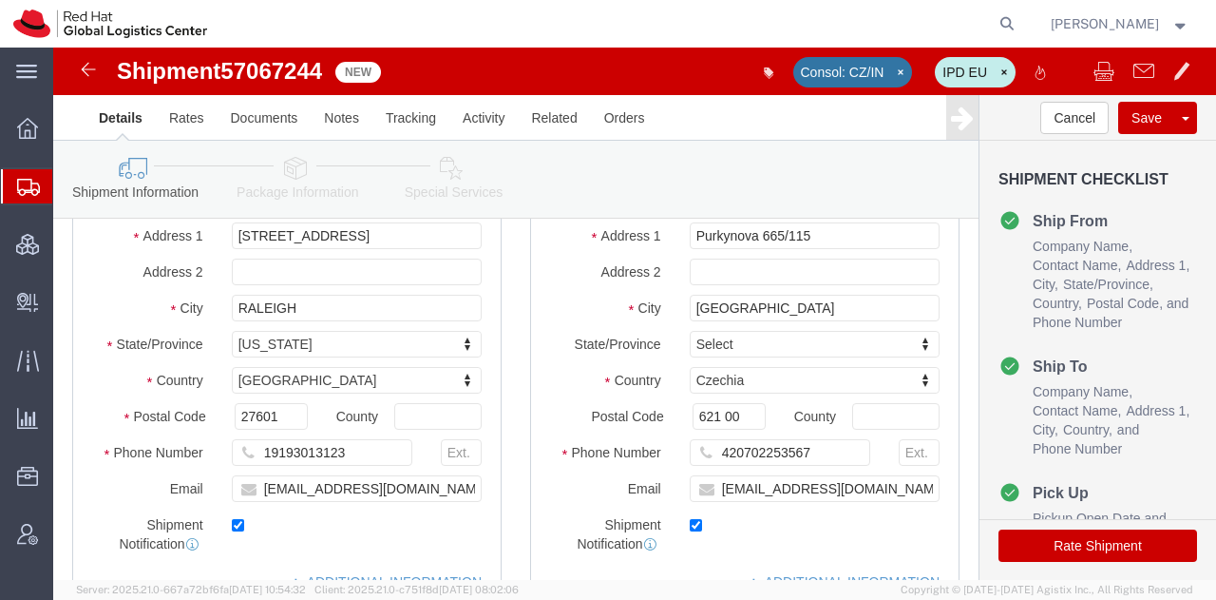
click icon
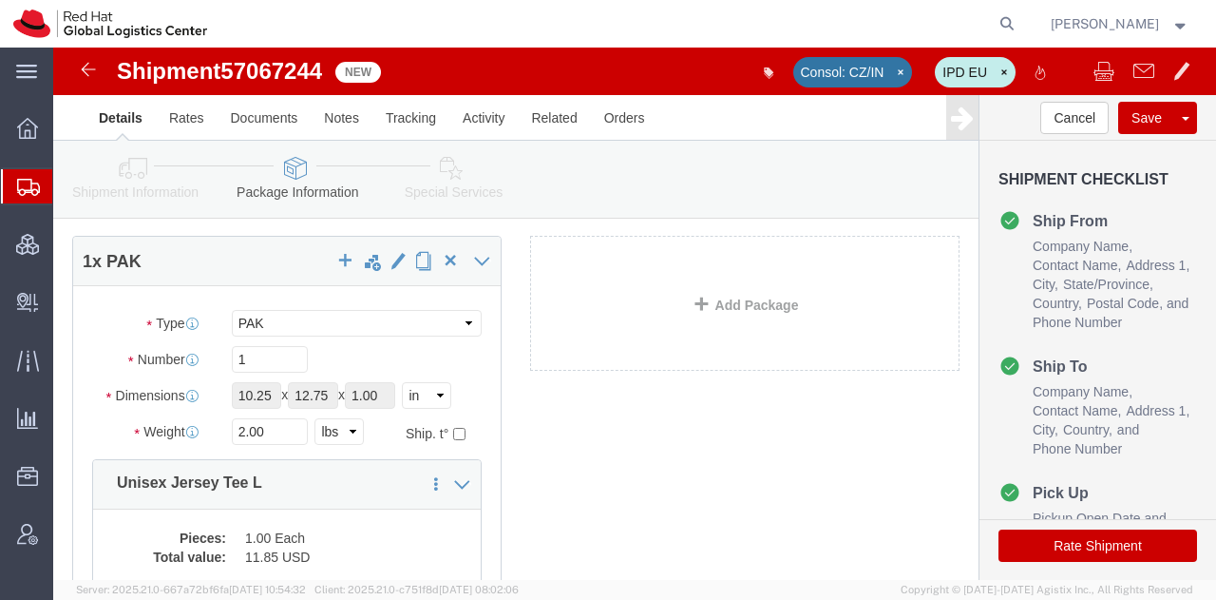
scroll to position [86, 0]
click select "Select Case(s) Crate(s) Envelope Large Box Medium Box PAK Skid(s) Small Box Sma…"
select select "YRPK"
click select "Select Case(s) Crate(s) Envelope Large Box Medium Box PAK Skid(s) Small Box Sma…"
drag, startPoint x: 213, startPoint y: 339, endPoint x: 57, endPoint y: 349, distance: 156.1
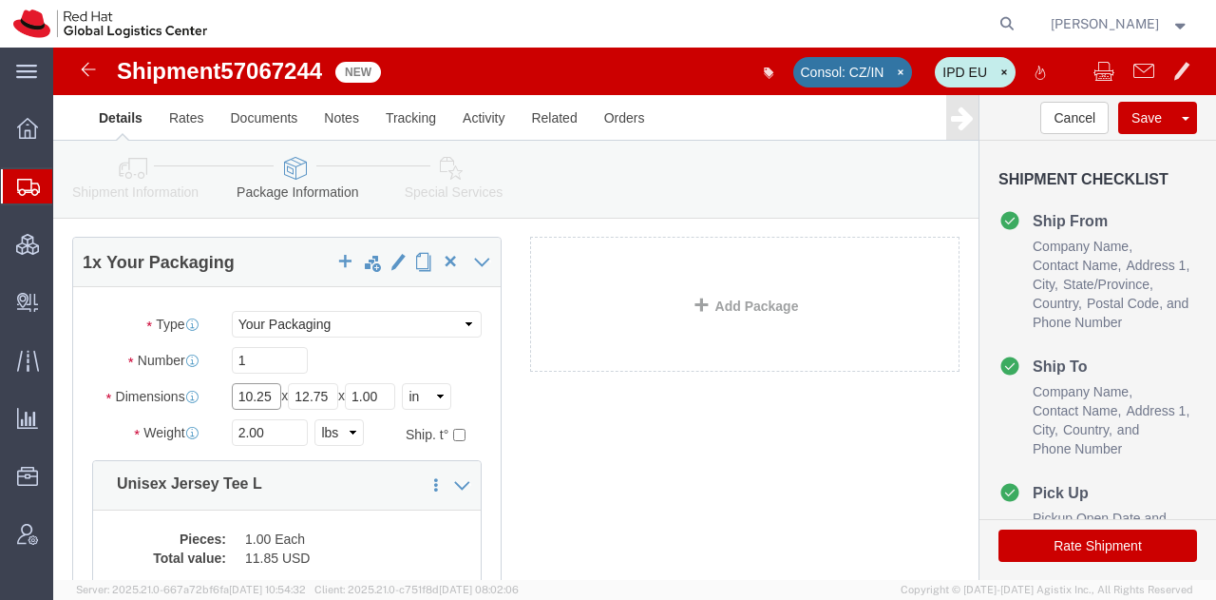
click div "Dimensions Length 10.25 x Width 12.75 x Height 1.00 Select cm ft in"
type input "18"
type input "16"
type input "12"
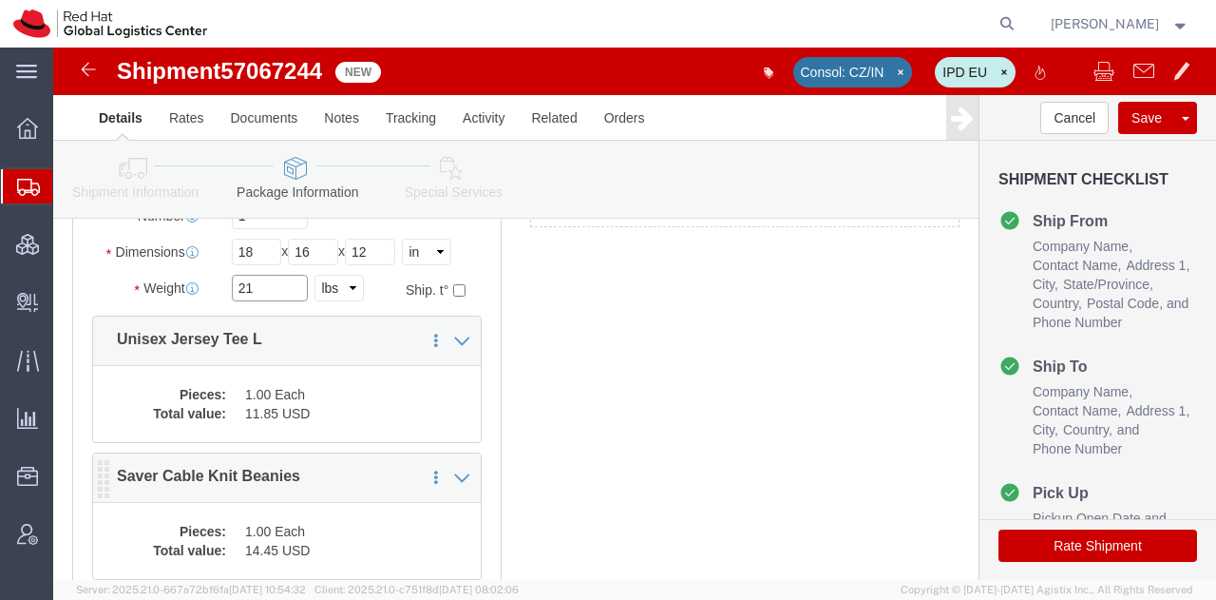
scroll to position [230, 0]
type input "21"
click dd "1.00 Each"
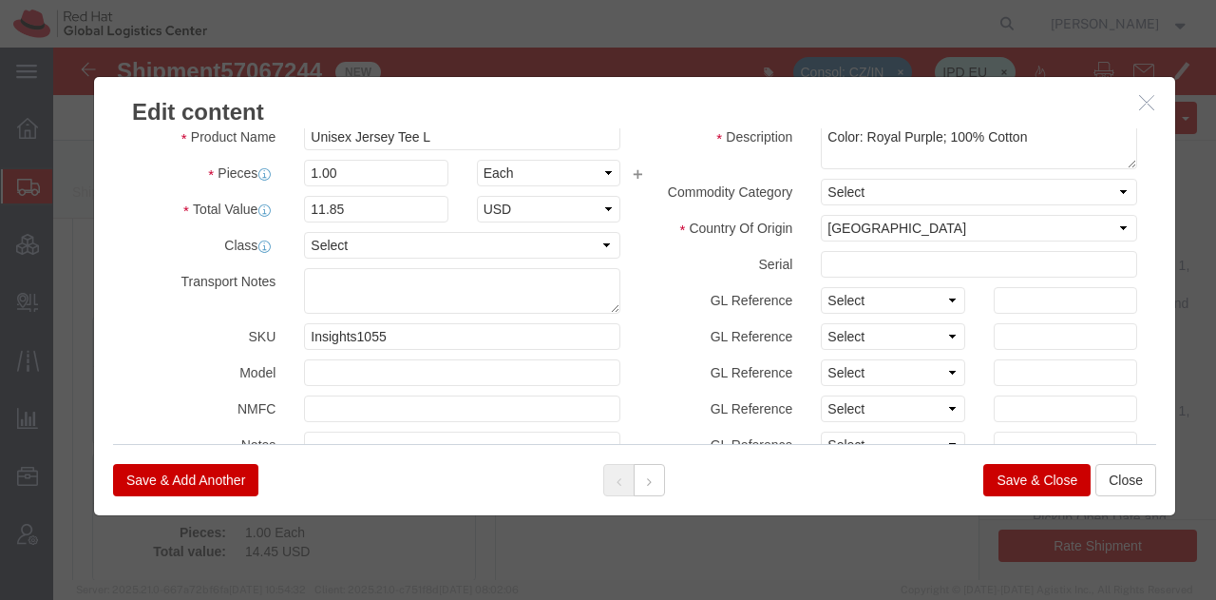
scroll to position [0, 0]
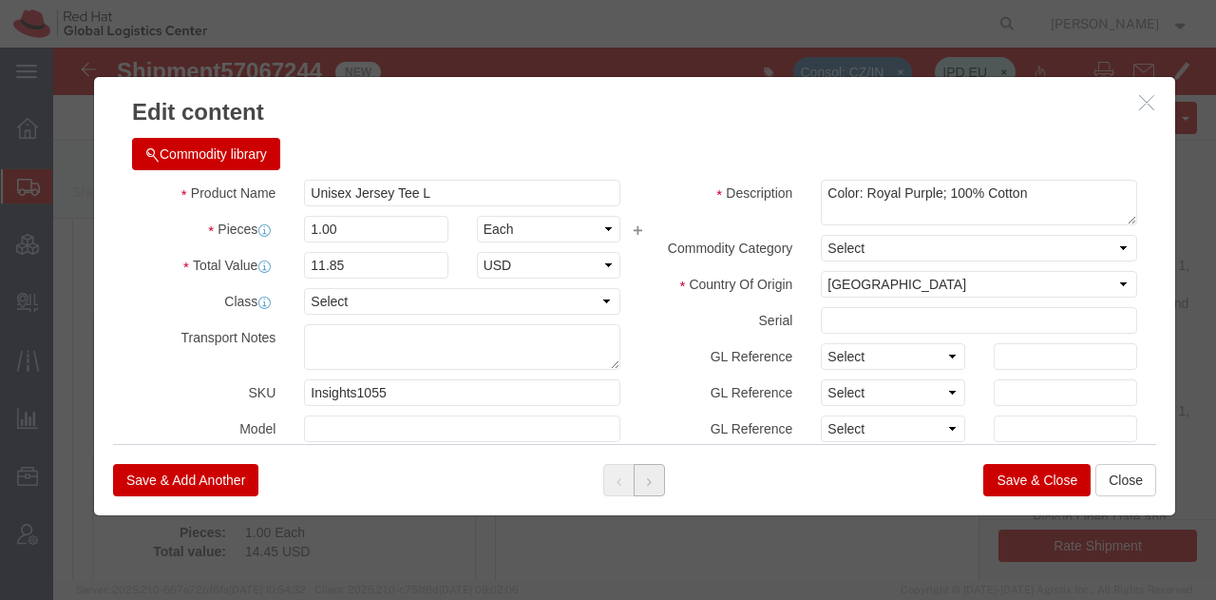
click icon
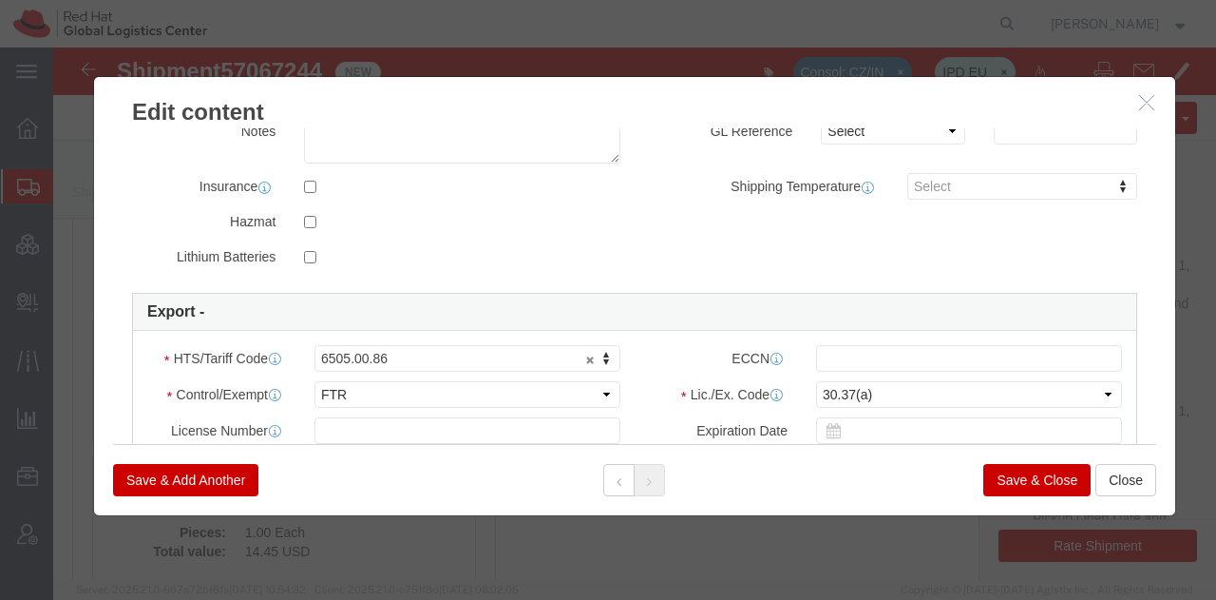
scroll to position [371, 0]
click button "Save & Add Another"
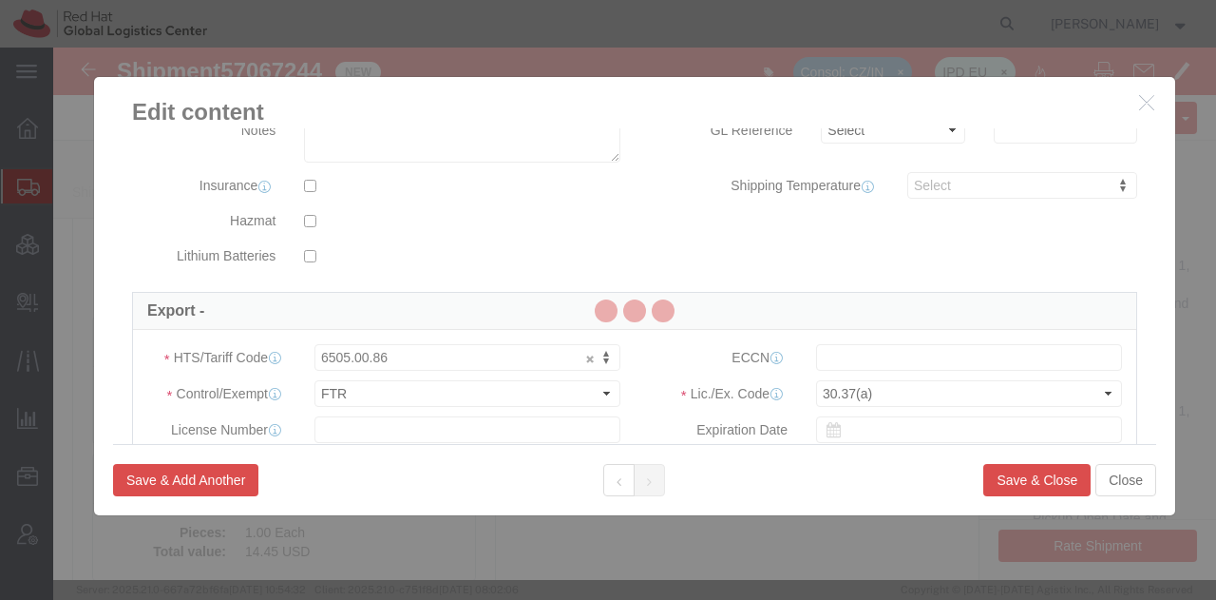
select select "EA"
select select
select select "USD"
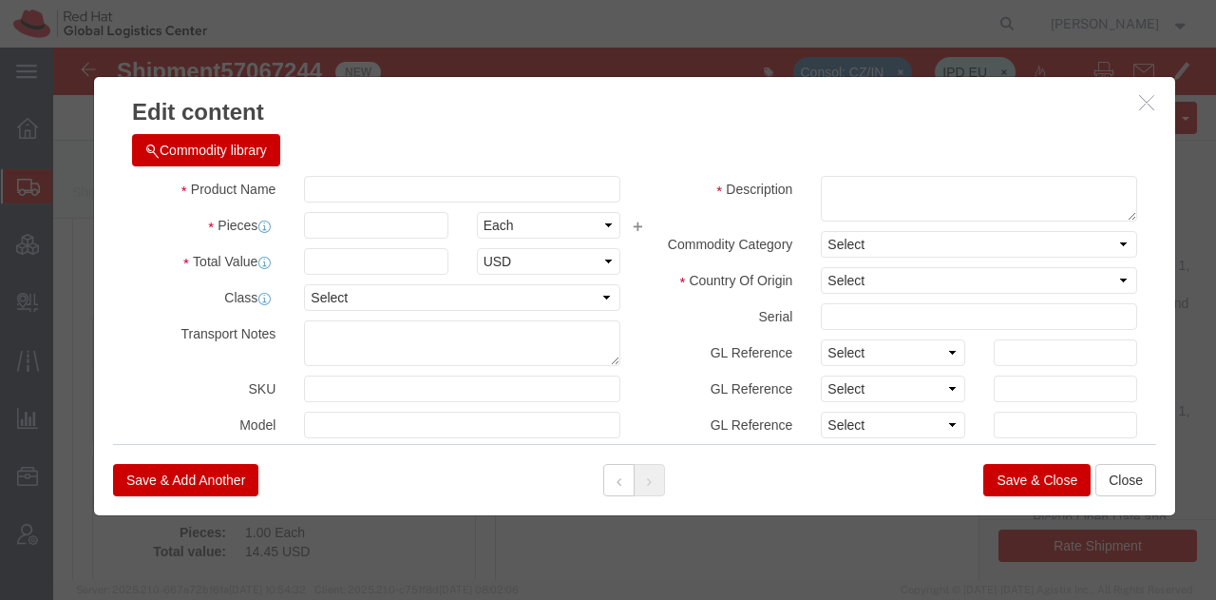
scroll to position [0, 0]
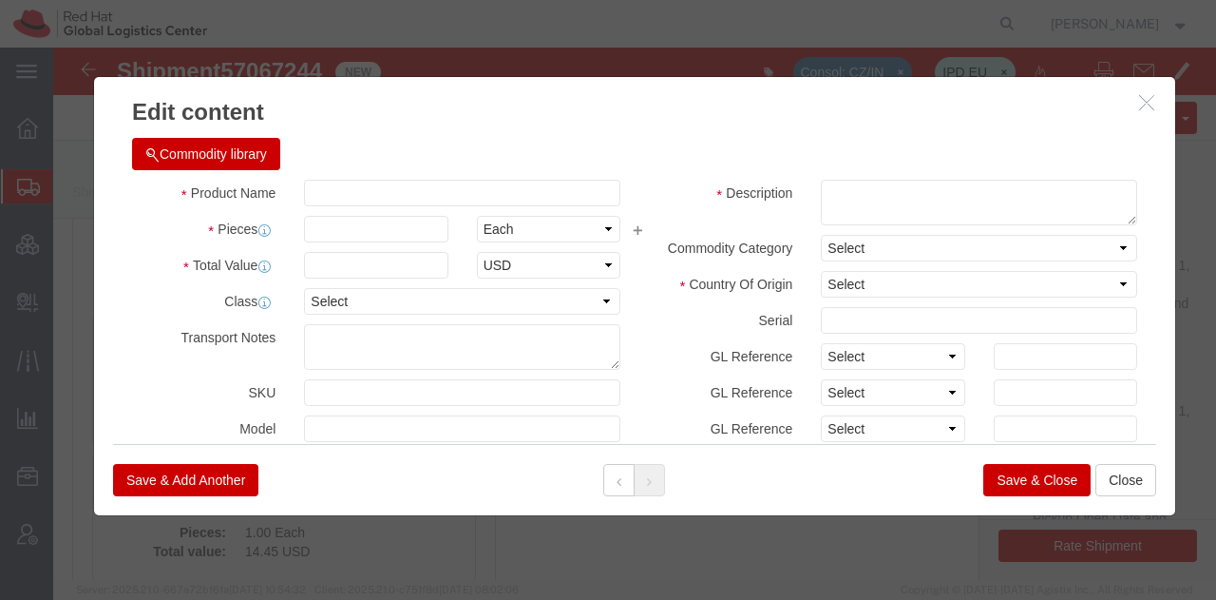
click button "Commodity library"
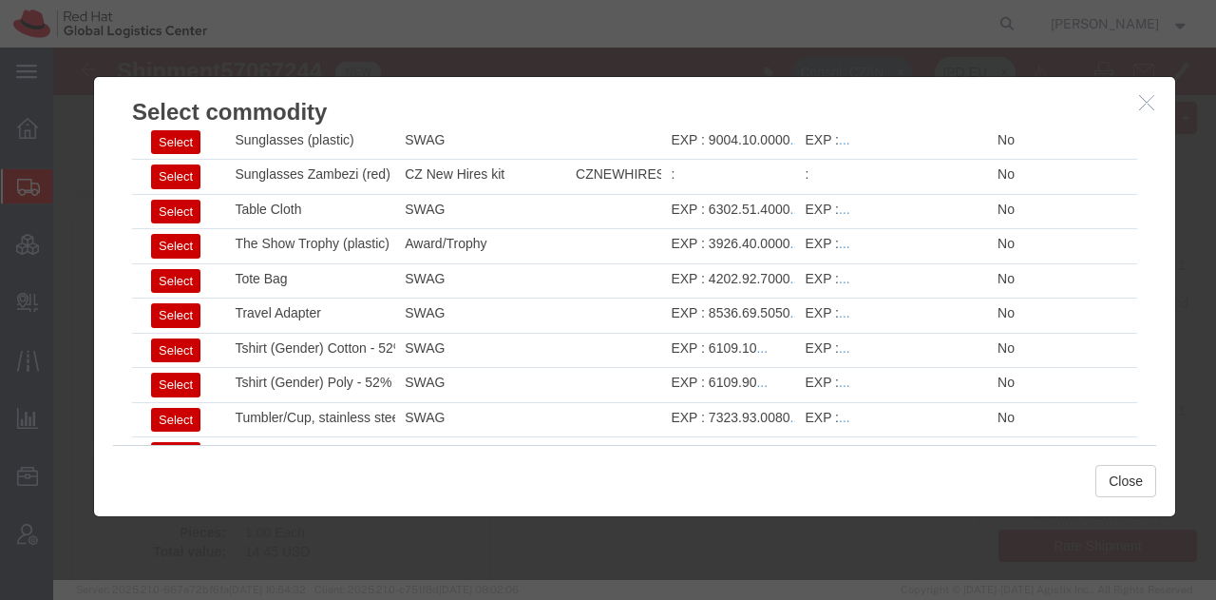
scroll to position [2594, 0]
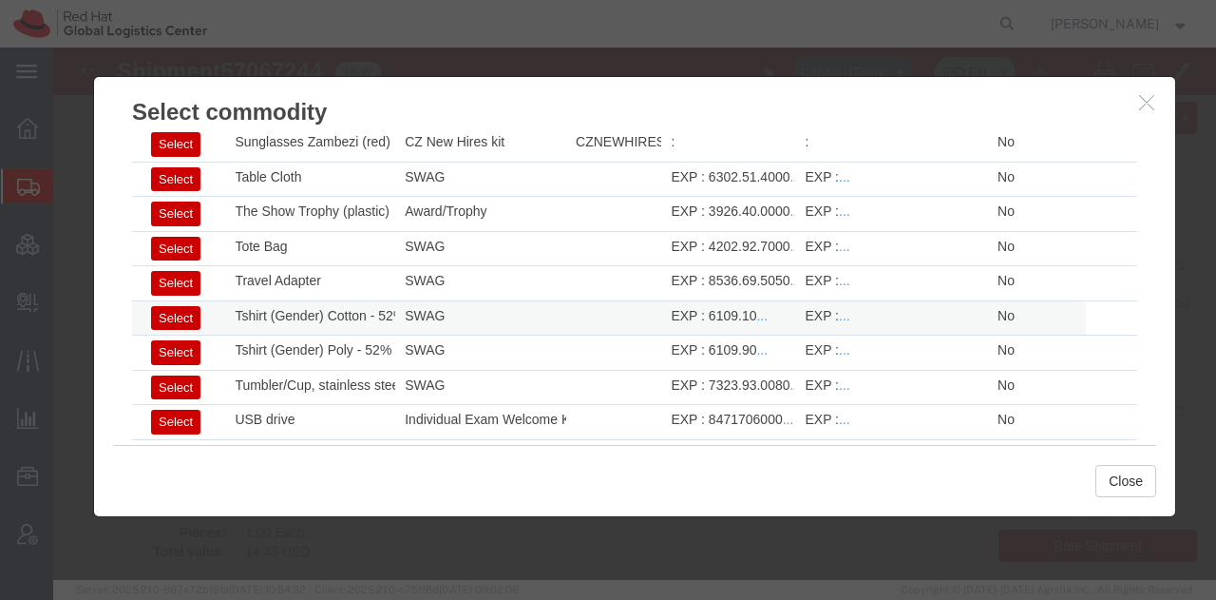
click button "Select"
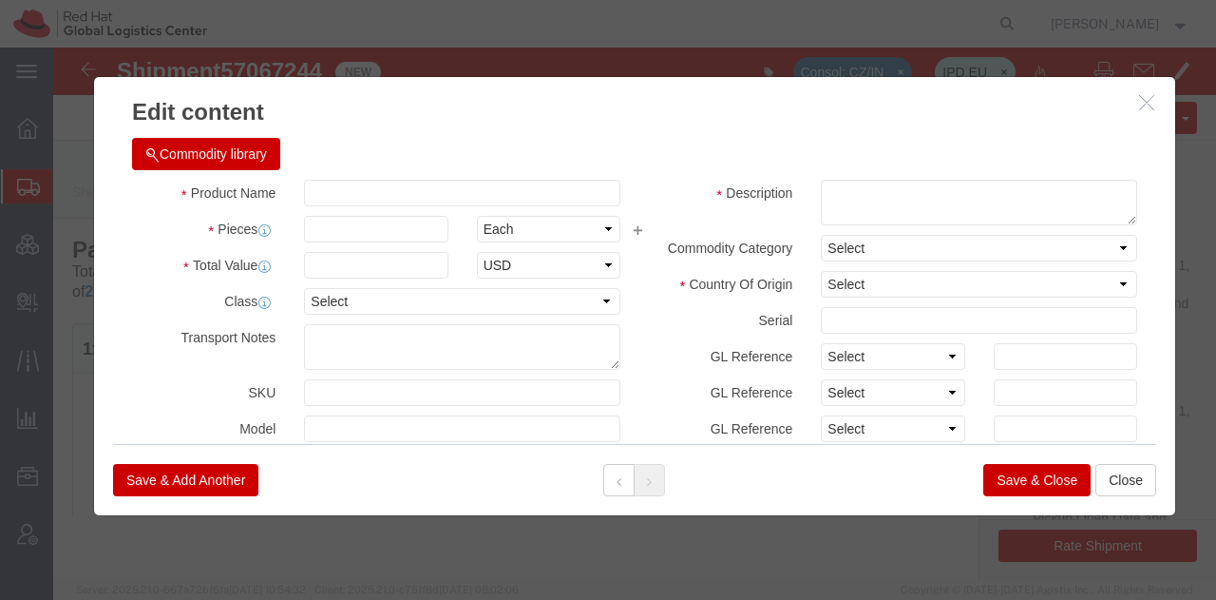
type input "Tshirt (Gender) Cotton - 52% cotton, 48% polyester"
type textarea "- Red Hat branded"
type input "6109.10"
select select
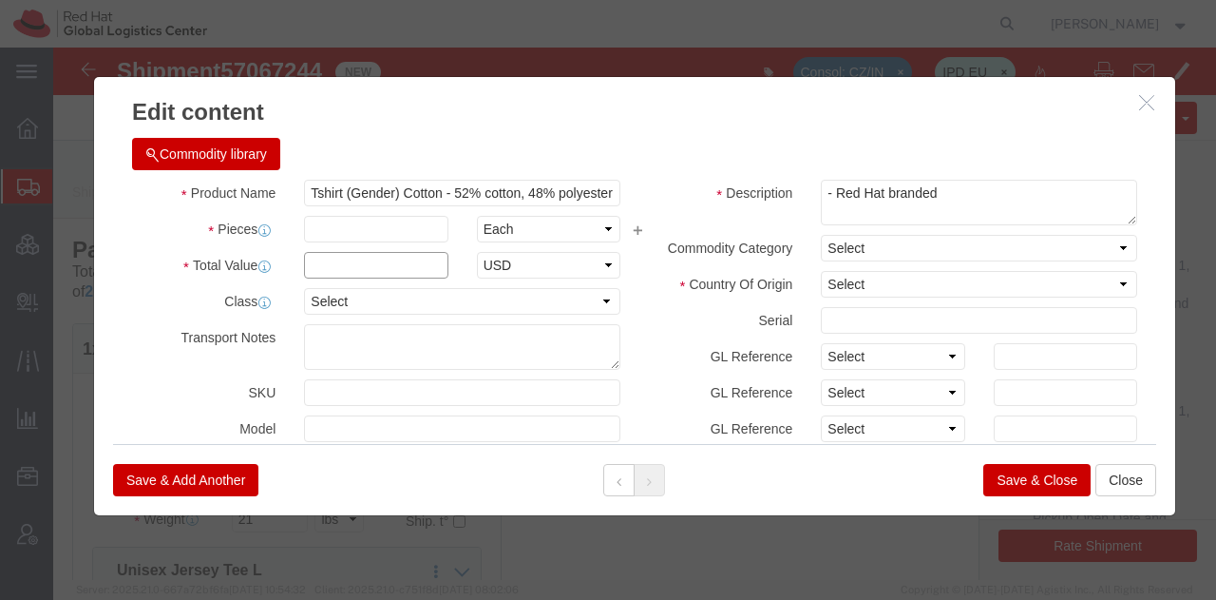
click input "text"
type input "22"
type input "24"
type input "528"
click input "Tshirt (Gender) Cotton - 52% cotton, 48% polyester"
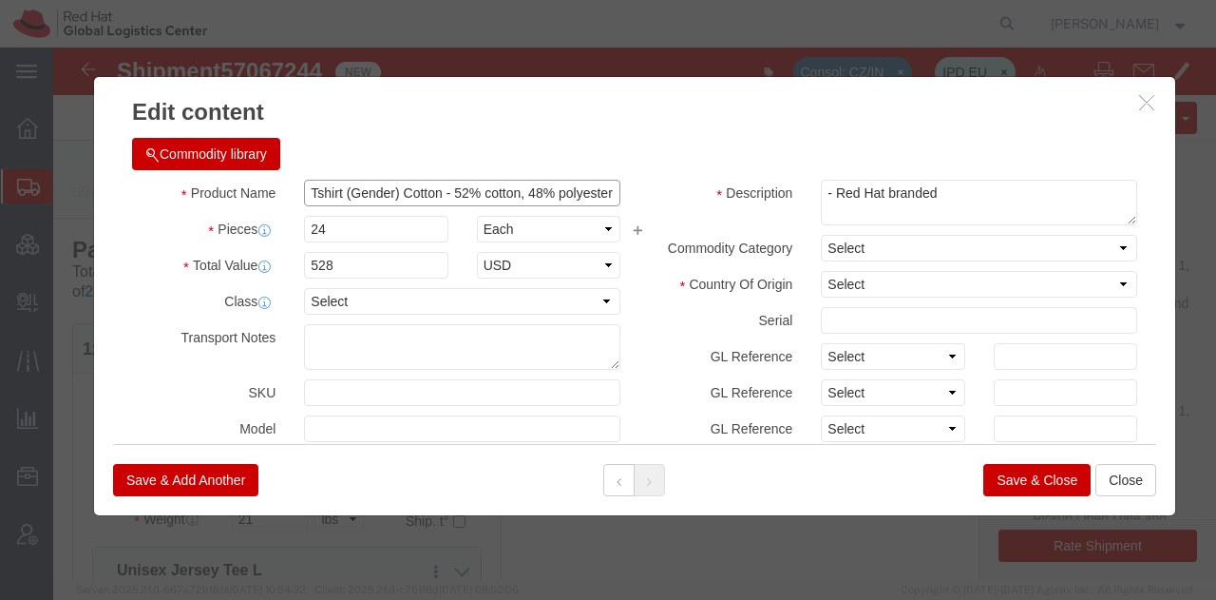
click input "Tshirt (Gender) Cotton - 52% cotton, 48% polyester"
type input "Tshirt - 100% cotton"
click select "Select [GEOGRAPHIC_DATA] [GEOGRAPHIC_DATA] [GEOGRAPHIC_DATA] [GEOGRAPHIC_DATA] …"
select select "HN"
click select "Select [GEOGRAPHIC_DATA] [GEOGRAPHIC_DATA] [GEOGRAPHIC_DATA] [GEOGRAPHIC_DATA] …"
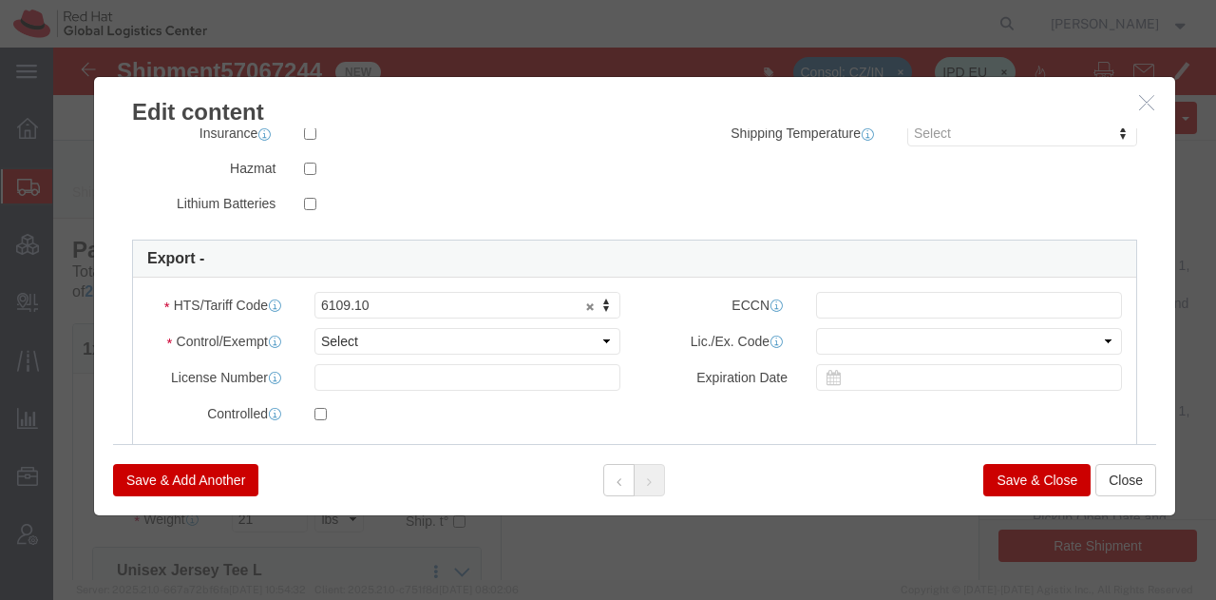
scroll to position [426, 0]
click select "Select ATF BIS DEA EPA FDA FTR ITAR OFAC Other (OPA)"
select select "FTR"
click select "Select ATF BIS DEA EPA FDA FTR ITAR OFAC Other (OPA)"
click select "Select 30.2(d)(2) 30.36 30.37(a) 30.37(f) 30.37(g) 30.37(h) 30.37(i) 30.37(j) 3…"
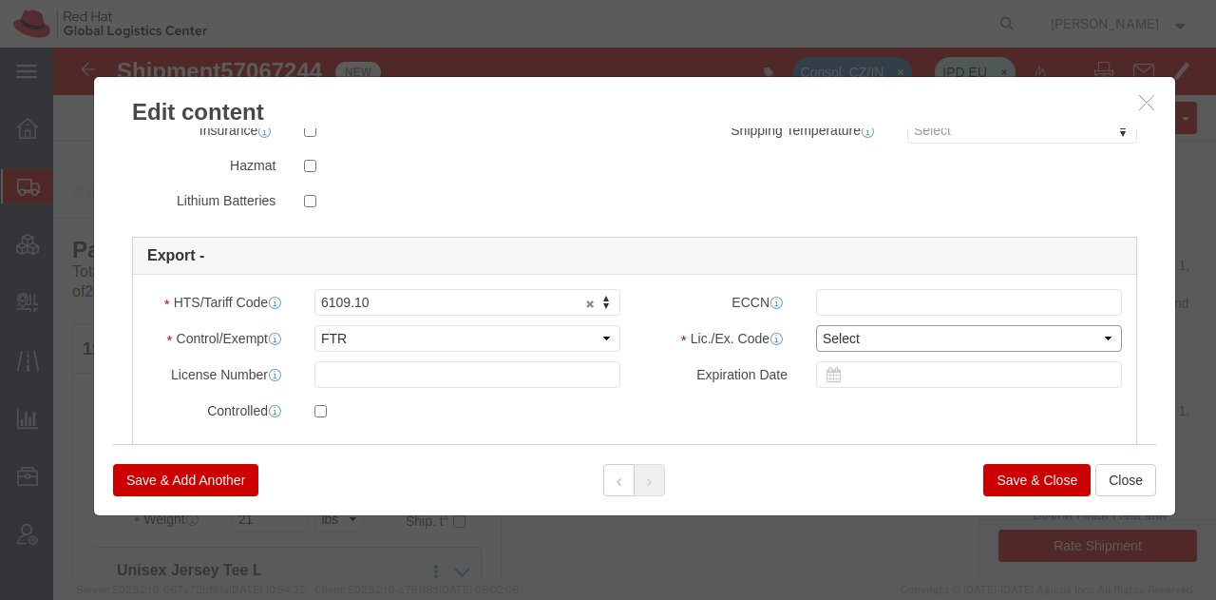
select select "30.37(a)"
click select "Select 30.2(d)(2) 30.36 30.37(a) 30.37(f) 30.37(g) 30.37(h) 30.37(i) 30.37(j) 3…"
click input "text"
type input "EAR99"
click button
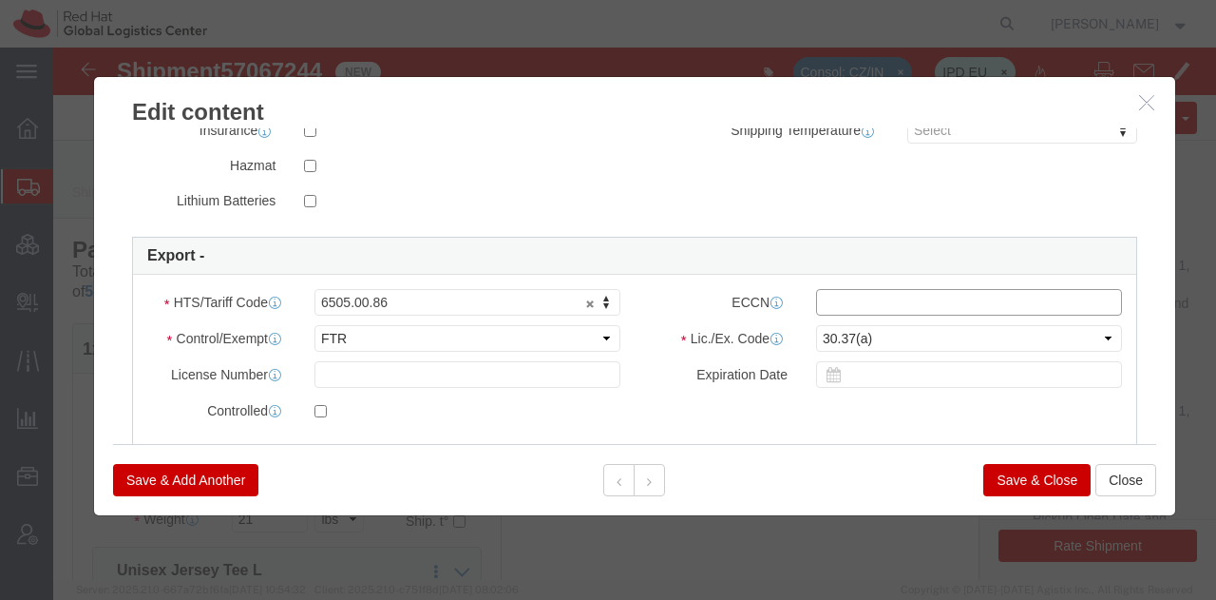
click input "text"
type input "EAR99"
click icon
click input "text"
type input "EAR99"
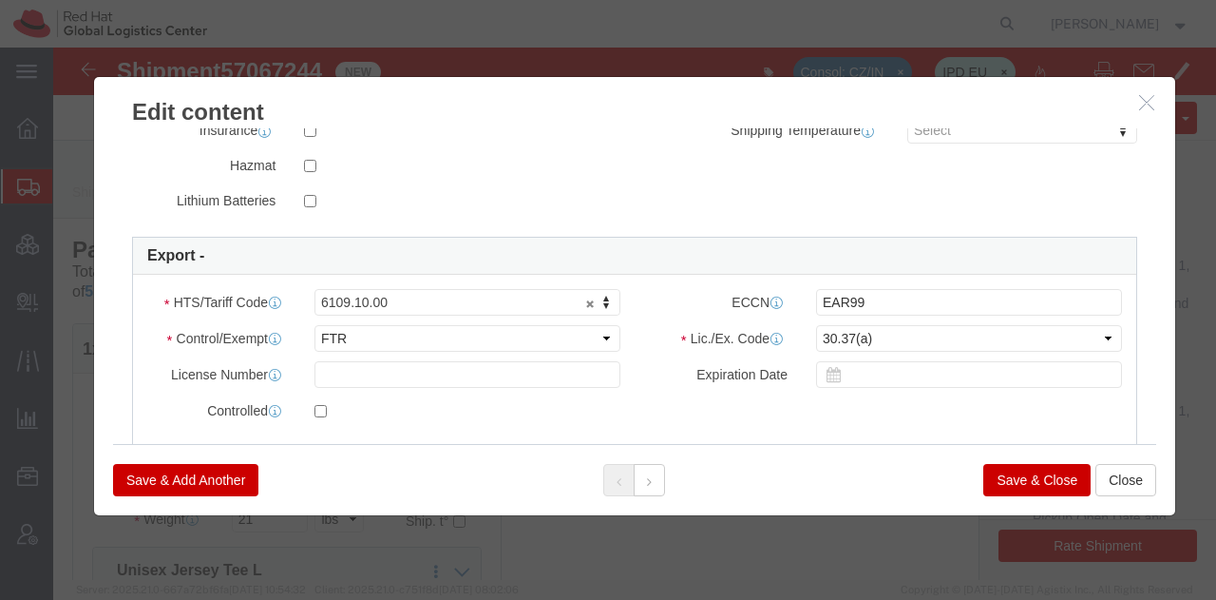
click button "Save & Add Another"
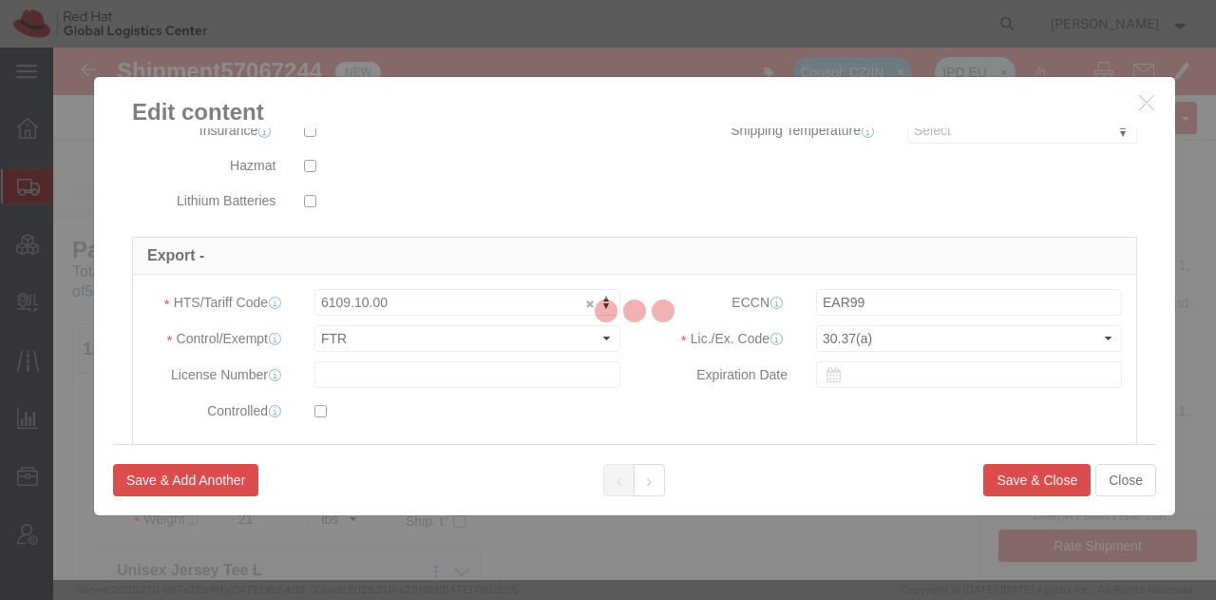
select select "EA"
select select
select select "USD"
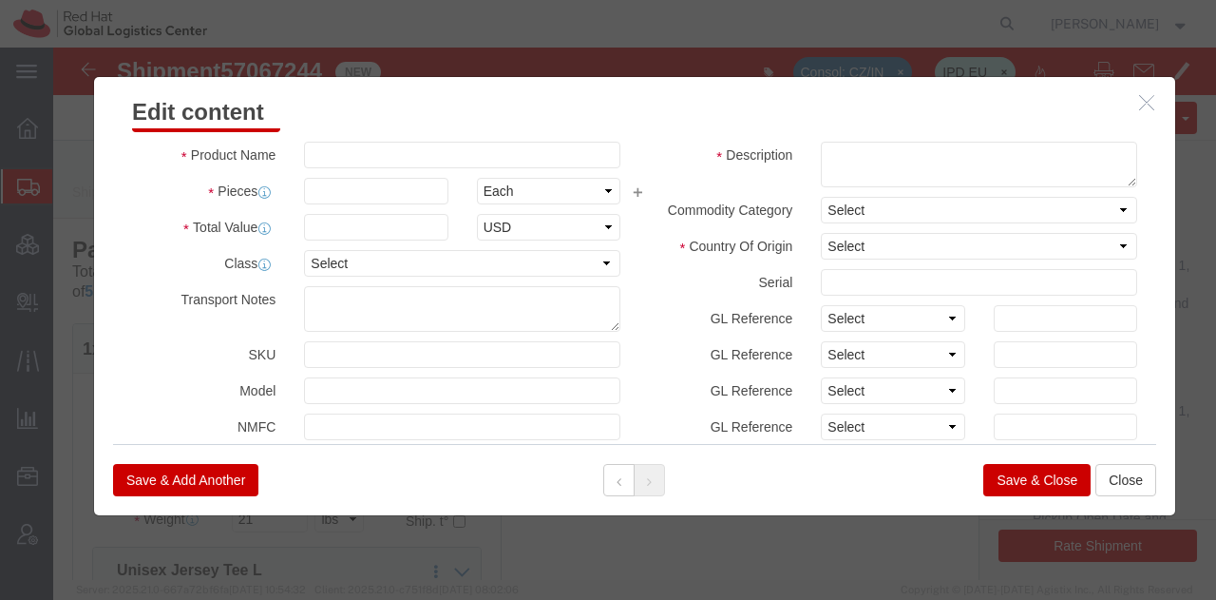
scroll to position [0, 0]
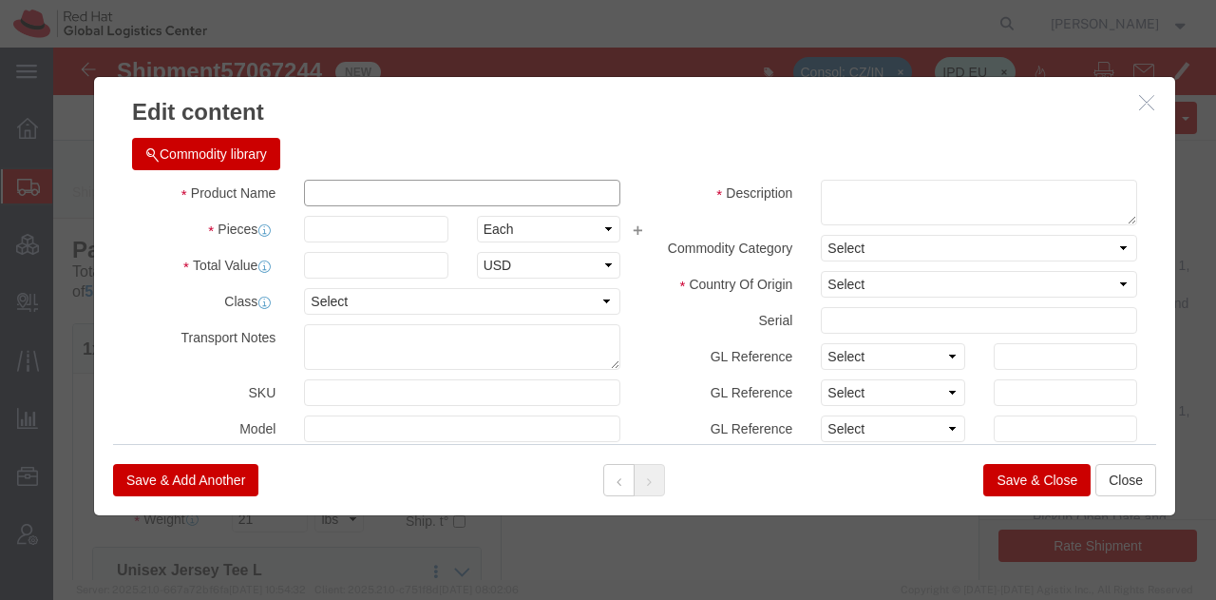
click input "text"
type input "Stickers"
type input ".55"
type input "24"
type input "13.2"
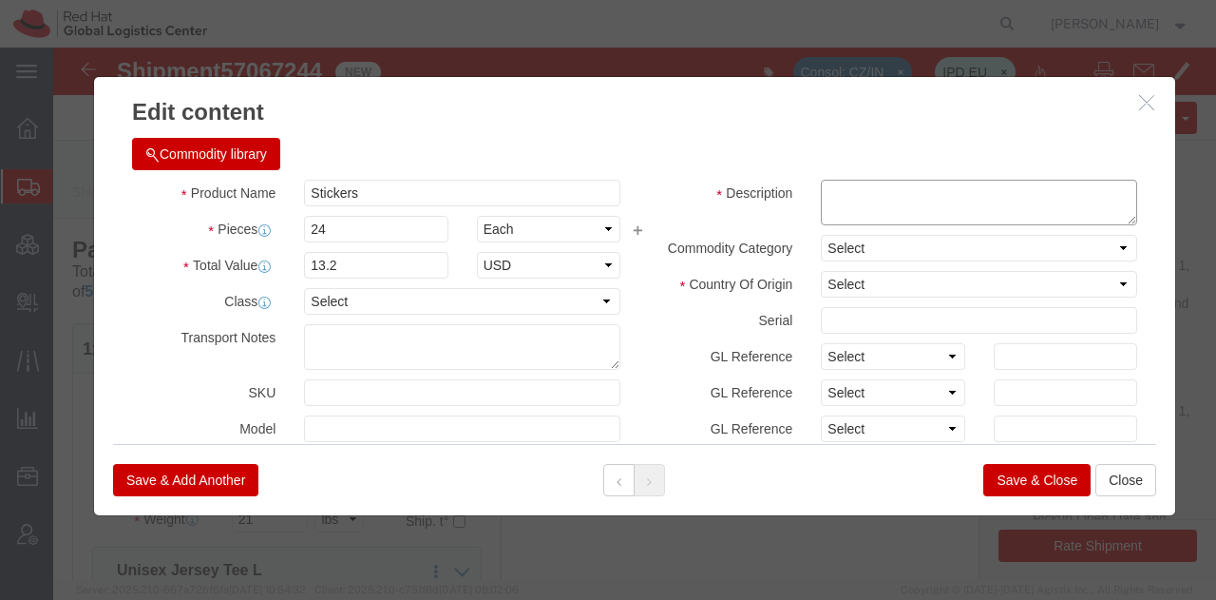
click textarea "Color: Royal Purple; 100% Cotton"
type textarea "Red Hat"
click button "Commodity library"
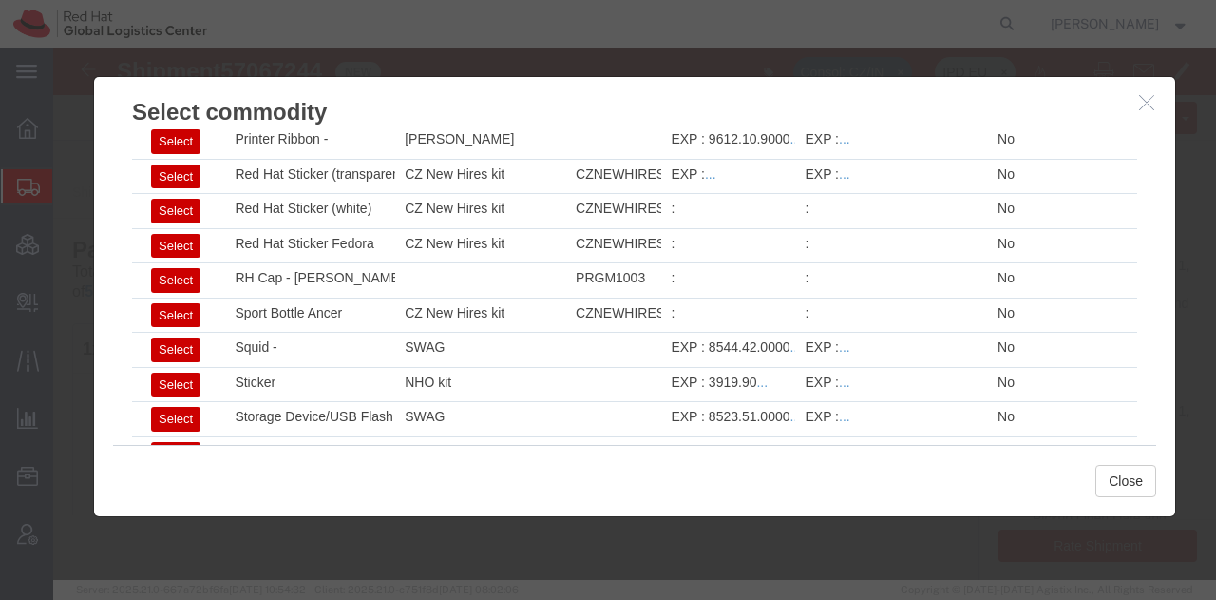
scroll to position [2297, 0]
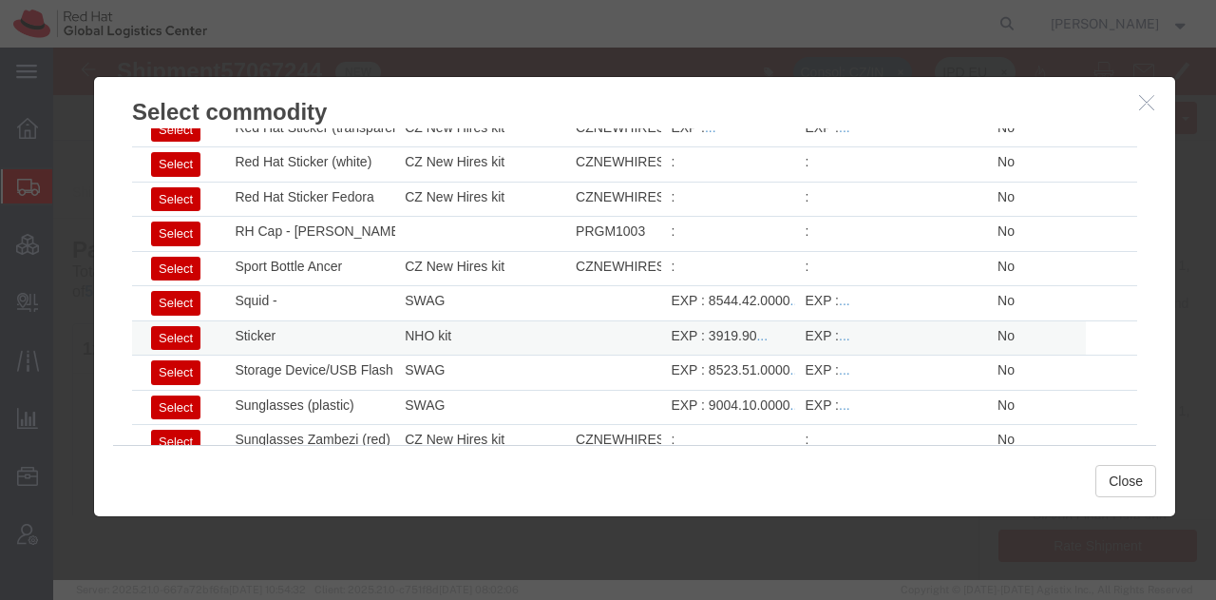
click button "Select"
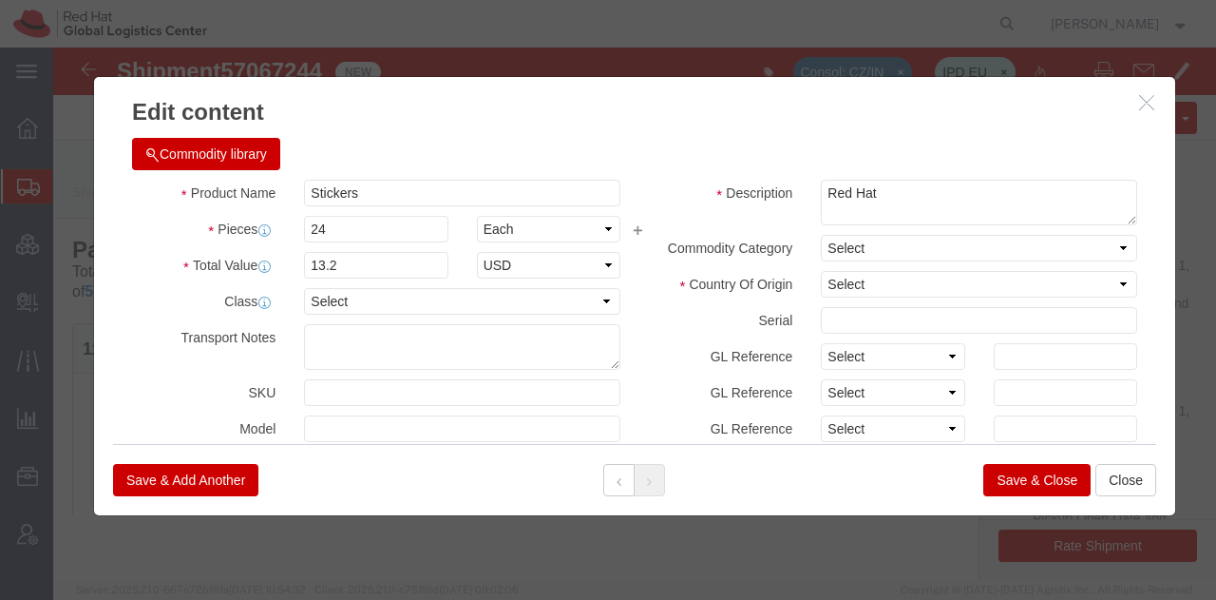
type input "Sticker"
type input "1"
type input "0.29"
type textarea "Red Hat branded"
select select "US"
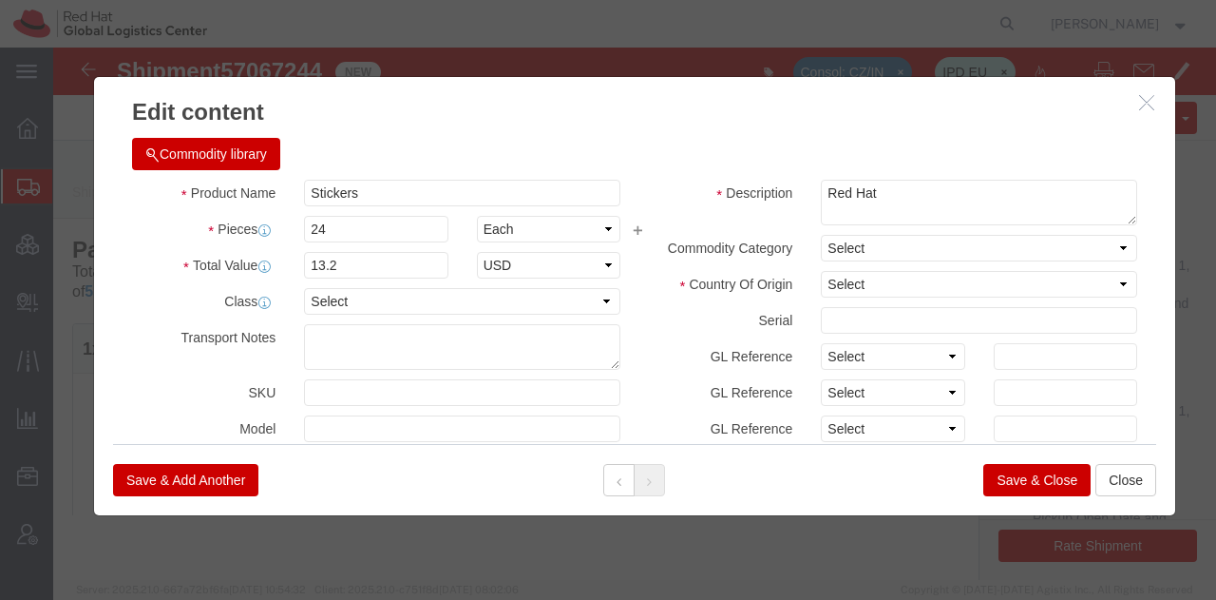
type input "3919.90"
select select
click input "0.29"
type input "0.55"
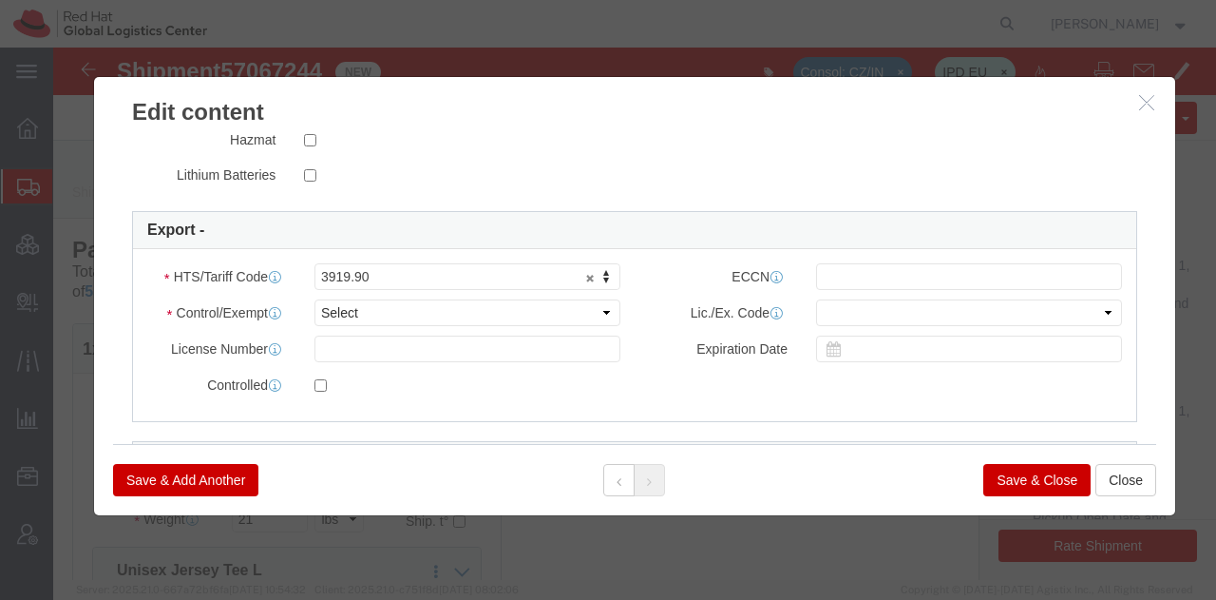
scroll to position [452, 0]
type input "24"
type input "13.2"
click select "Select ATF BIS DEA EPA FDA FTR ITAR OFAC Other (OPA)"
select select "FTR"
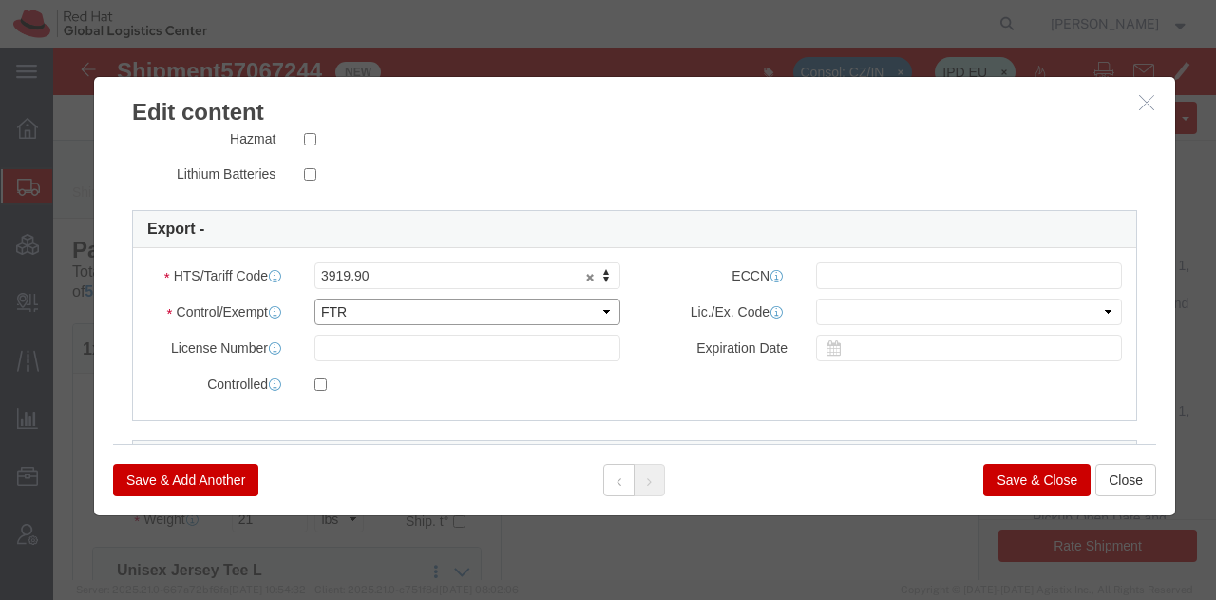
click select "Select ATF BIS DEA EPA FDA FTR ITAR OFAC Other (OPA)"
click input "text"
type input "EAR99"
click select "Select 30.2(d)(2) 30.36 30.37(a) 30.37(f) 30.37(g) 30.37(h) 30.37(i) 30.37(j) 3…"
select select "30.37(a)"
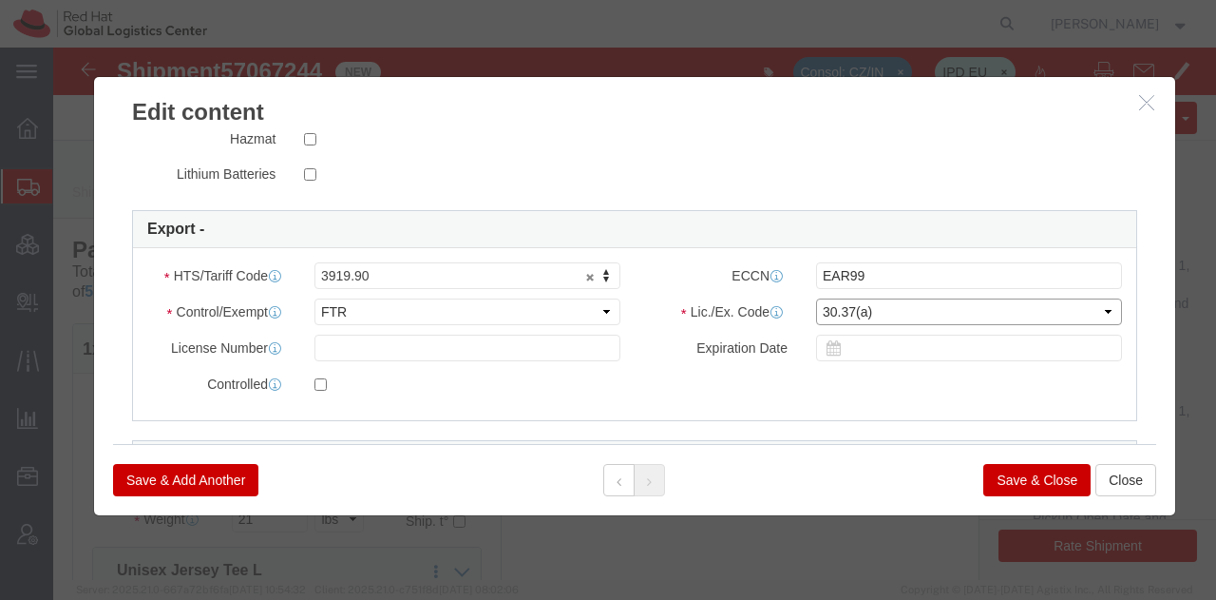
click select "Select 30.2(d)(2) 30.36 30.37(a) 30.37(f) 30.37(g) 30.37(h) 30.37(i) 30.37(j) 3…"
click button "Save & Close"
